Goal: Information Seeking & Learning: Learn about a topic

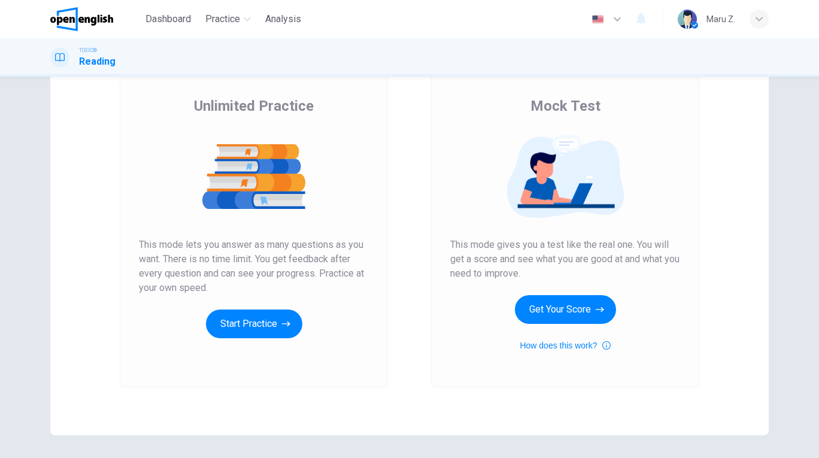
scroll to position [88, 0]
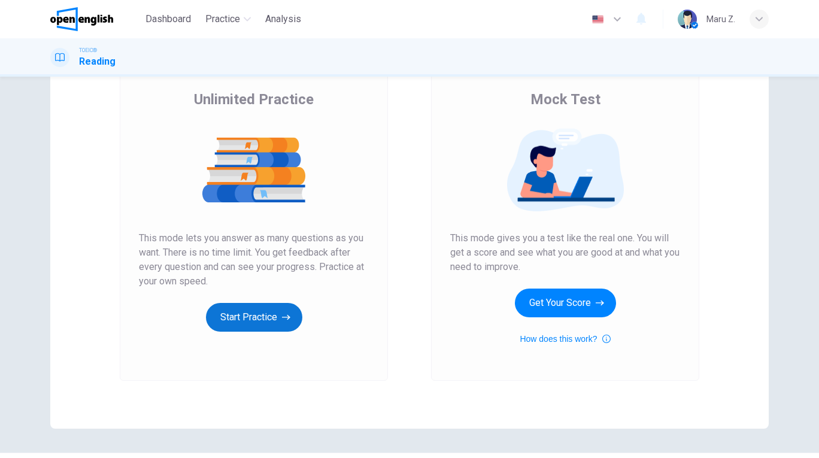
click at [245, 312] on button "Start Practice" at bounding box center [254, 317] width 96 height 29
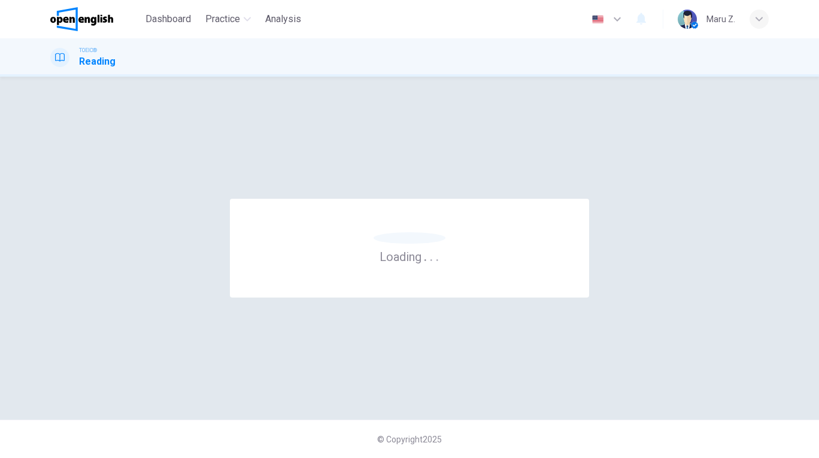
scroll to position [0, 0]
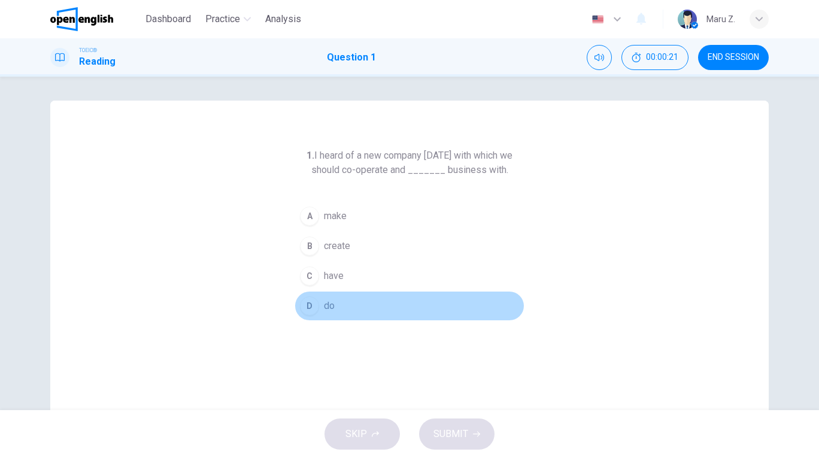
click at [308, 306] on div "D" at bounding box center [309, 305] width 19 height 19
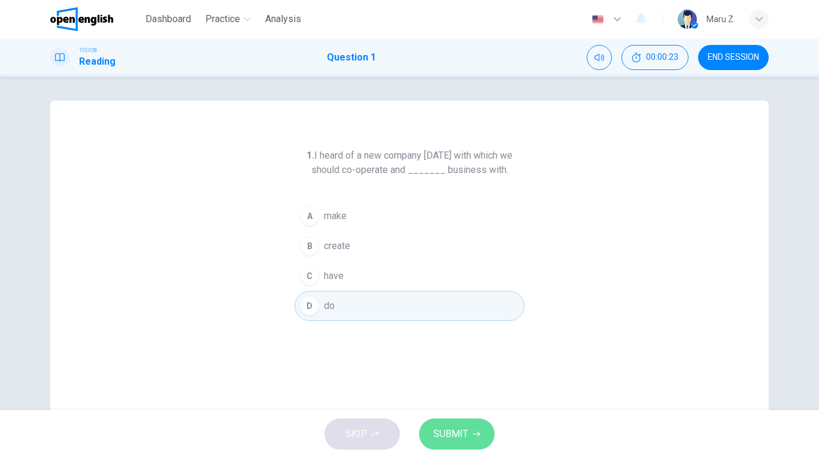
click at [468, 435] on button "SUBMIT" at bounding box center [456, 433] width 75 height 31
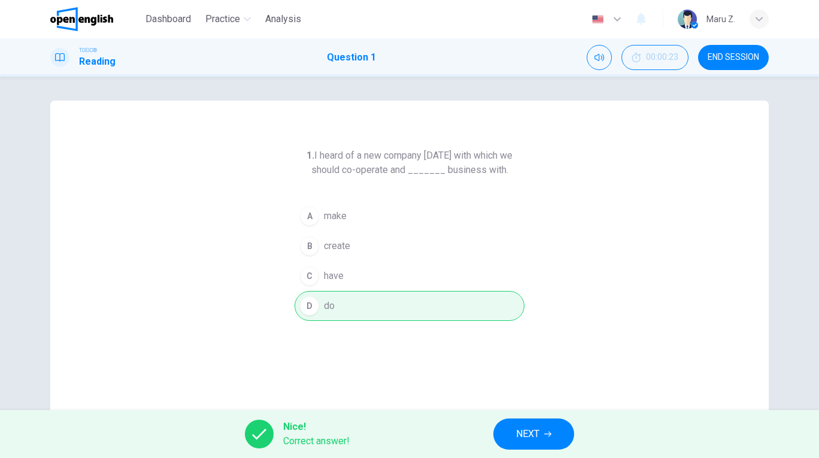
click at [517, 441] on span "NEXT" at bounding box center [527, 434] width 23 height 17
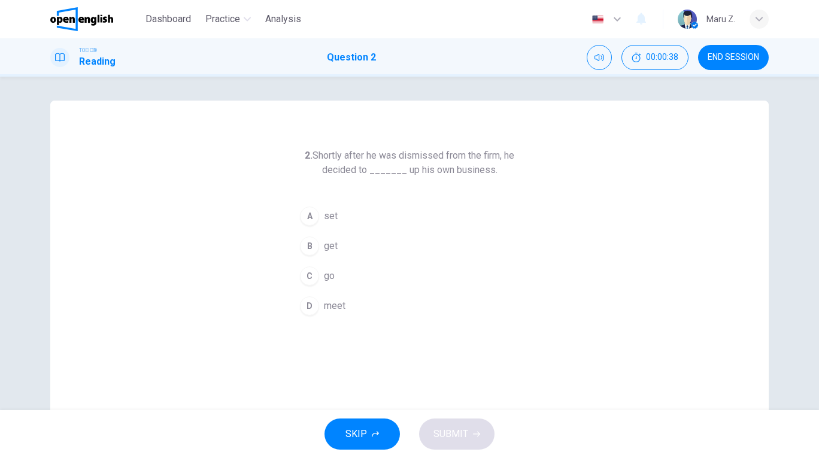
click at [327, 218] on span "set" at bounding box center [331, 216] width 14 height 14
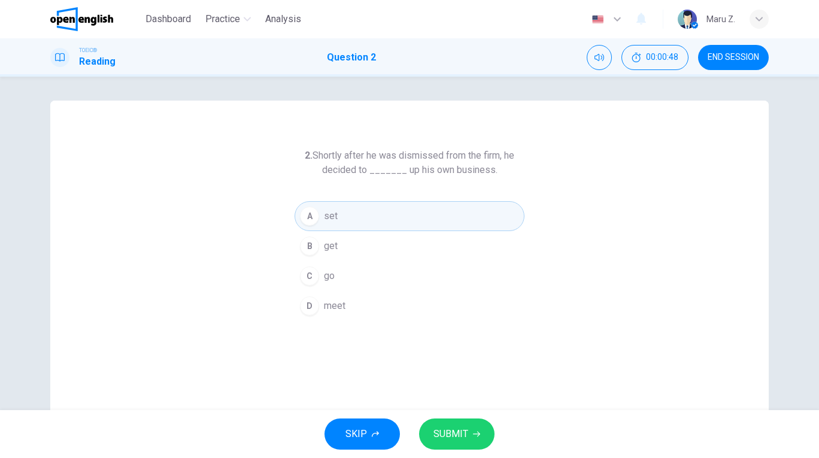
click at [456, 429] on span "SUBMIT" at bounding box center [450, 434] width 35 height 17
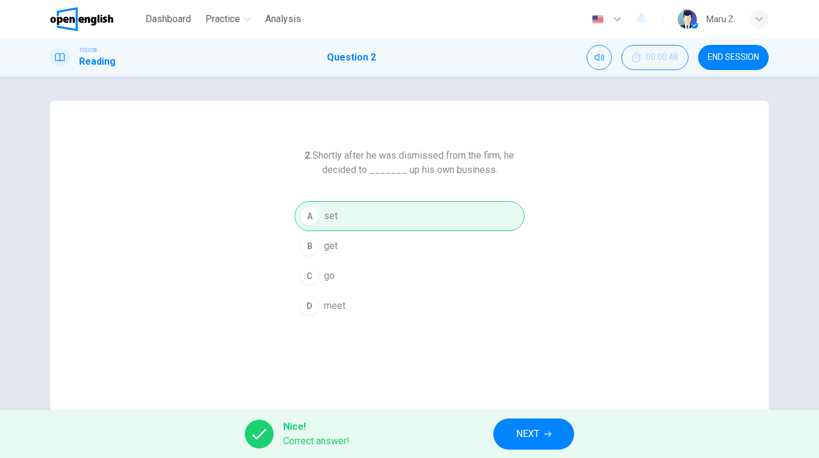
click at [509, 425] on button "NEXT" at bounding box center [533, 433] width 81 height 31
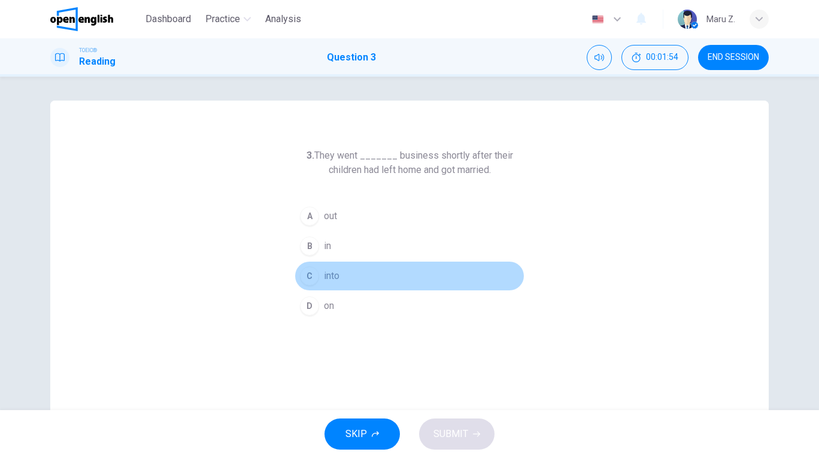
click at [327, 275] on span "into" at bounding box center [332, 276] width 16 height 14
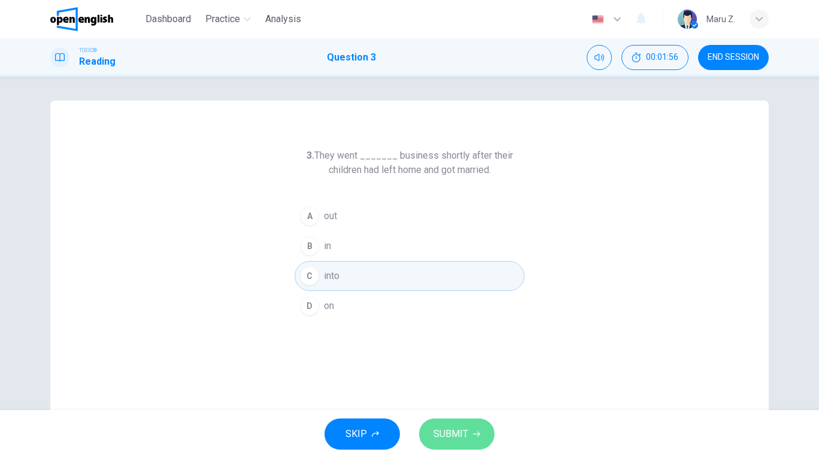
click at [478, 429] on button "SUBMIT" at bounding box center [456, 433] width 75 height 31
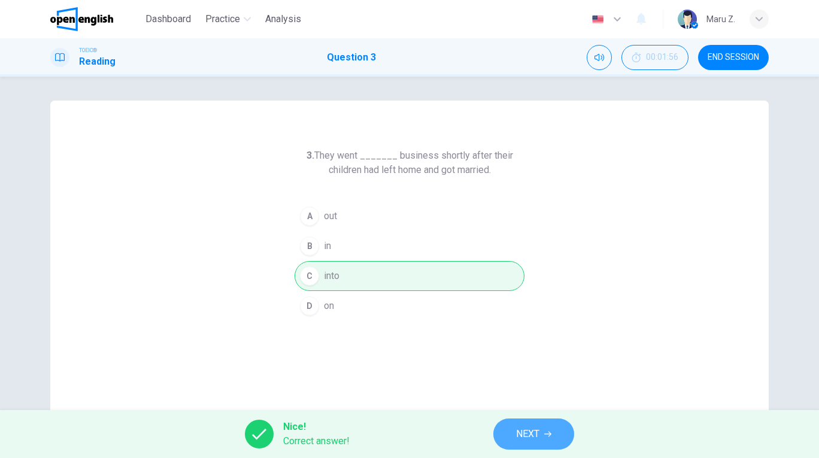
click at [539, 432] on span "NEXT" at bounding box center [527, 434] width 23 height 17
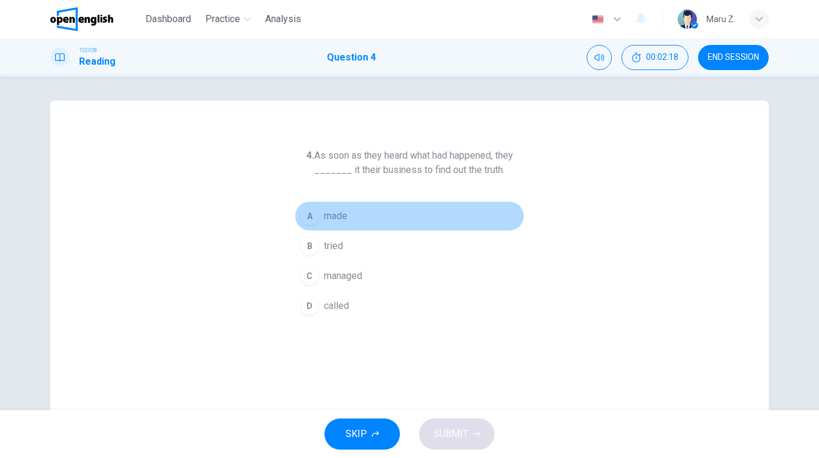
click at [309, 217] on div "A" at bounding box center [309, 216] width 19 height 19
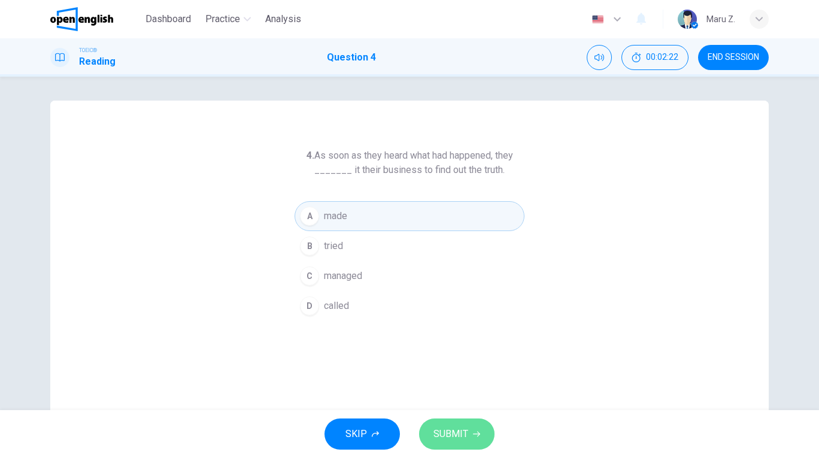
click at [465, 435] on span "SUBMIT" at bounding box center [450, 434] width 35 height 17
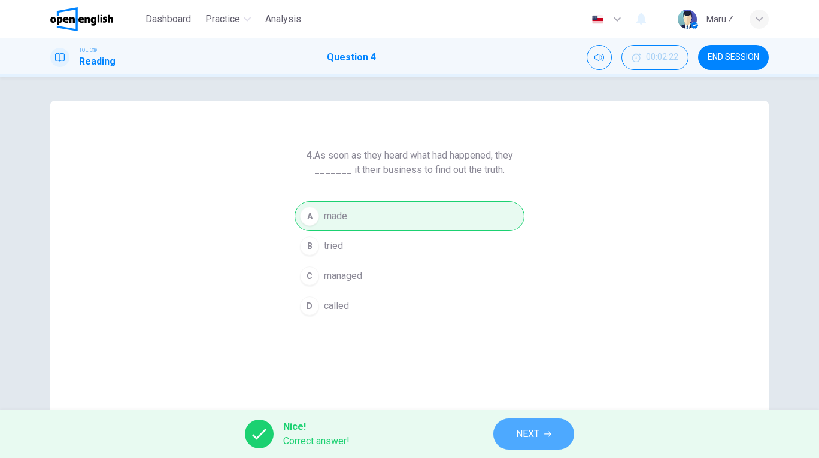
click at [500, 431] on button "NEXT" at bounding box center [533, 433] width 81 height 31
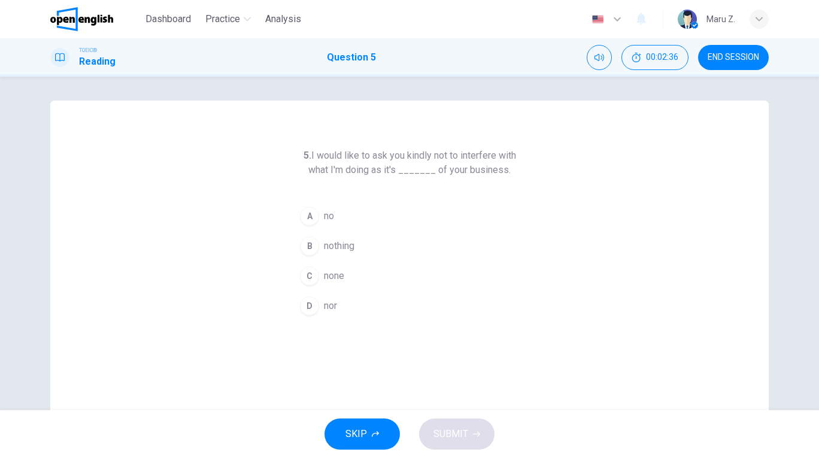
click at [336, 277] on span "none" at bounding box center [334, 276] width 20 height 14
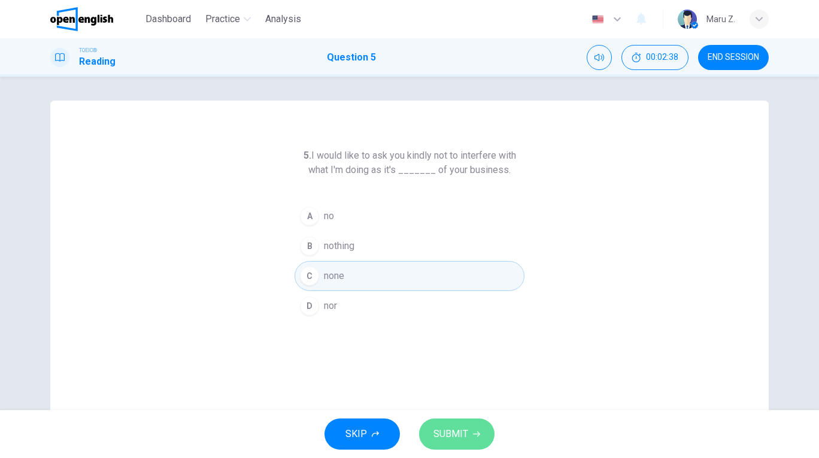
click at [459, 435] on span "SUBMIT" at bounding box center [450, 434] width 35 height 17
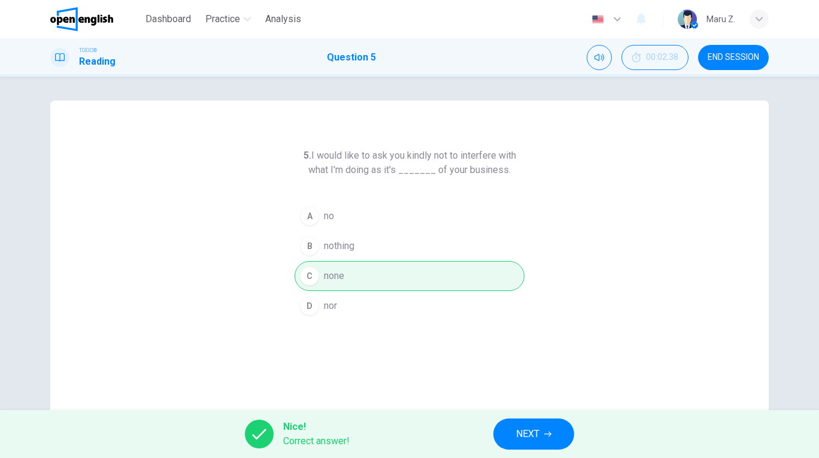
click at [509, 423] on button "NEXT" at bounding box center [533, 433] width 81 height 31
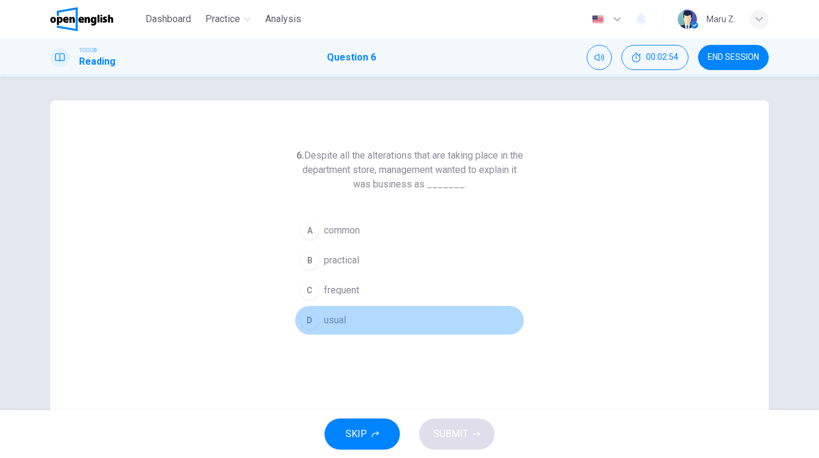
click at [333, 322] on span "usual" at bounding box center [335, 320] width 22 height 14
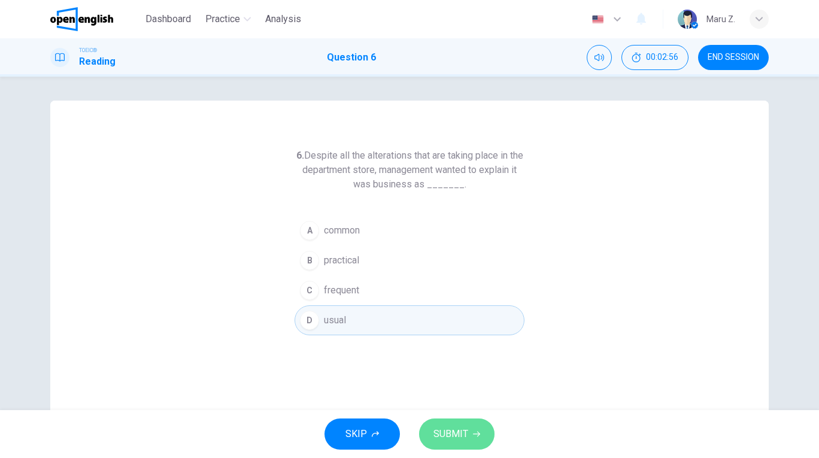
click at [455, 433] on span "SUBMIT" at bounding box center [450, 434] width 35 height 17
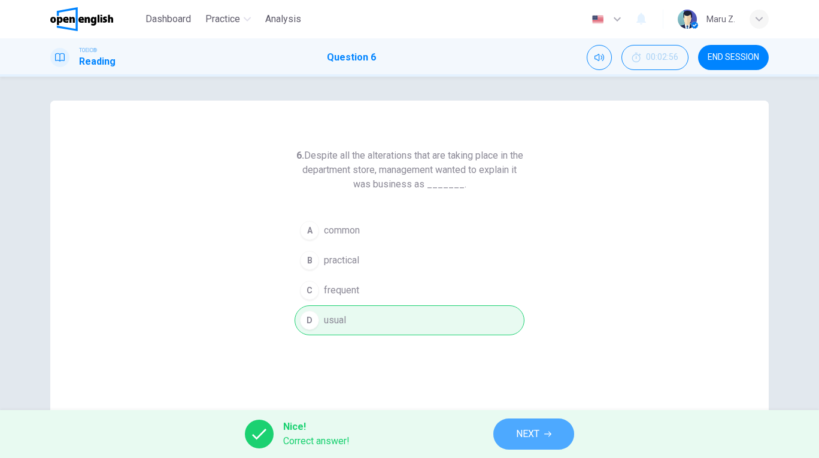
click at [507, 429] on button "NEXT" at bounding box center [533, 433] width 81 height 31
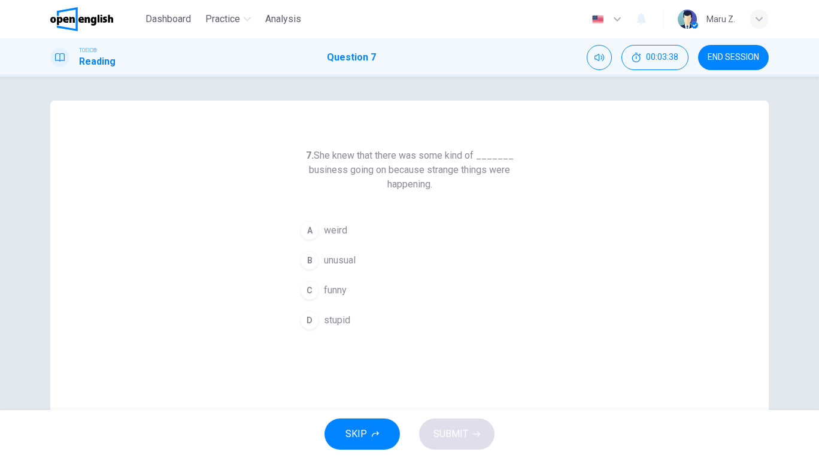
click at [351, 258] on span "unusual" at bounding box center [340, 260] width 32 height 14
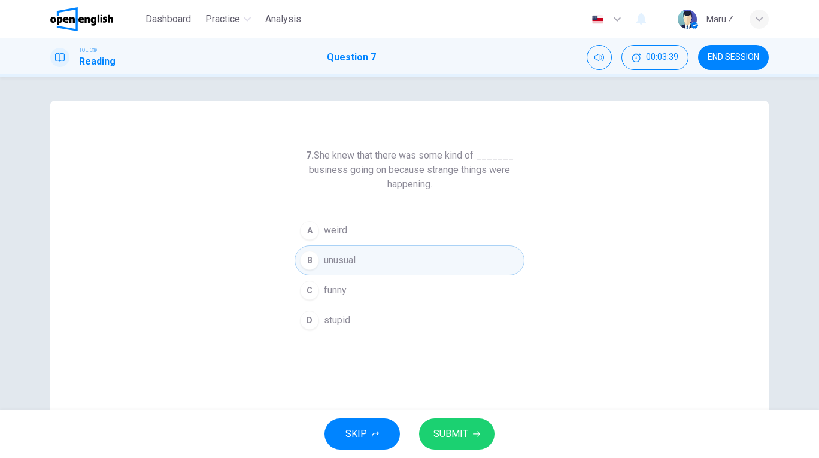
click at [457, 430] on span "SUBMIT" at bounding box center [450, 434] width 35 height 17
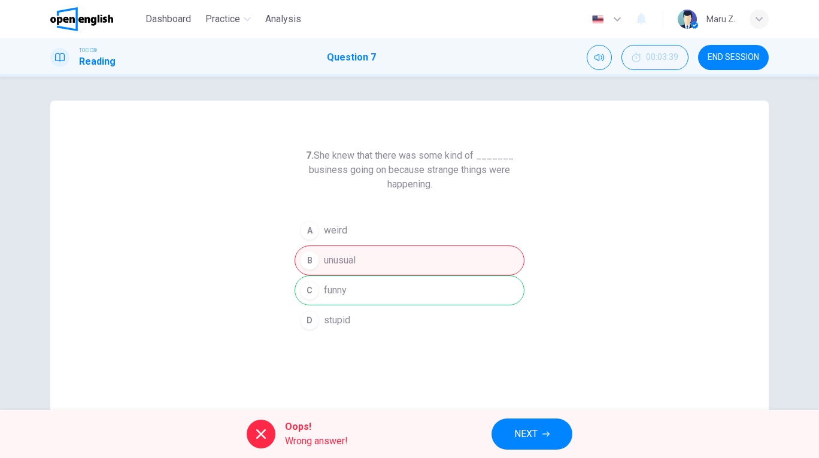
click at [327, 289] on div "A weird B unusual C funny D stupid" at bounding box center [410, 276] width 230 height 120
click at [527, 435] on span "NEXT" at bounding box center [525, 434] width 23 height 17
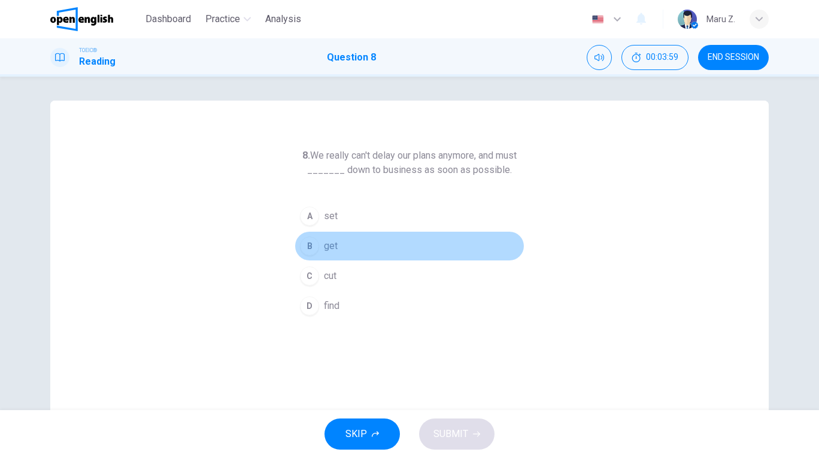
click at [332, 244] on span "get" at bounding box center [331, 246] width 14 height 14
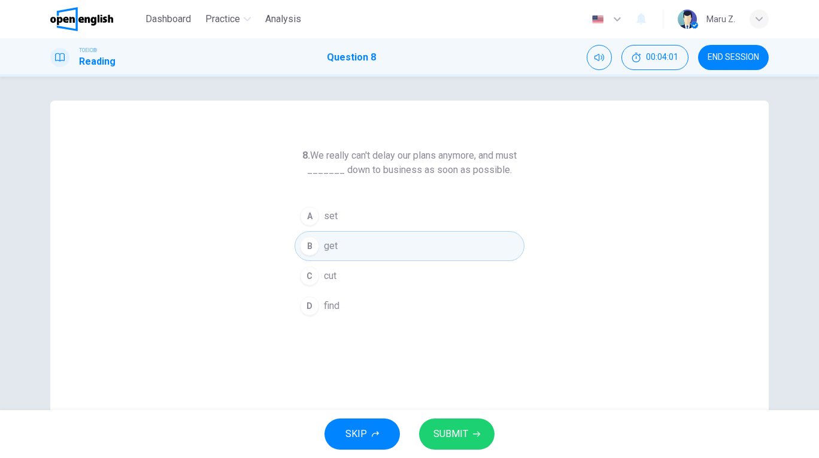
click at [454, 425] on button "SUBMIT" at bounding box center [456, 433] width 75 height 31
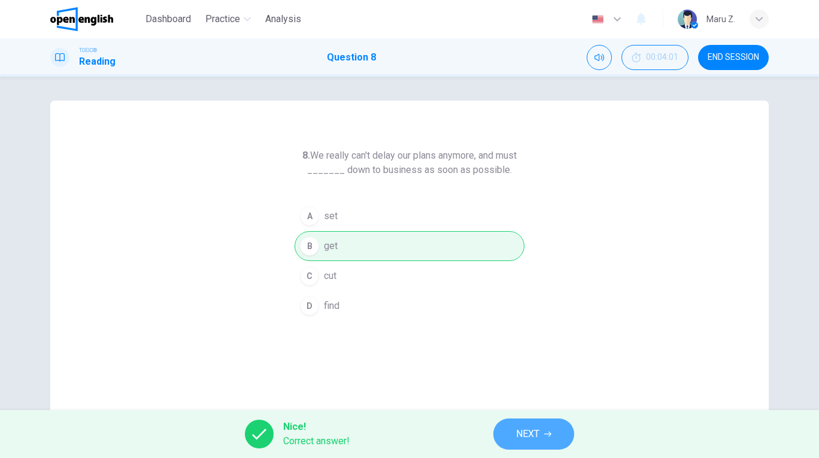
click at [530, 428] on span "NEXT" at bounding box center [527, 434] width 23 height 17
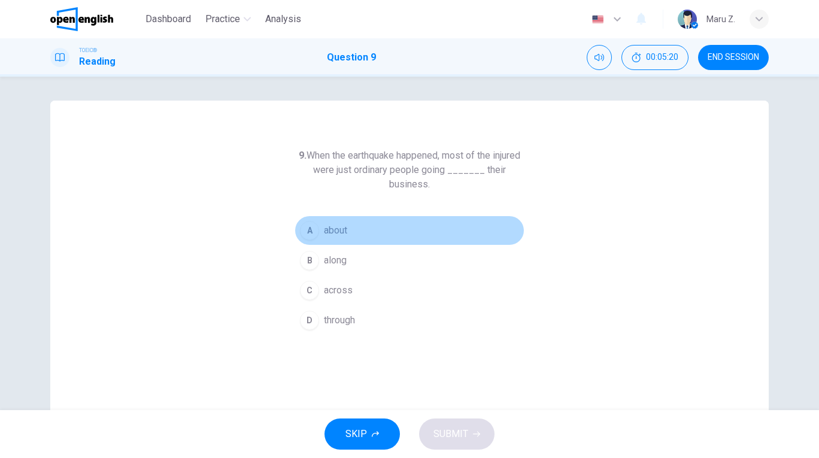
click at [338, 229] on span "about" at bounding box center [335, 230] width 23 height 14
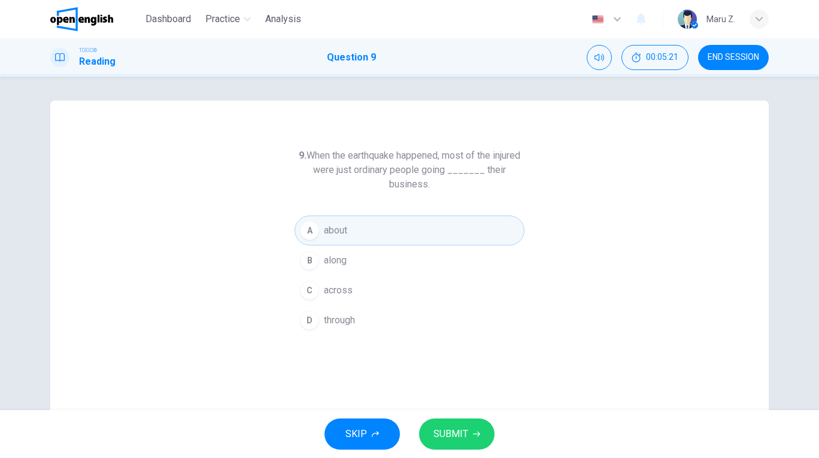
click at [456, 427] on span "SUBMIT" at bounding box center [450, 434] width 35 height 17
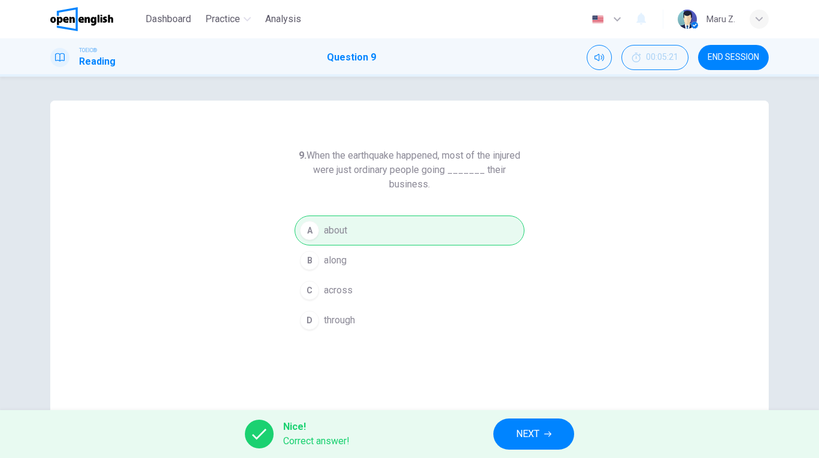
click at [520, 427] on span "NEXT" at bounding box center [527, 434] width 23 height 17
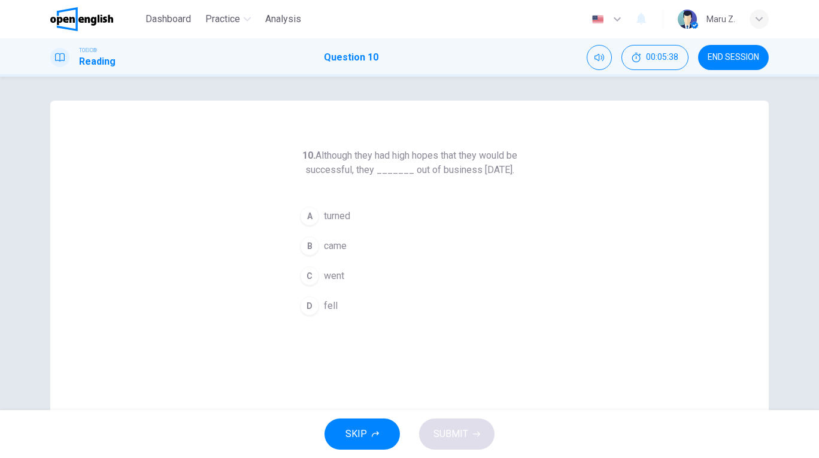
click at [338, 283] on span "went" at bounding box center [334, 276] width 20 height 14
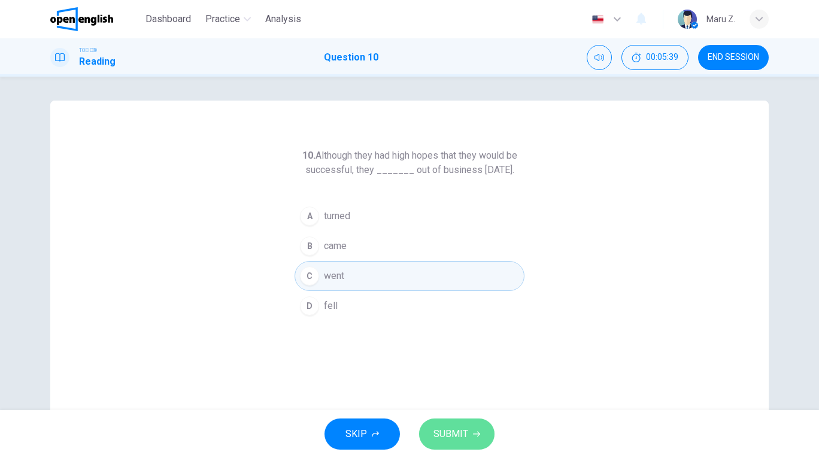
click at [450, 431] on span "SUBMIT" at bounding box center [450, 434] width 35 height 17
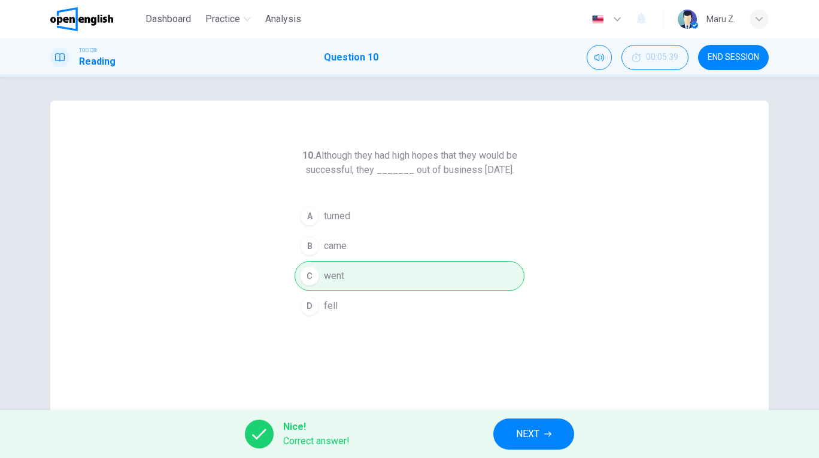
click at [532, 435] on span "NEXT" at bounding box center [527, 434] width 23 height 17
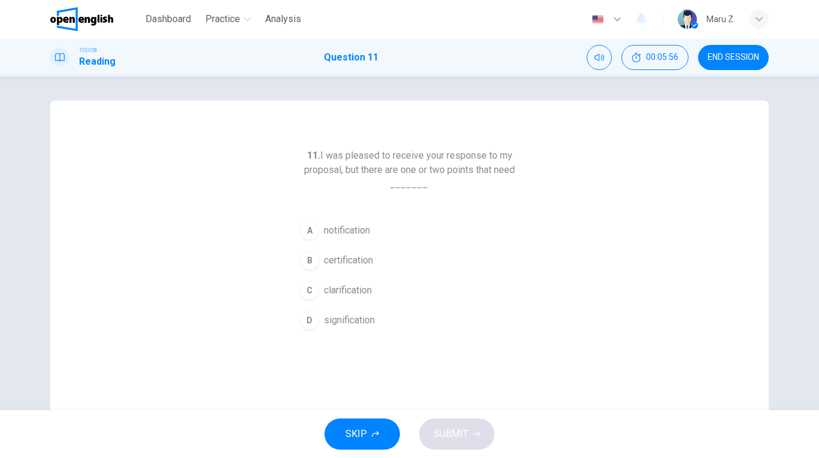
click at [362, 289] on span "clarification" at bounding box center [348, 290] width 48 height 14
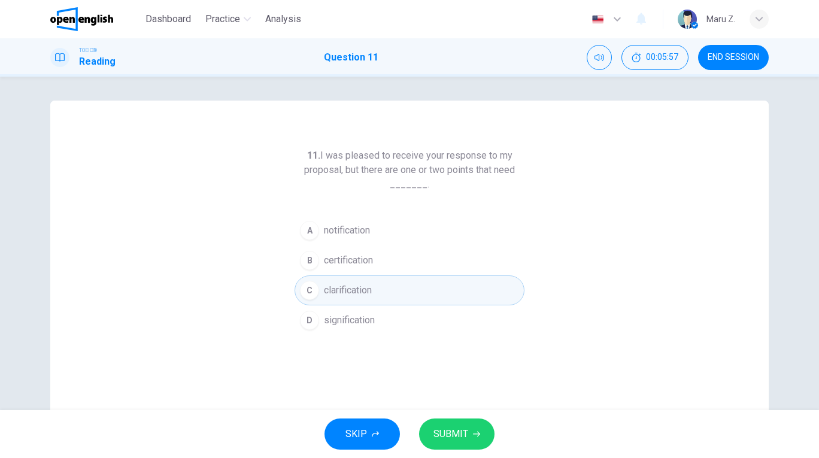
click at [459, 436] on span "SUBMIT" at bounding box center [450, 434] width 35 height 17
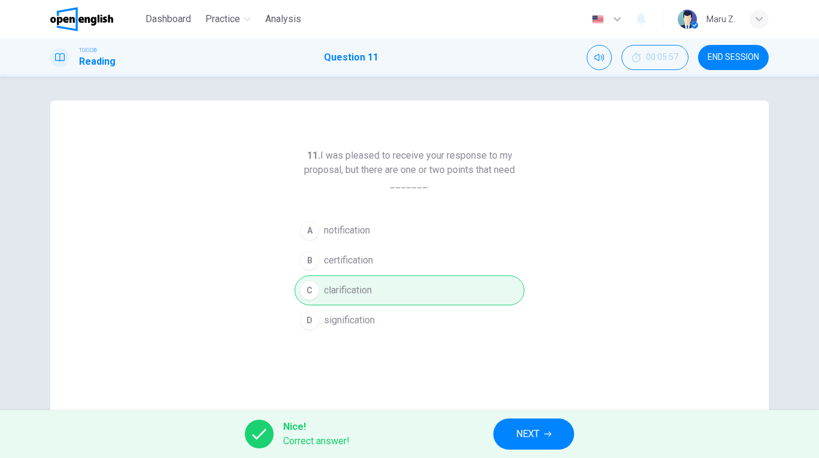
click at [506, 422] on button "NEXT" at bounding box center [533, 433] width 81 height 31
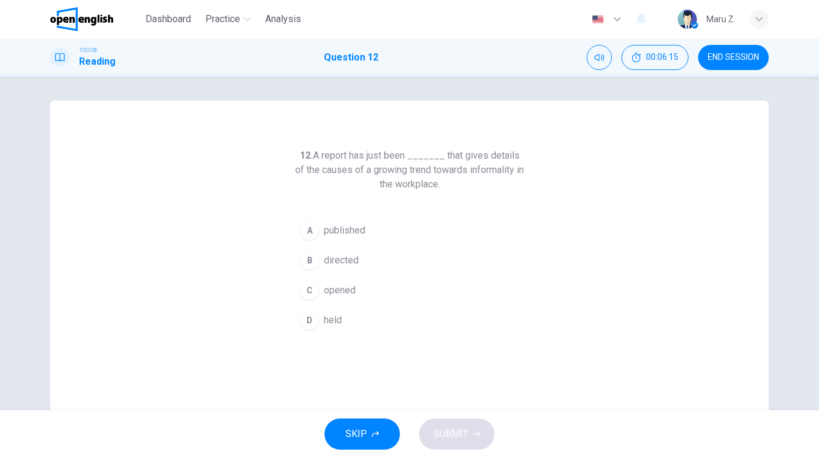
click at [359, 229] on span "published" at bounding box center [344, 230] width 41 height 14
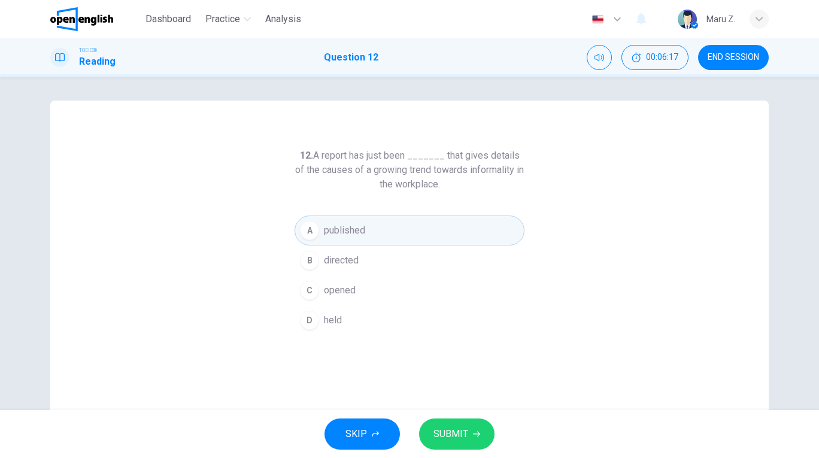
click at [469, 423] on button "SUBMIT" at bounding box center [456, 433] width 75 height 31
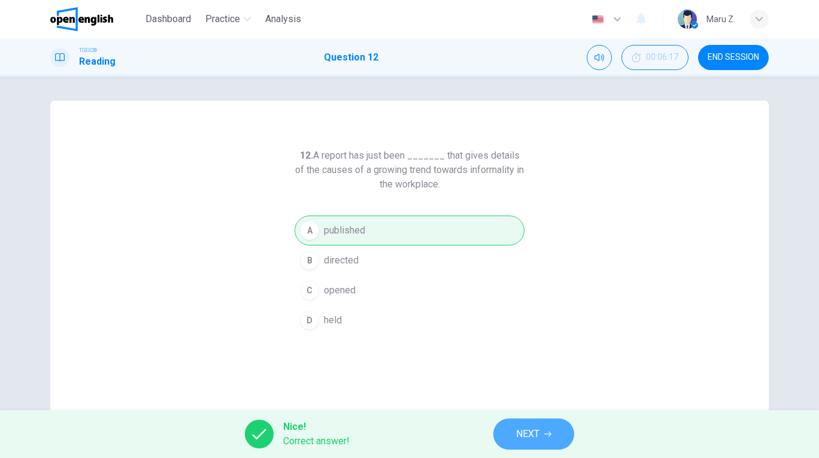
click at [518, 429] on span "NEXT" at bounding box center [527, 434] width 23 height 17
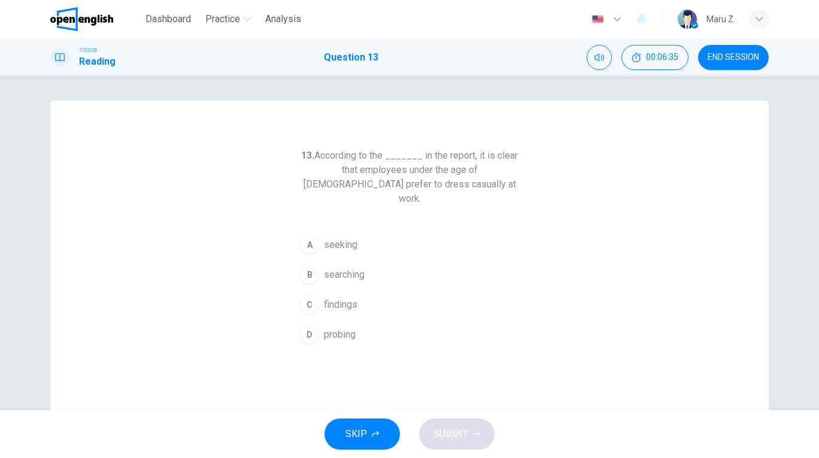
click at [344, 298] on span "findings" at bounding box center [341, 305] width 34 height 14
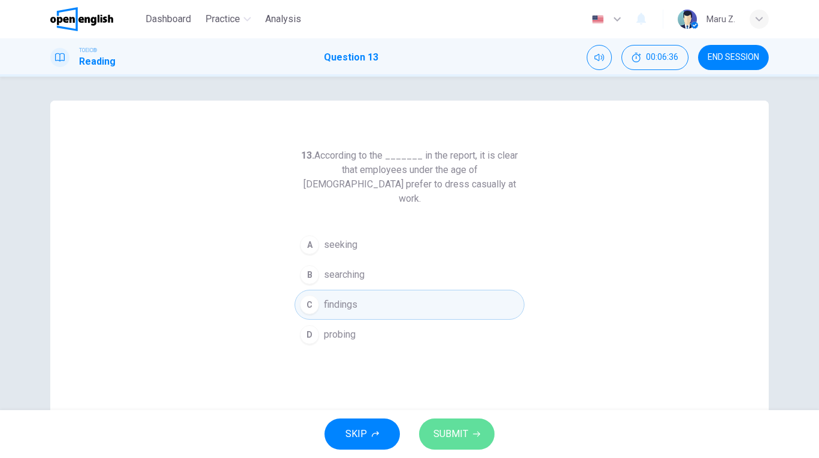
click at [453, 435] on span "SUBMIT" at bounding box center [450, 434] width 35 height 17
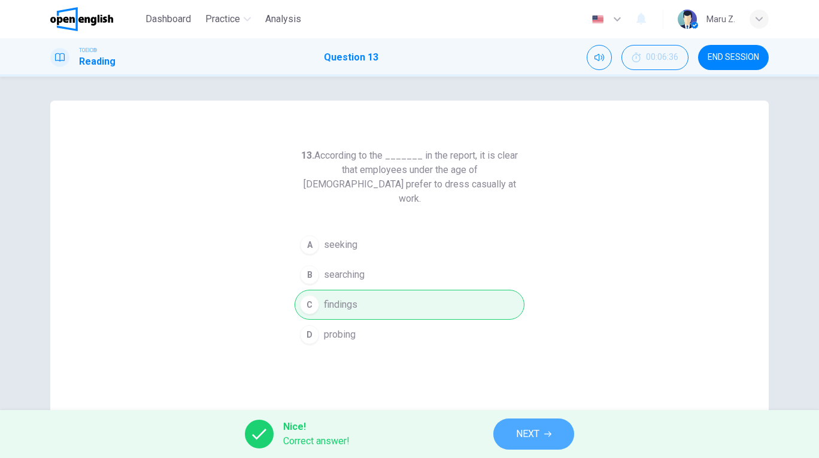
click at [526, 429] on span "NEXT" at bounding box center [527, 434] width 23 height 17
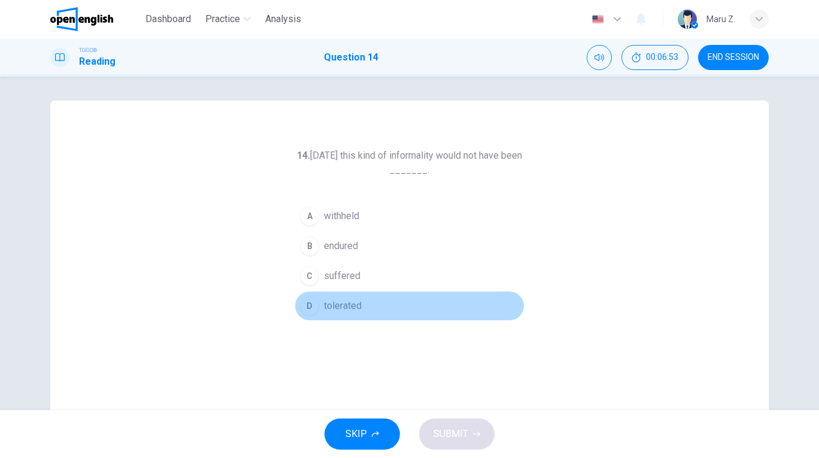
click at [349, 305] on span "tolerated" at bounding box center [343, 306] width 38 height 14
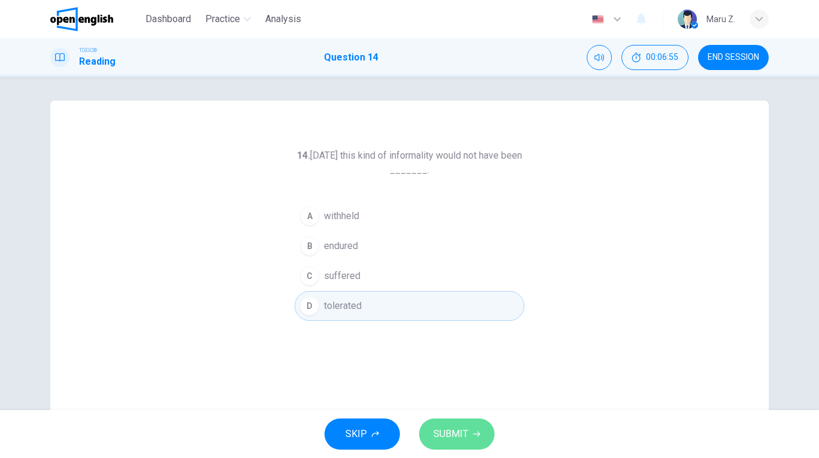
click at [458, 421] on button "SUBMIT" at bounding box center [456, 433] width 75 height 31
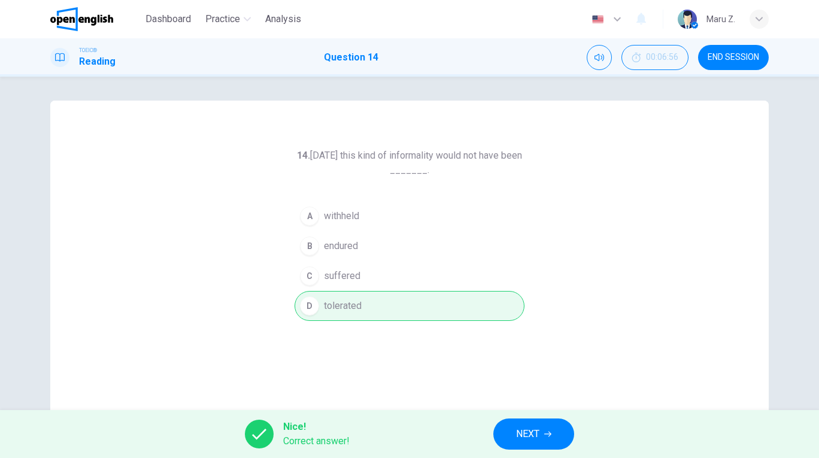
click at [546, 438] on button "NEXT" at bounding box center [533, 433] width 81 height 31
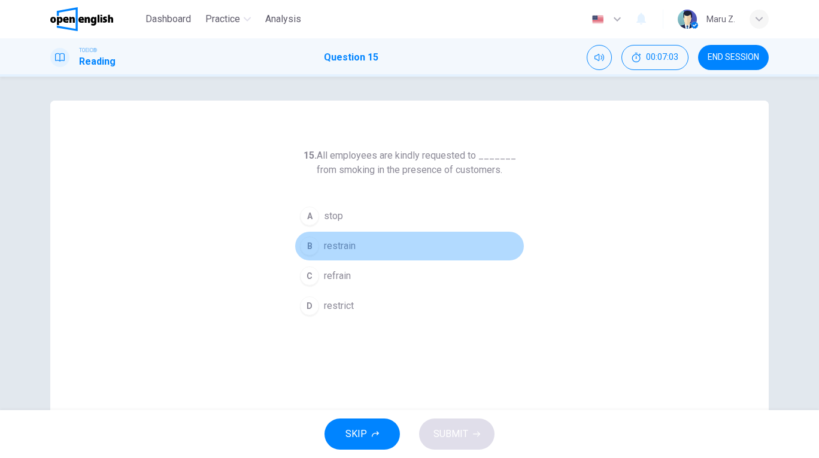
click at [344, 249] on span "restrain" at bounding box center [340, 246] width 32 height 14
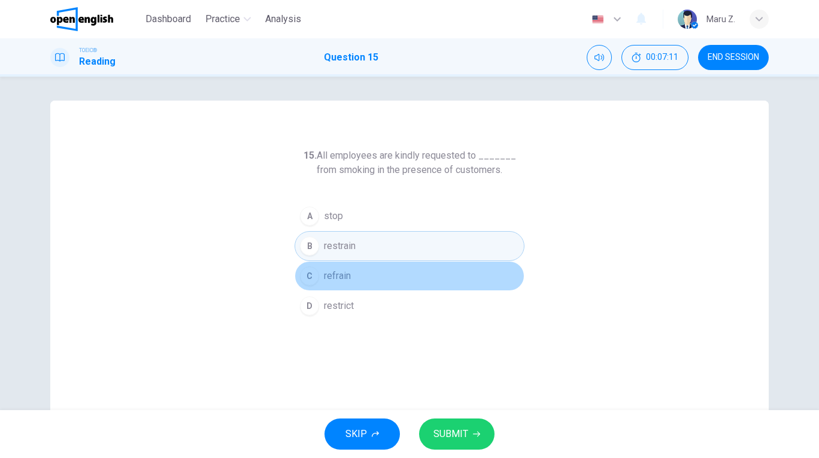
click at [344, 275] on span "refrain" at bounding box center [337, 276] width 27 height 14
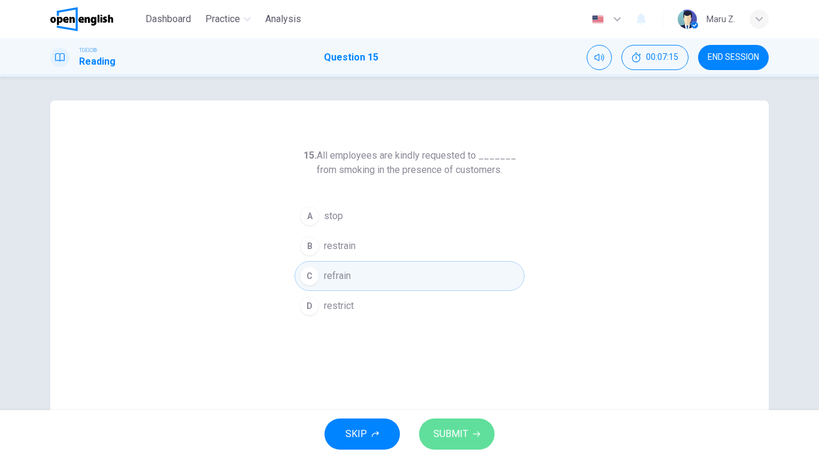
click at [458, 426] on span "SUBMIT" at bounding box center [450, 434] width 35 height 17
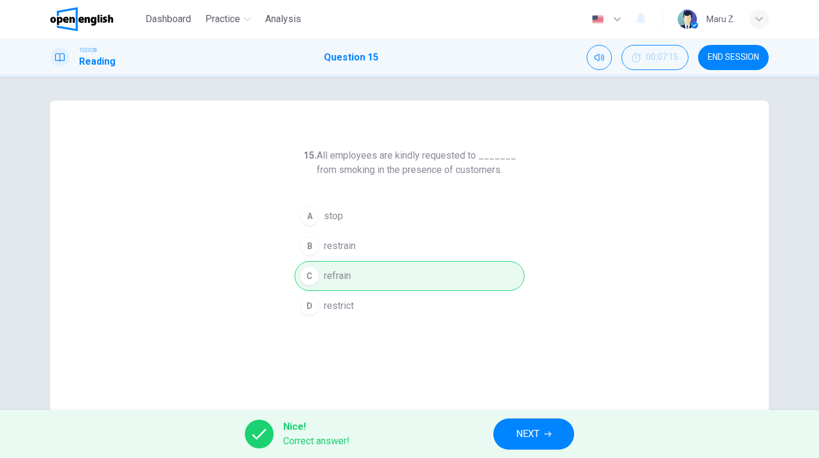
click at [539, 428] on span "NEXT" at bounding box center [527, 434] width 23 height 17
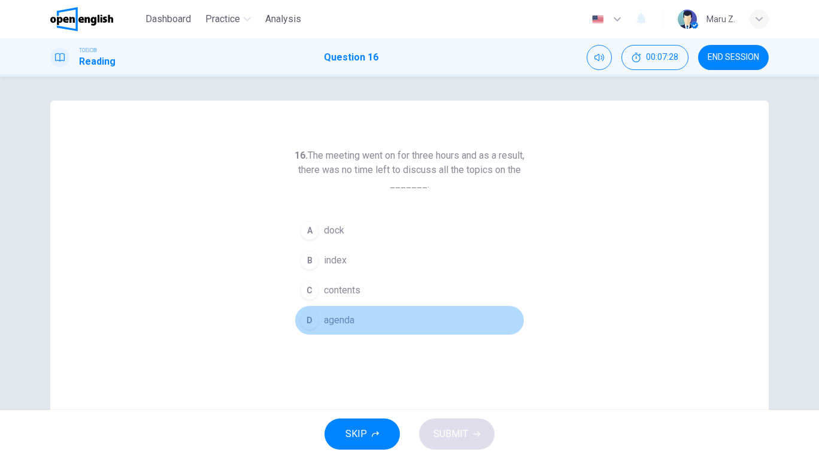
click at [345, 320] on span "agenda" at bounding box center [339, 320] width 31 height 14
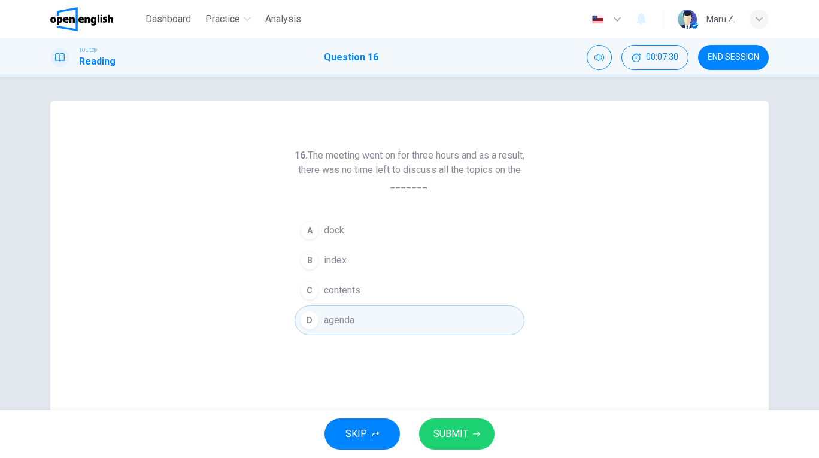
click at [478, 441] on button "SUBMIT" at bounding box center [456, 433] width 75 height 31
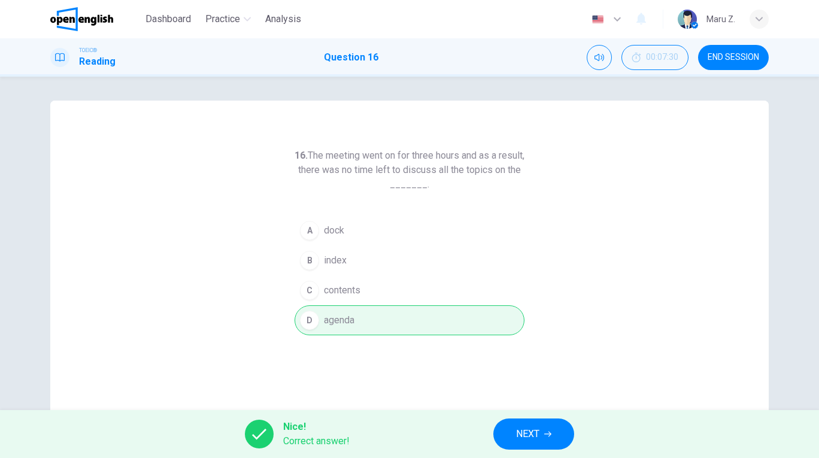
click at [529, 429] on span "NEXT" at bounding box center [527, 434] width 23 height 17
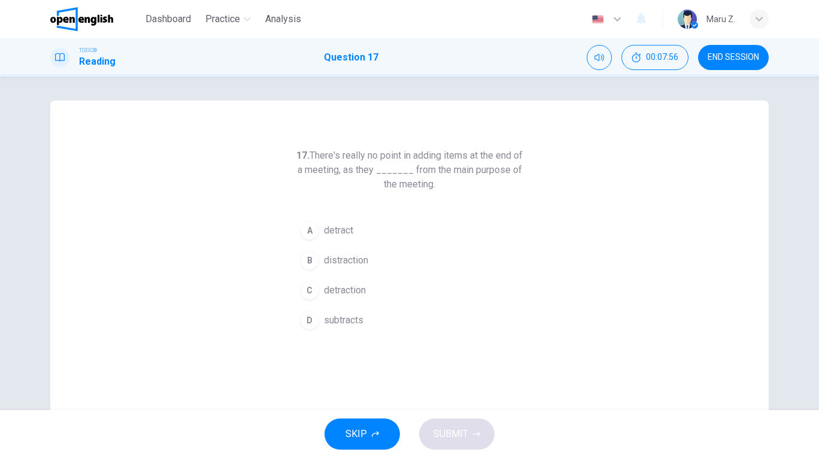
click at [346, 226] on span "detract" at bounding box center [338, 230] width 29 height 14
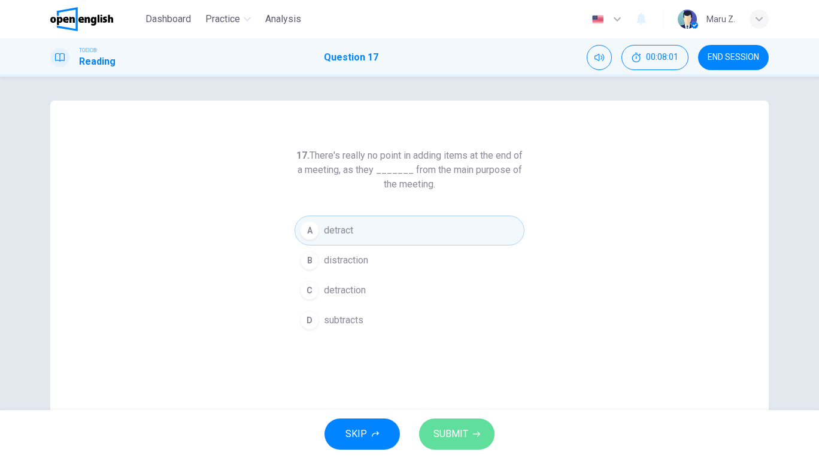
click at [454, 426] on span "SUBMIT" at bounding box center [450, 434] width 35 height 17
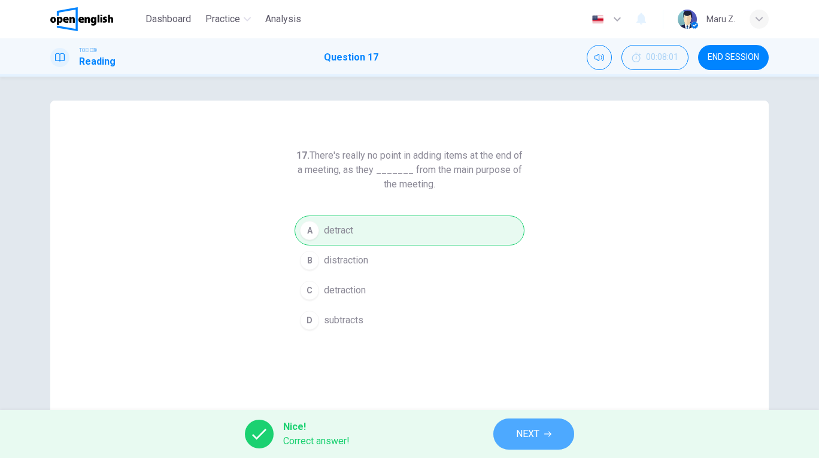
click at [536, 433] on span "NEXT" at bounding box center [527, 434] width 23 height 17
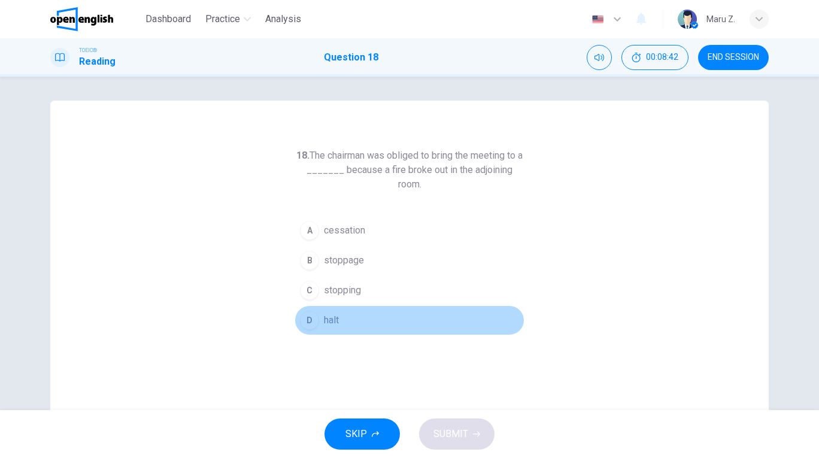
click at [327, 325] on span "halt" at bounding box center [331, 320] width 15 height 14
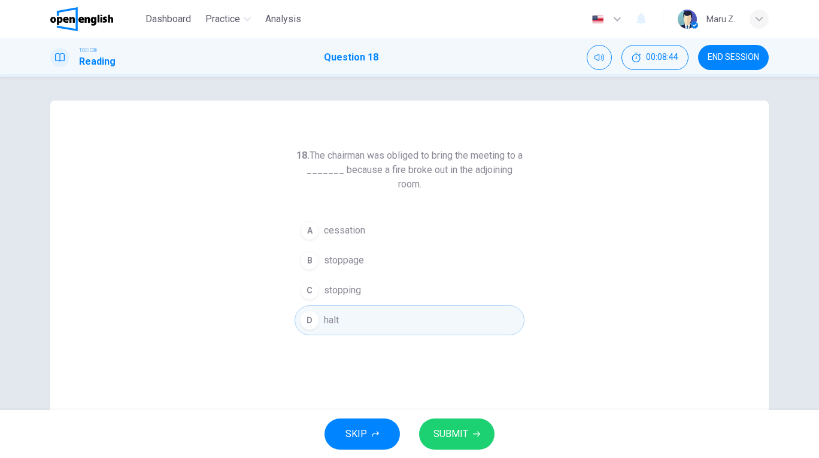
click at [457, 428] on span "SUBMIT" at bounding box center [450, 434] width 35 height 17
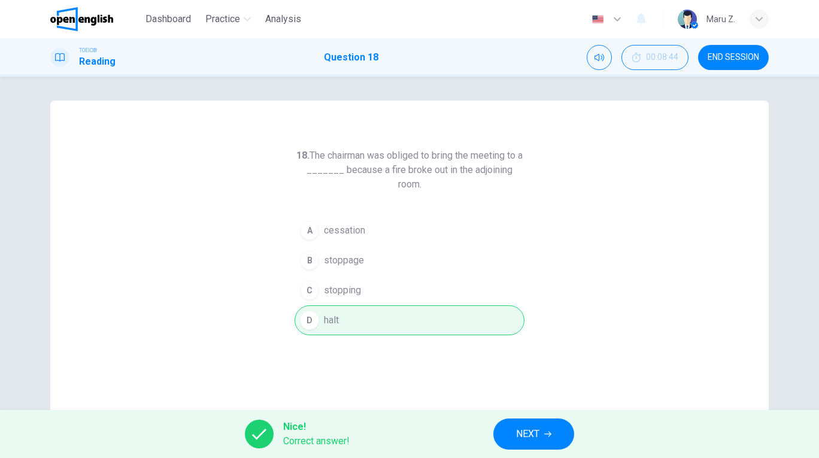
click at [522, 429] on span "NEXT" at bounding box center [527, 434] width 23 height 17
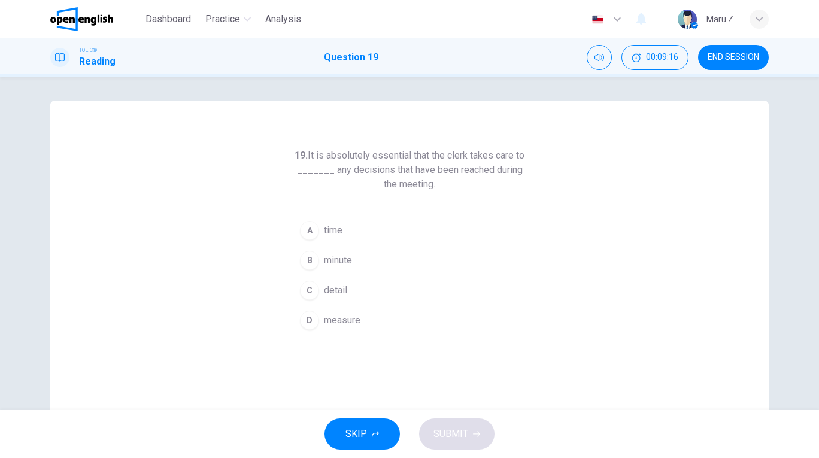
click at [340, 289] on span "detail" at bounding box center [335, 290] width 23 height 14
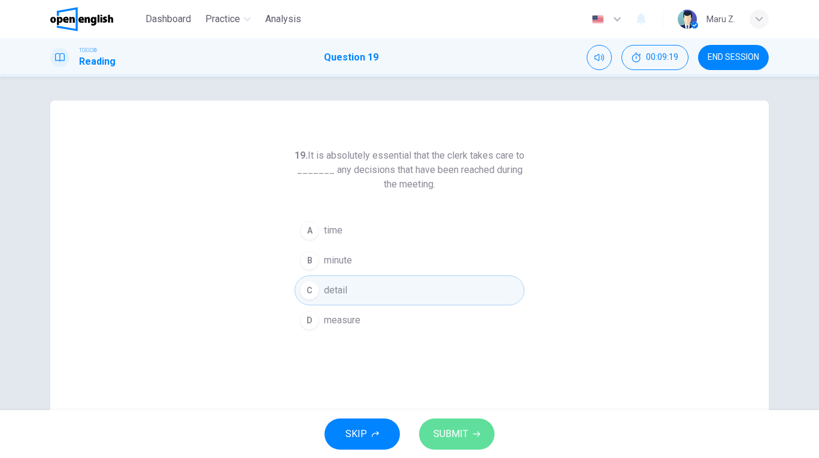
click at [461, 433] on span "SUBMIT" at bounding box center [450, 434] width 35 height 17
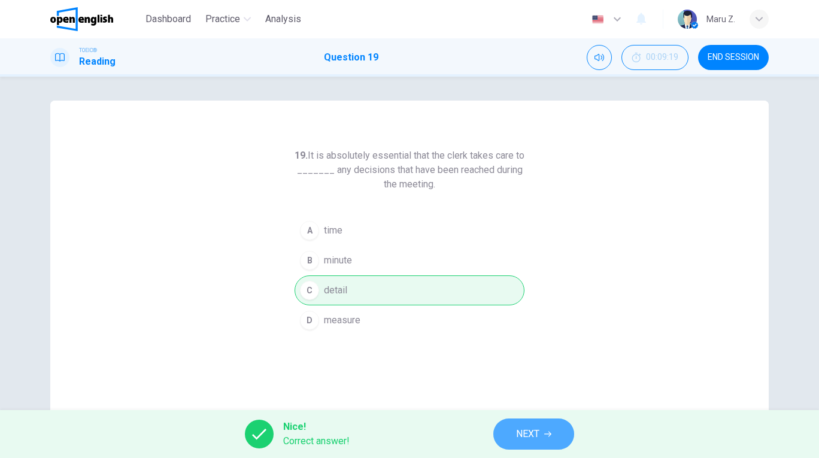
click at [535, 428] on span "NEXT" at bounding box center [527, 434] width 23 height 17
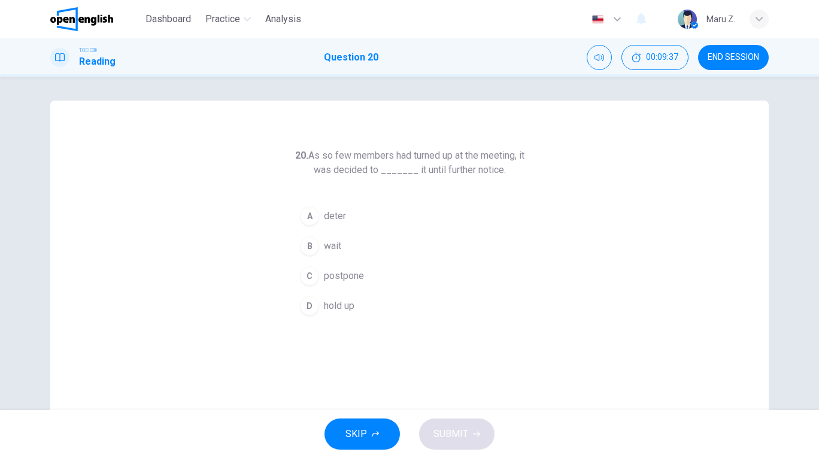
click at [354, 277] on span "postpone" at bounding box center [344, 276] width 40 height 14
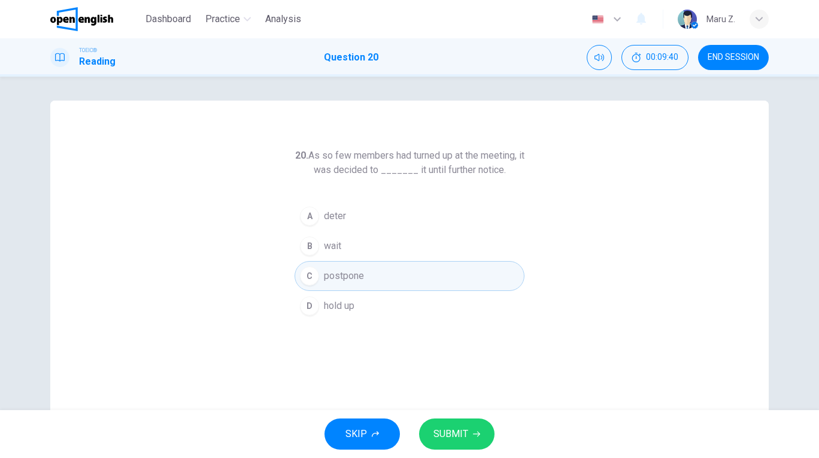
click at [456, 430] on span "SUBMIT" at bounding box center [450, 434] width 35 height 17
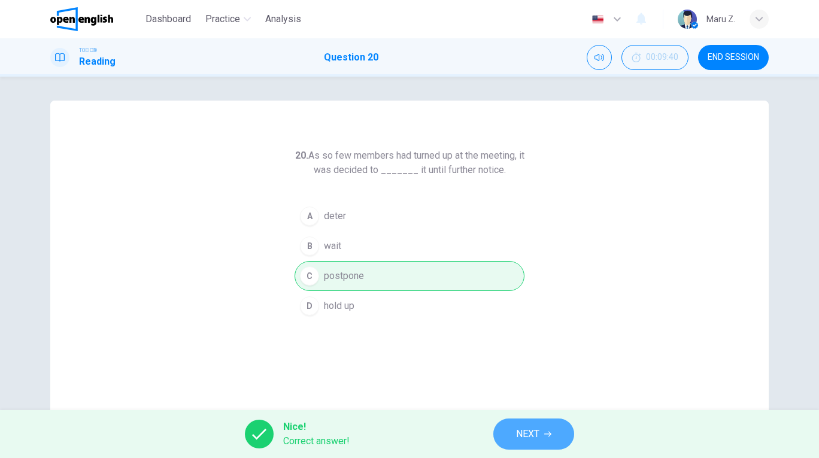
click at [507, 427] on button "NEXT" at bounding box center [533, 433] width 81 height 31
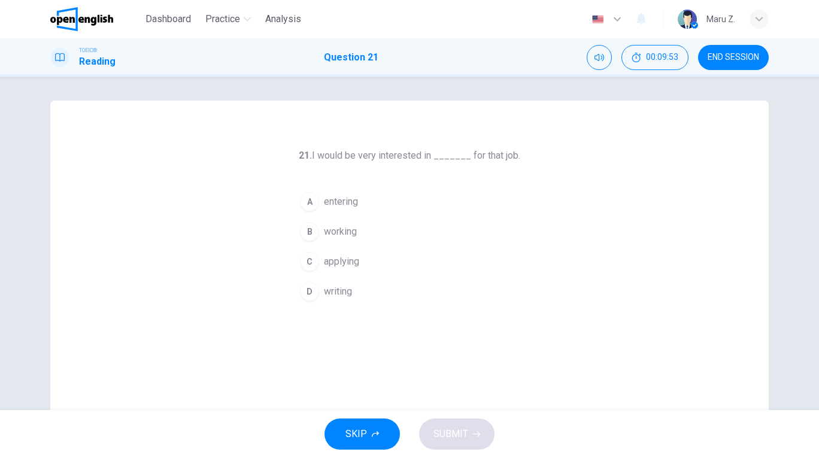
click at [357, 260] on span "applying" at bounding box center [341, 261] width 35 height 14
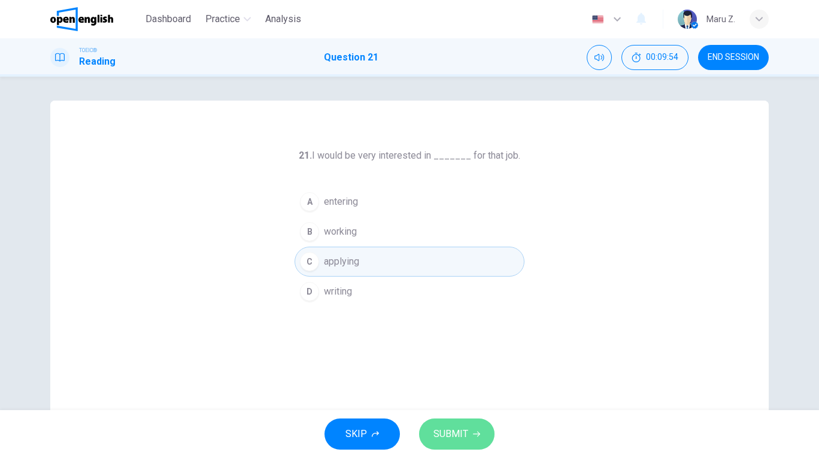
click at [467, 426] on span "SUBMIT" at bounding box center [450, 434] width 35 height 17
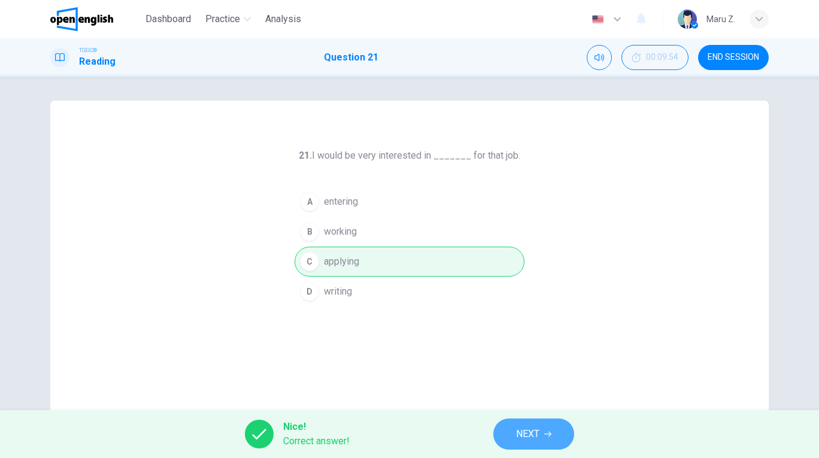
click at [541, 430] on button "NEXT" at bounding box center [533, 433] width 81 height 31
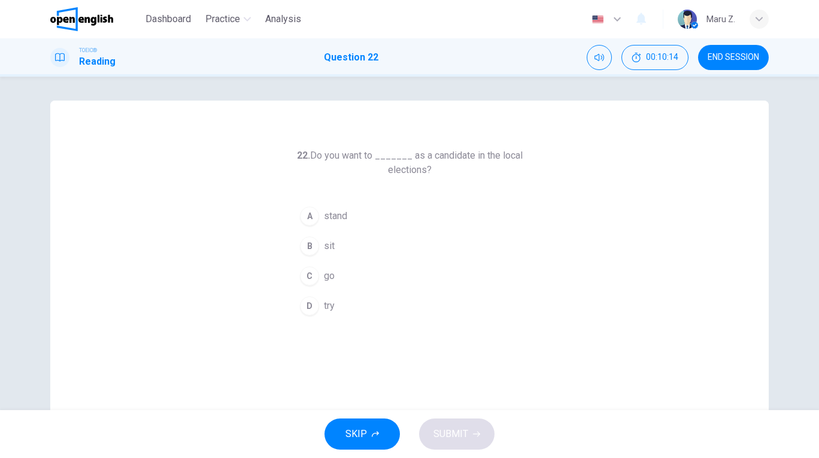
click at [326, 278] on span "go" at bounding box center [329, 276] width 11 height 14
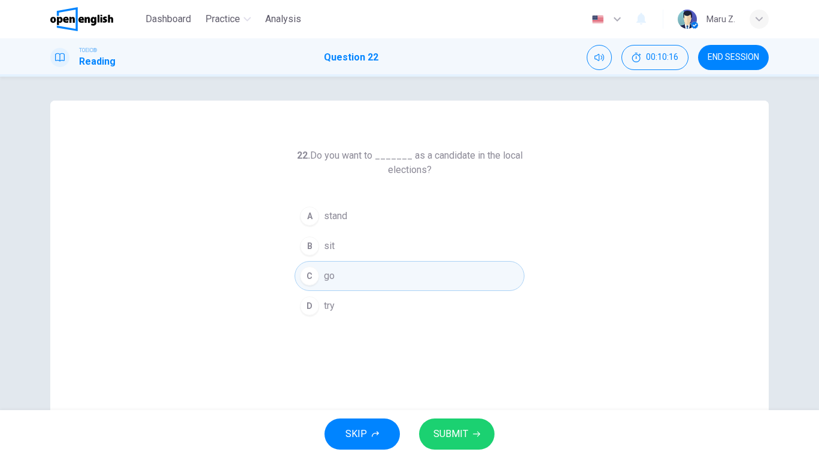
click at [459, 429] on span "SUBMIT" at bounding box center [450, 434] width 35 height 17
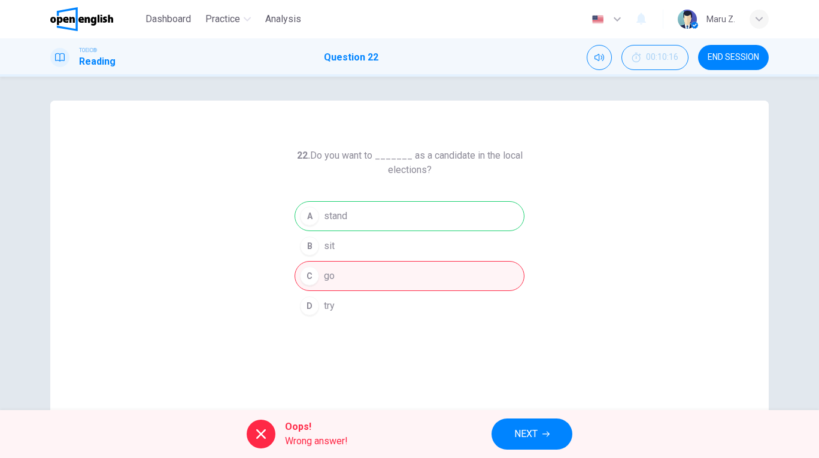
click at [537, 436] on span "NEXT" at bounding box center [525, 434] width 23 height 17
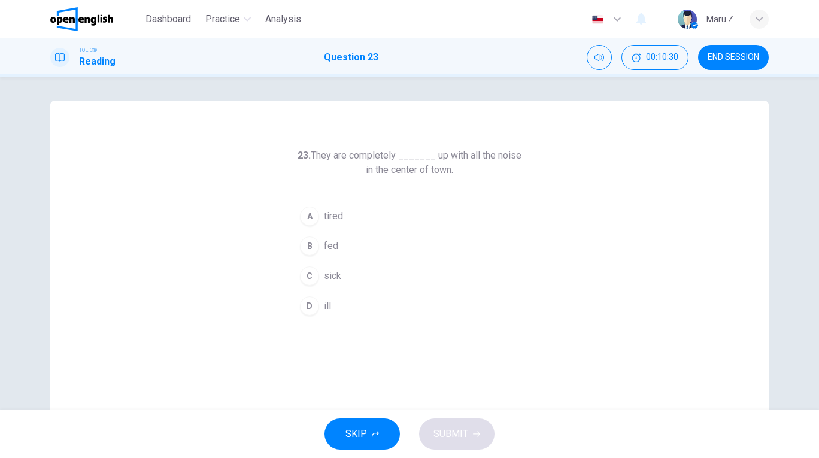
click at [333, 250] on span "fed" at bounding box center [331, 246] width 14 height 14
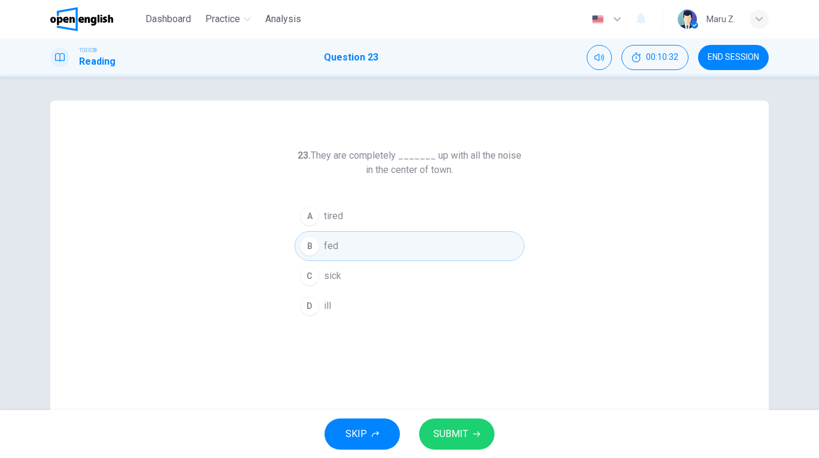
click at [464, 430] on span "SUBMIT" at bounding box center [450, 434] width 35 height 17
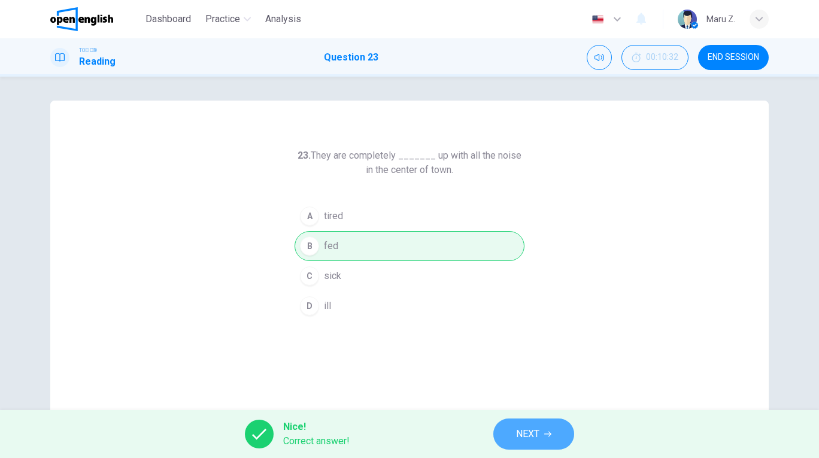
click at [509, 429] on button "NEXT" at bounding box center [533, 433] width 81 height 31
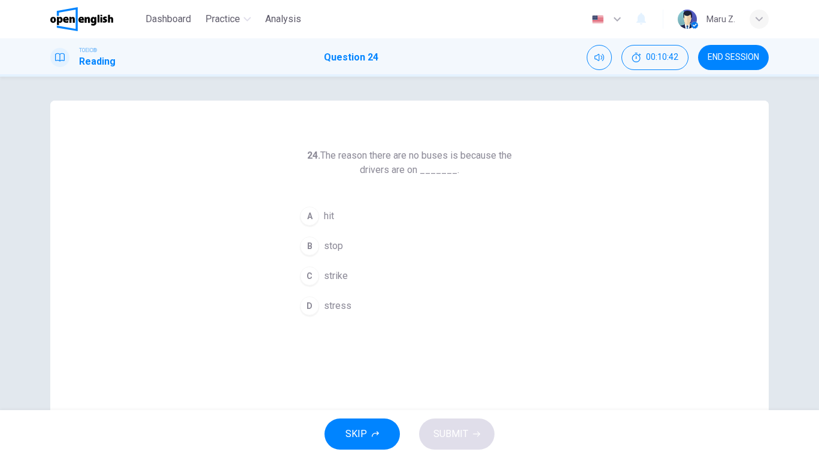
click at [333, 275] on span "strike" at bounding box center [336, 276] width 24 height 14
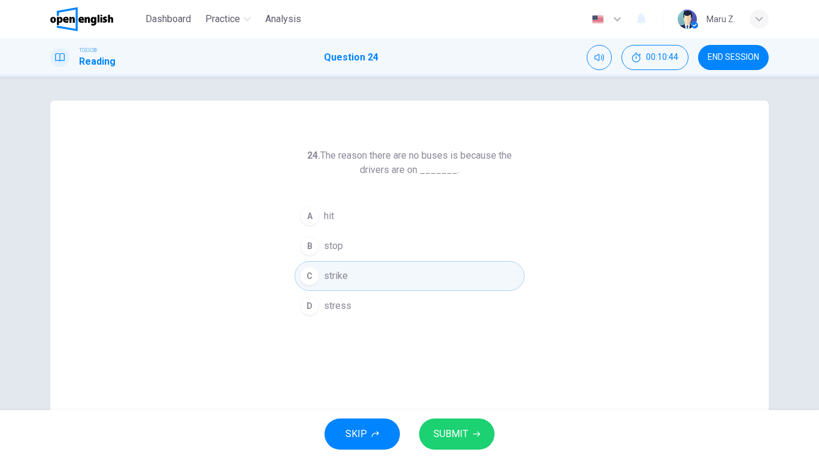
click at [454, 430] on span "SUBMIT" at bounding box center [450, 434] width 35 height 17
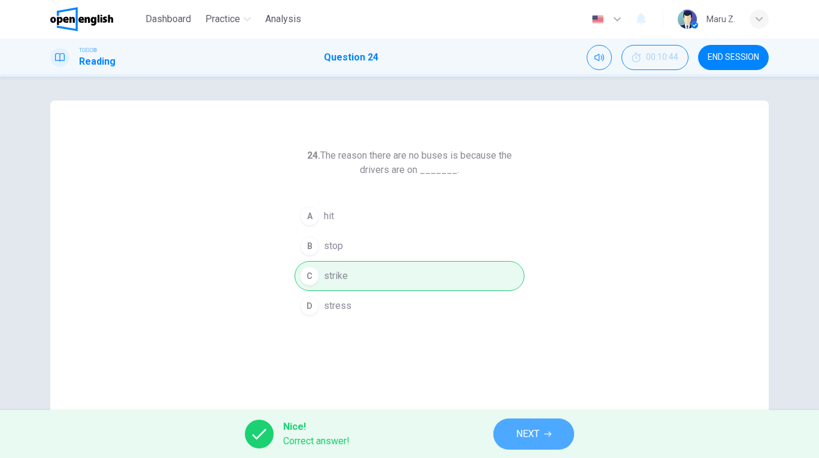
click at [524, 428] on span "NEXT" at bounding box center [527, 434] width 23 height 17
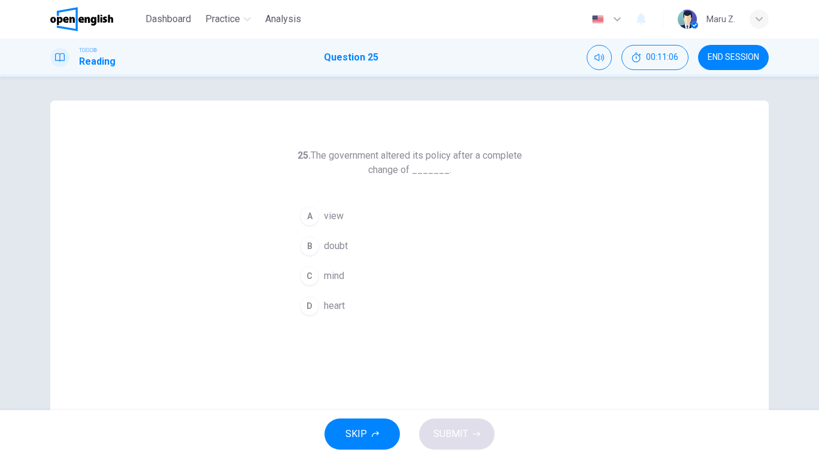
click at [338, 306] on span "heart" at bounding box center [334, 306] width 21 height 14
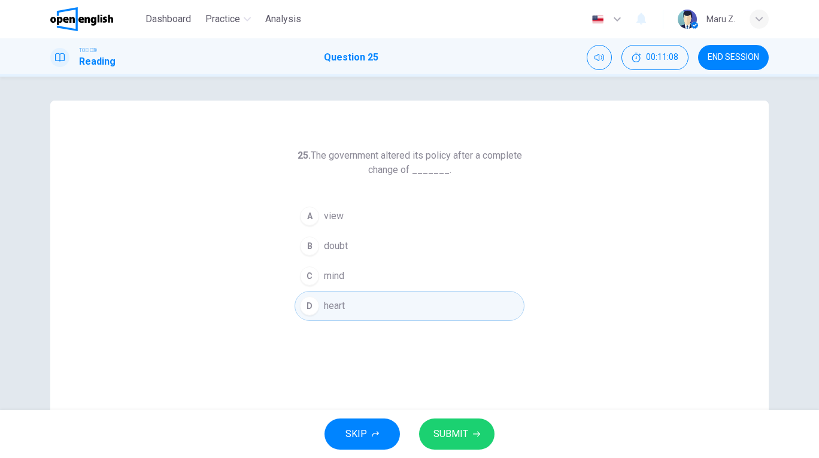
click at [466, 439] on span "SUBMIT" at bounding box center [450, 434] width 35 height 17
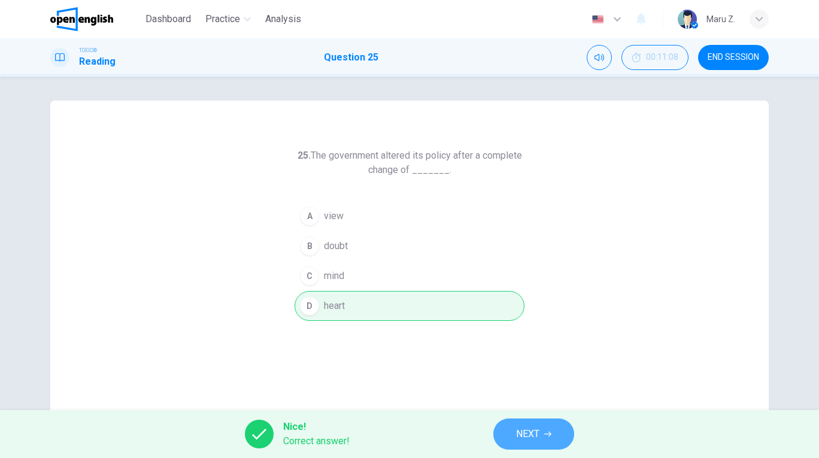
click at [507, 427] on button "NEXT" at bounding box center [533, 433] width 81 height 31
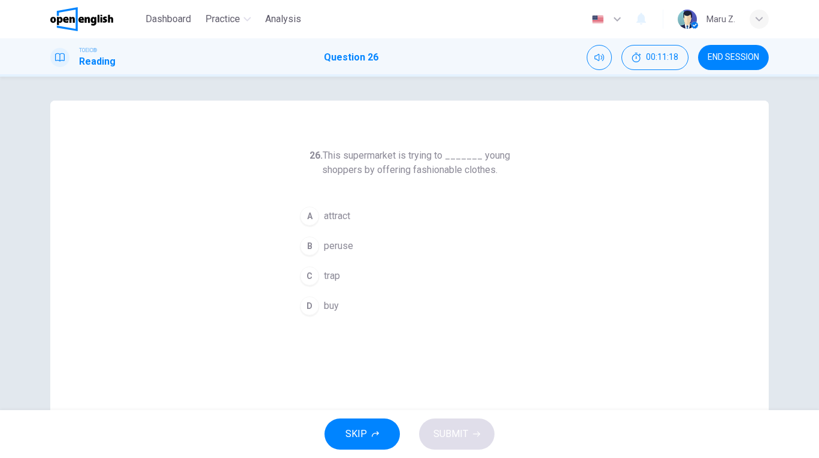
click at [340, 217] on span "attract" at bounding box center [337, 216] width 26 height 14
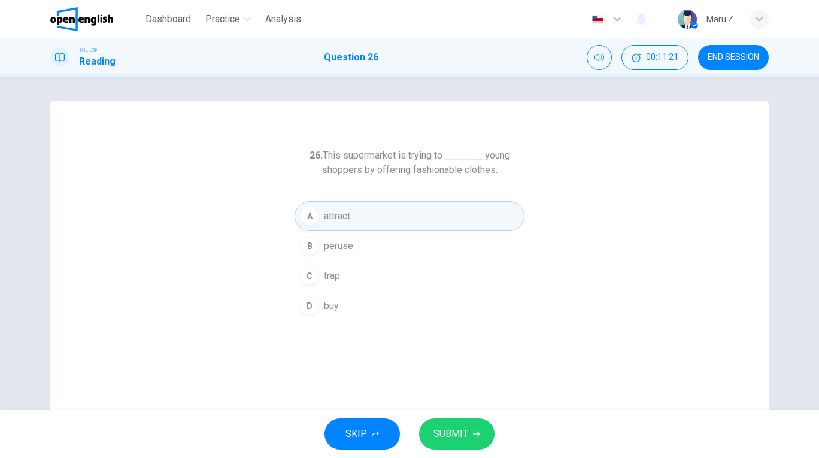
click at [453, 430] on span "SUBMIT" at bounding box center [450, 434] width 35 height 17
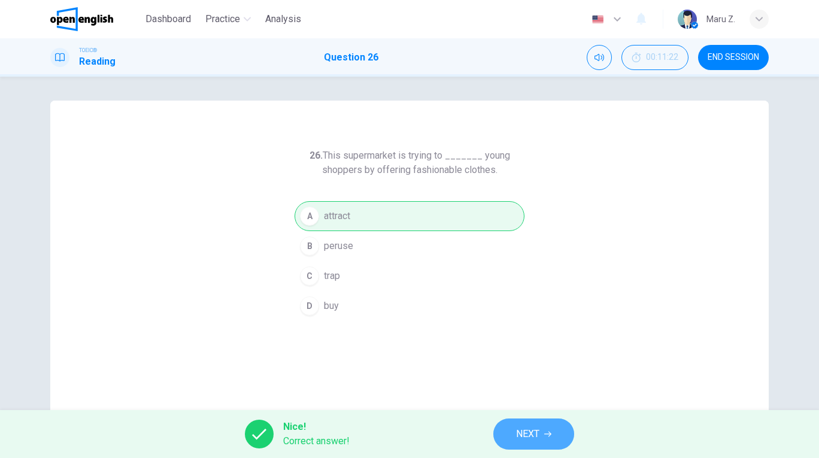
click at [509, 433] on button "NEXT" at bounding box center [533, 433] width 81 height 31
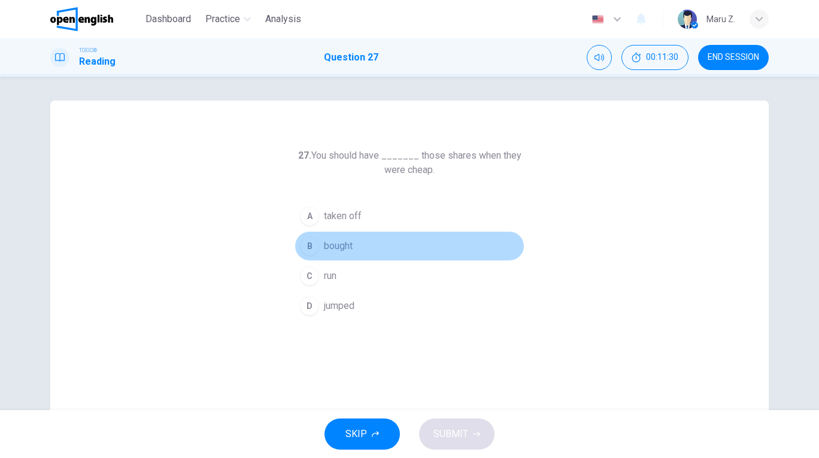
click at [341, 247] on span "bought" at bounding box center [338, 246] width 29 height 14
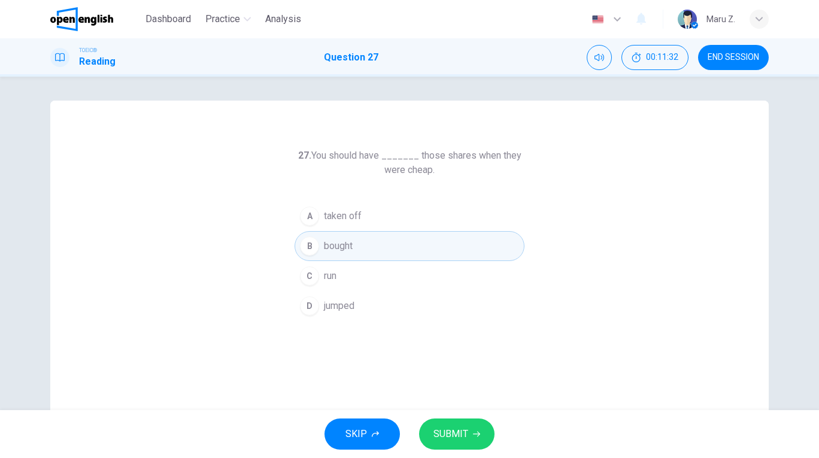
click at [456, 430] on span "SUBMIT" at bounding box center [450, 434] width 35 height 17
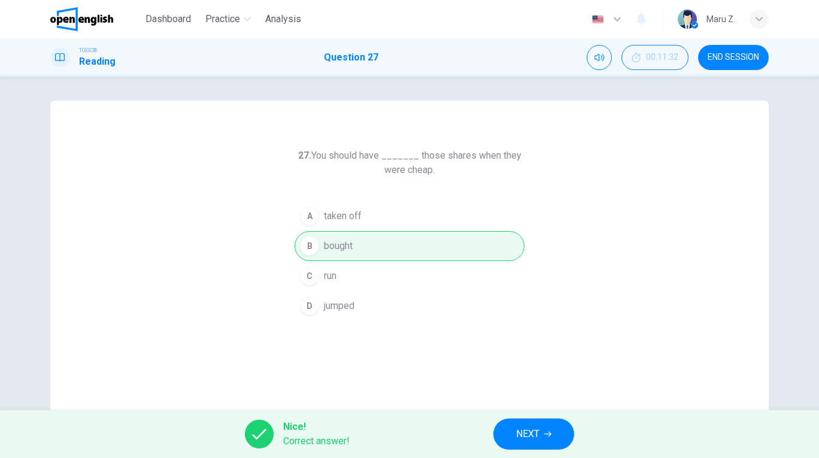
click at [502, 428] on button "NEXT" at bounding box center [533, 433] width 81 height 31
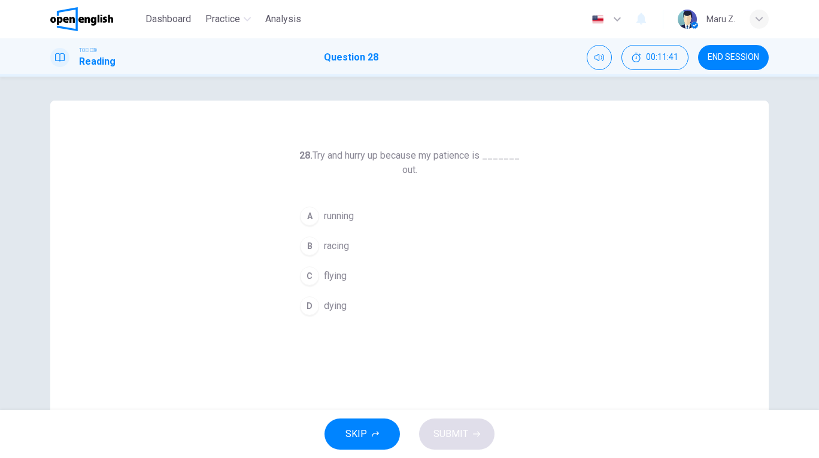
click at [345, 219] on span "running" at bounding box center [339, 216] width 30 height 14
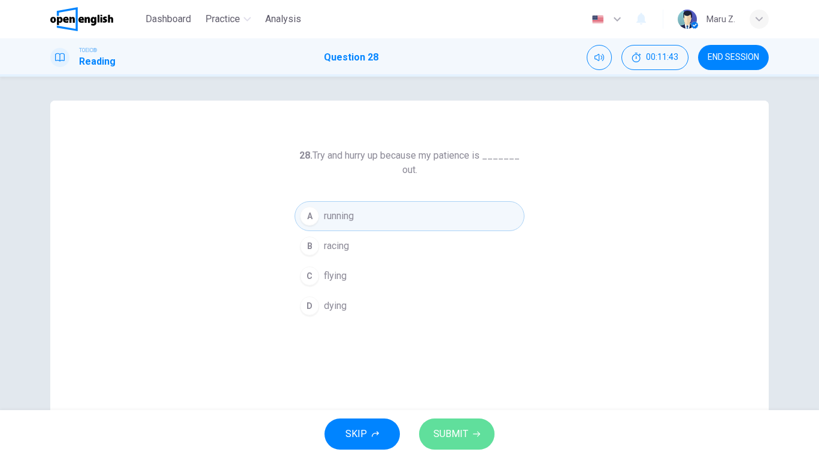
click at [465, 437] on span "SUBMIT" at bounding box center [450, 434] width 35 height 17
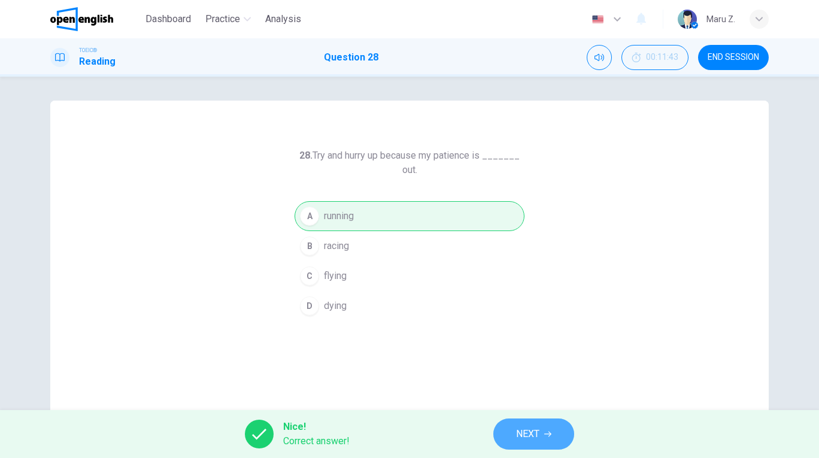
click at [520, 438] on span "NEXT" at bounding box center [527, 434] width 23 height 17
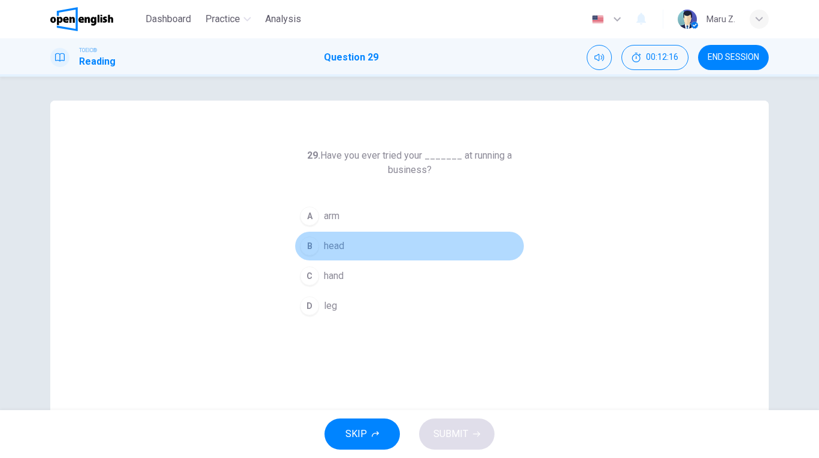
click at [336, 248] on span "head" at bounding box center [334, 246] width 20 height 14
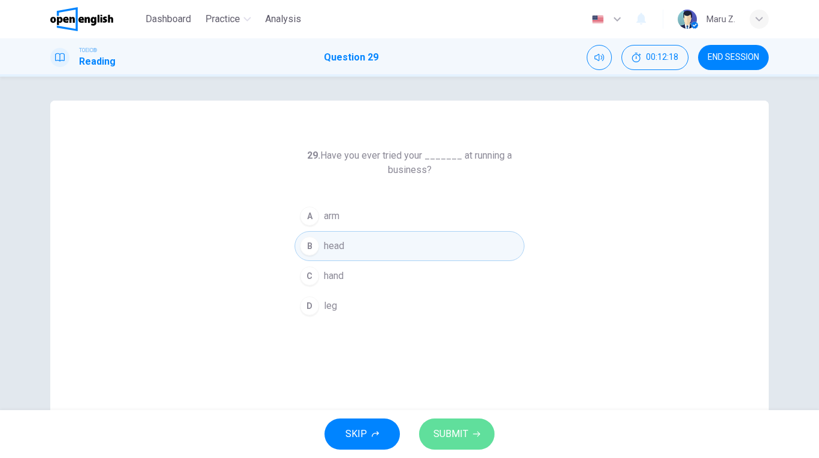
click at [468, 427] on button "SUBMIT" at bounding box center [456, 433] width 75 height 31
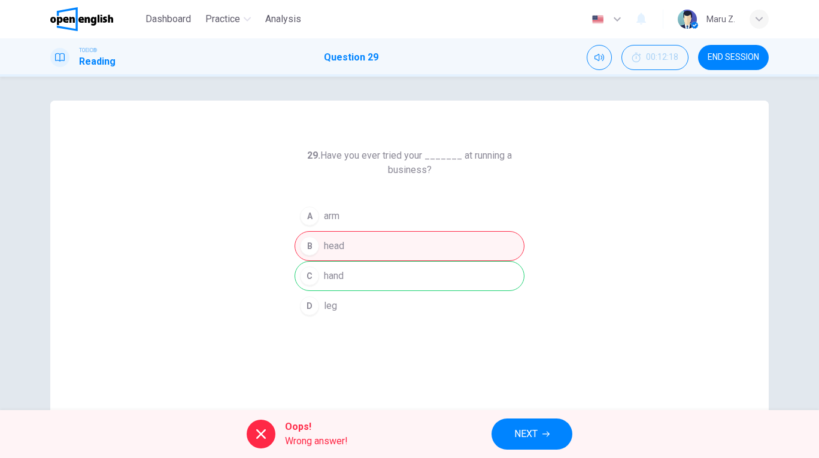
click at [544, 430] on button "NEXT" at bounding box center [531, 433] width 81 height 31
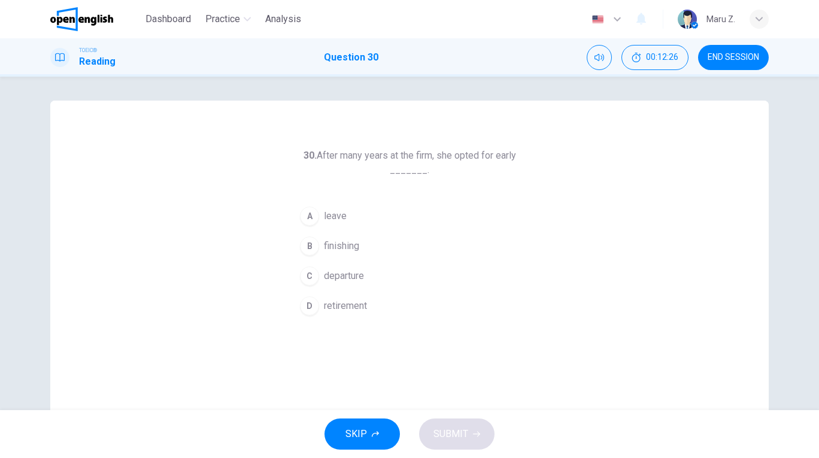
click at [341, 309] on span "retirement" at bounding box center [345, 306] width 43 height 14
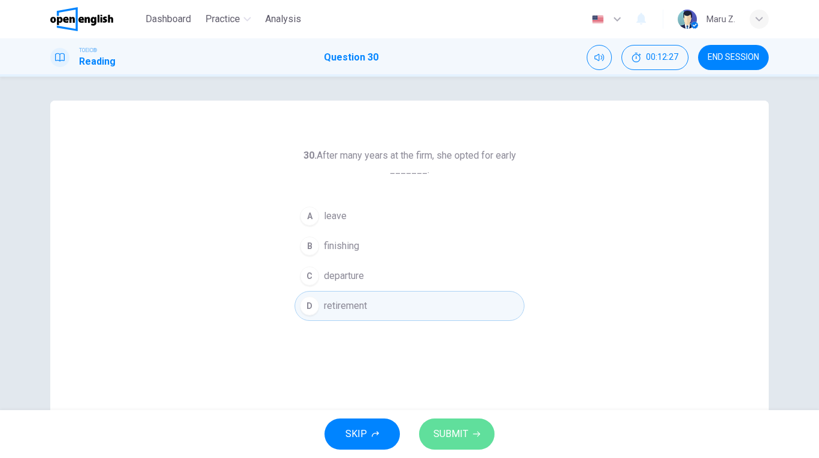
click at [462, 429] on span "SUBMIT" at bounding box center [450, 434] width 35 height 17
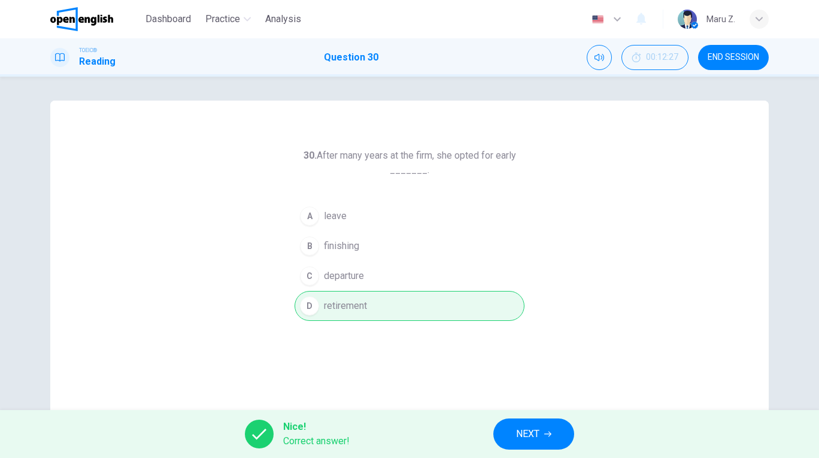
click at [541, 433] on button "NEXT" at bounding box center [533, 433] width 81 height 31
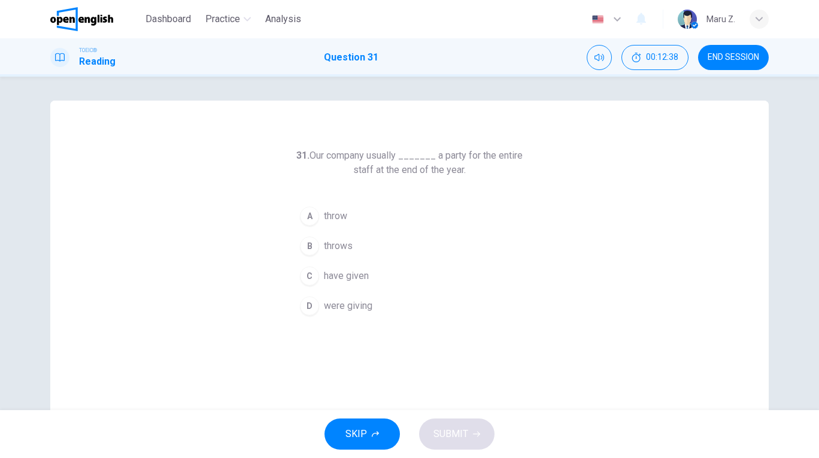
click at [341, 248] on span "throws" at bounding box center [338, 246] width 29 height 14
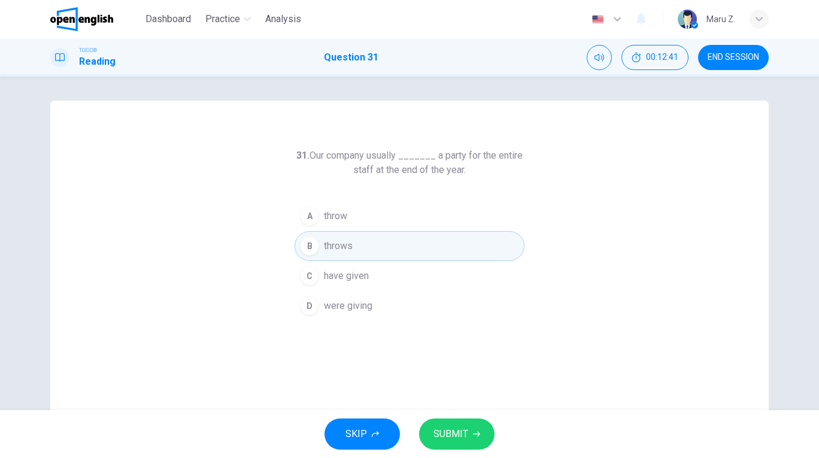
click at [463, 427] on span "SUBMIT" at bounding box center [450, 434] width 35 height 17
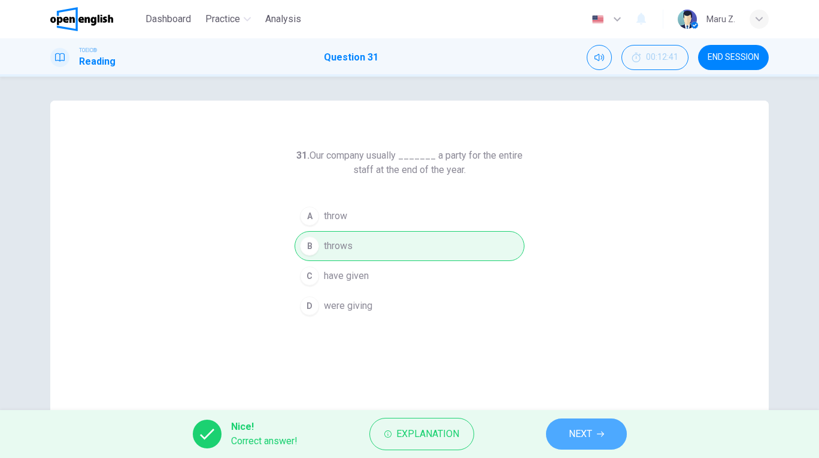
click at [591, 432] on span "NEXT" at bounding box center [580, 434] width 23 height 17
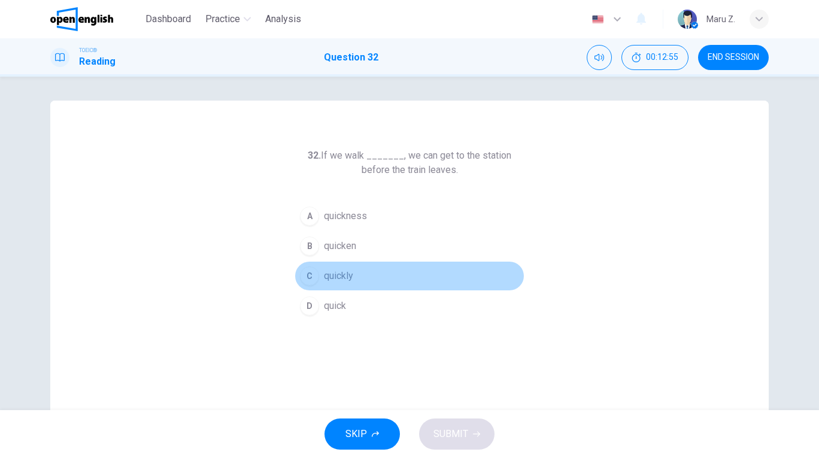
click at [339, 274] on span "quickly" at bounding box center [338, 276] width 29 height 14
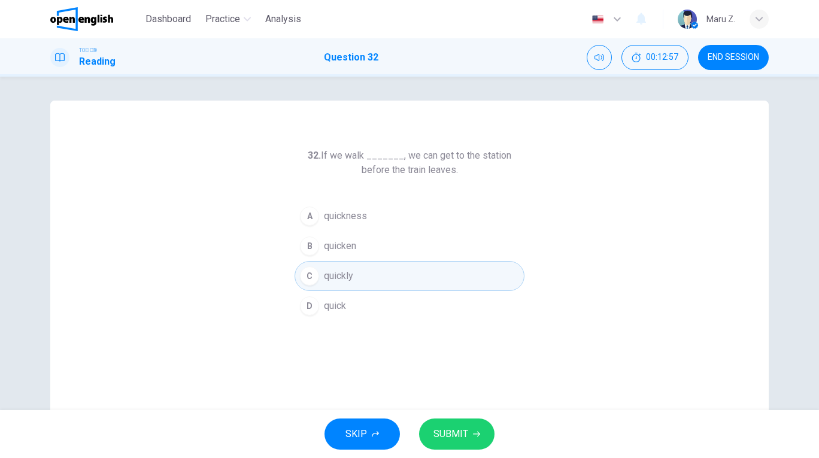
click at [465, 436] on span "SUBMIT" at bounding box center [450, 434] width 35 height 17
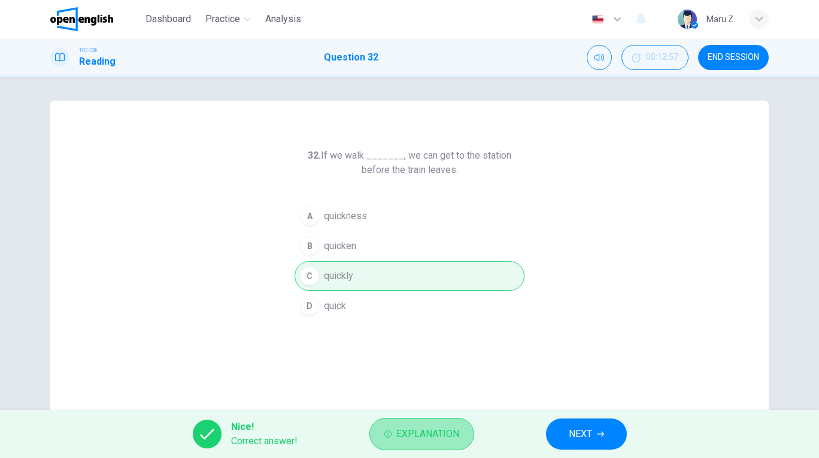
click at [448, 430] on span "Explanation" at bounding box center [427, 434] width 63 height 17
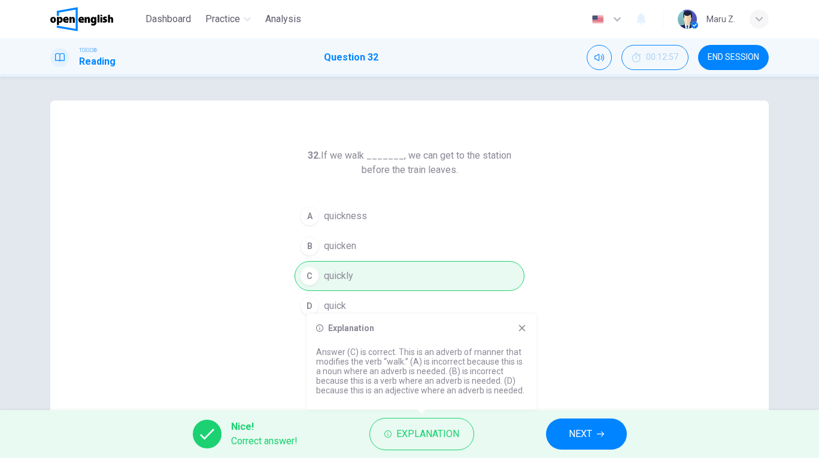
click at [595, 435] on button "NEXT" at bounding box center [586, 433] width 81 height 31
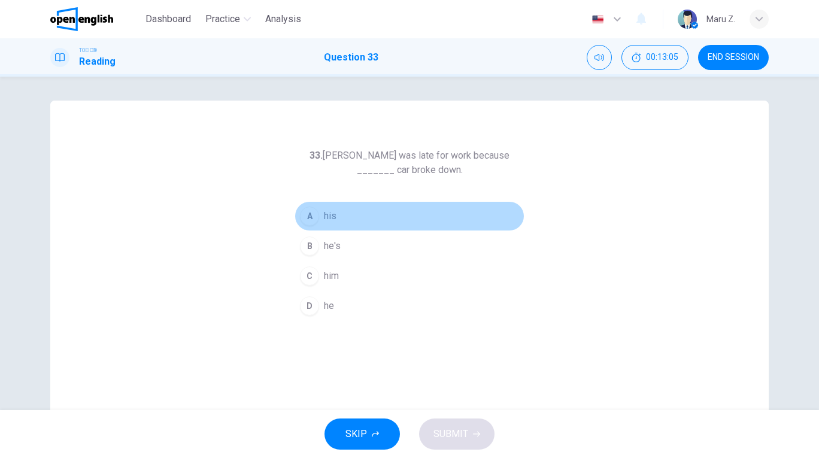
click at [332, 211] on span "his" at bounding box center [330, 216] width 13 height 14
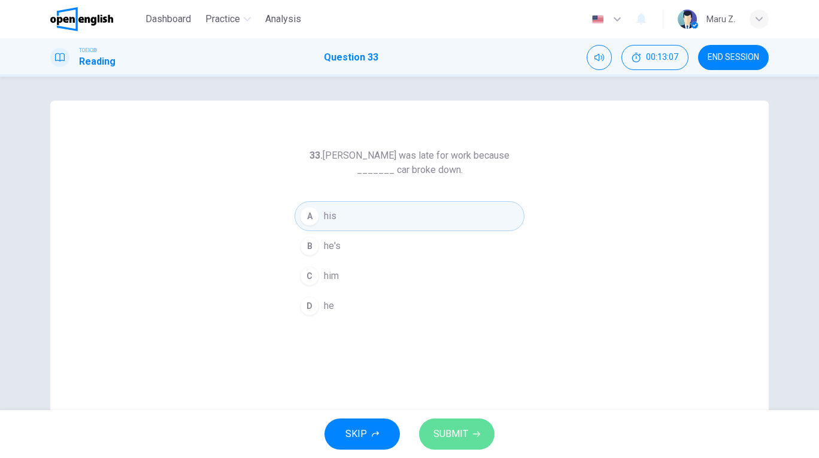
click at [469, 433] on button "SUBMIT" at bounding box center [456, 433] width 75 height 31
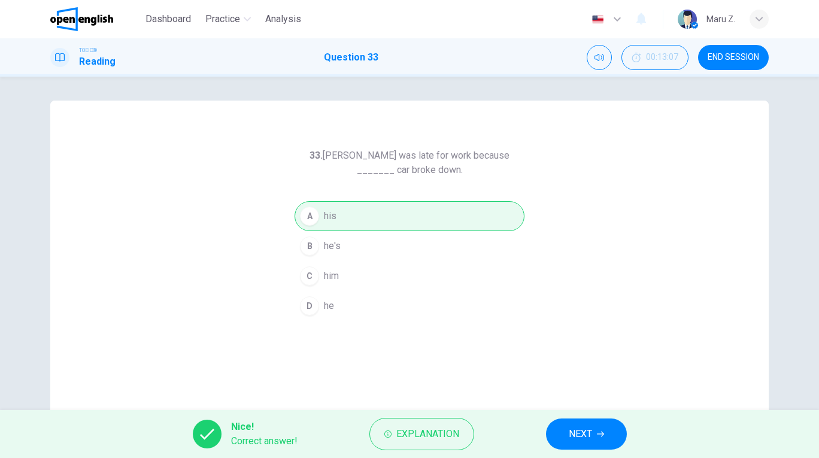
click at [575, 424] on button "NEXT" at bounding box center [586, 433] width 81 height 31
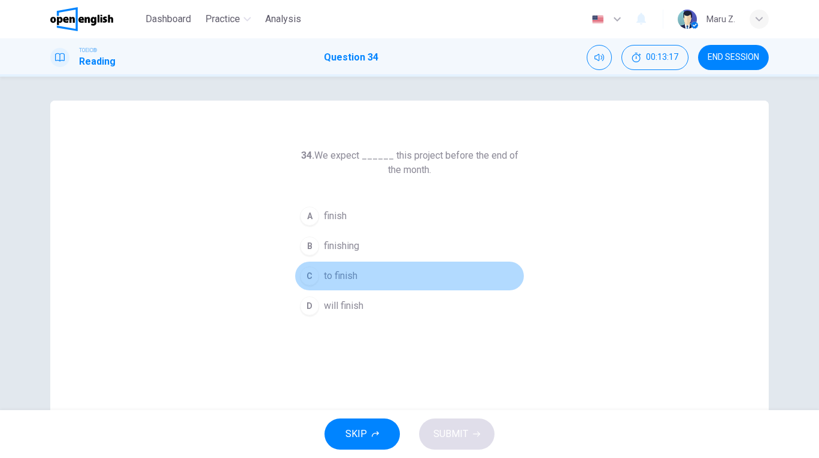
click at [351, 274] on span "to finish" at bounding box center [341, 276] width 34 height 14
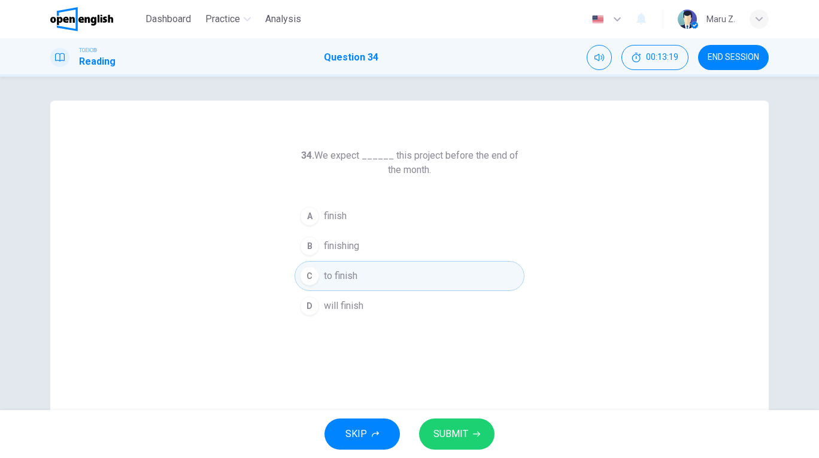
click at [462, 436] on span "SUBMIT" at bounding box center [450, 434] width 35 height 17
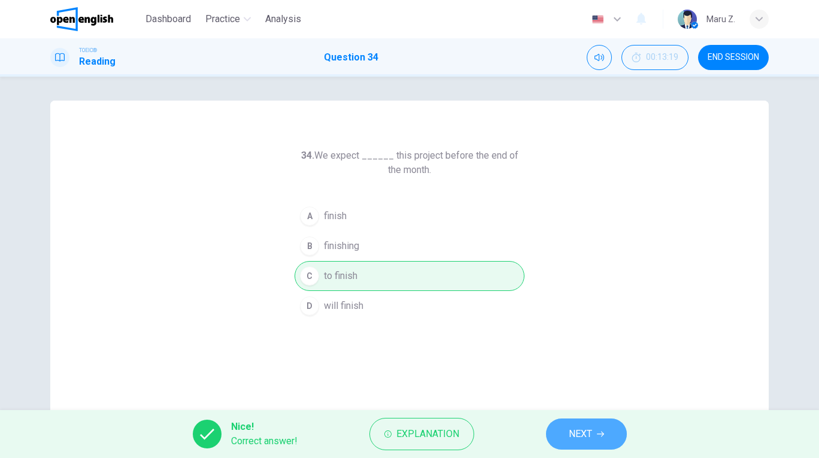
click at [576, 430] on span "NEXT" at bounding box center [580, 434] width 23 height 17
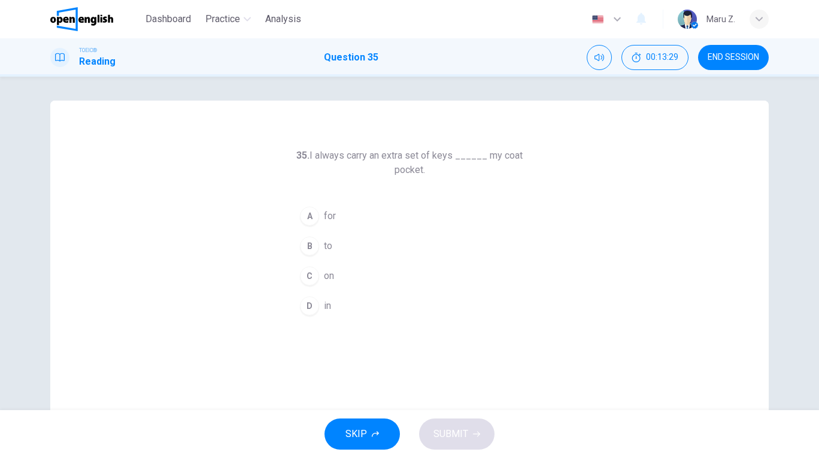
click at [329, 301] on span "in" at bounding box center [327, 306] width 7 height 14
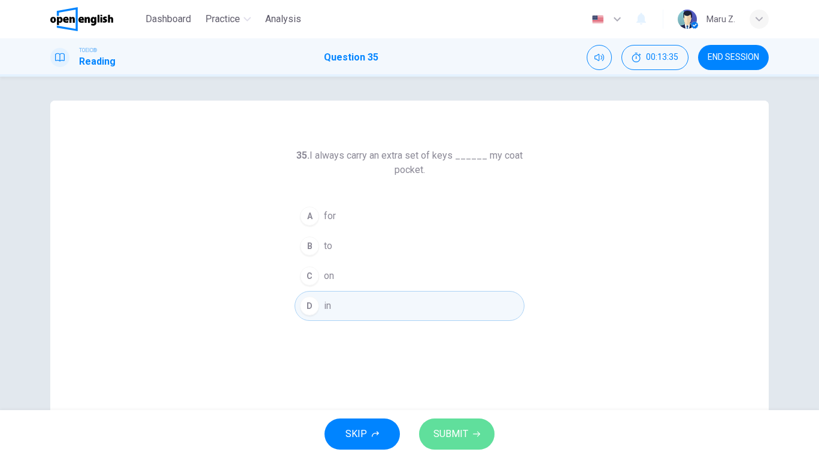
click at [450, 430] on span "SUBMIT" at bounding box center [450, 434] width 35 height 17
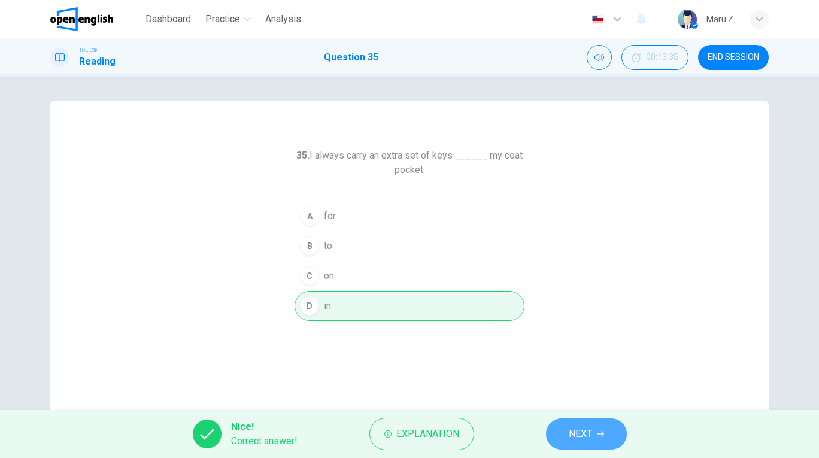
click at [579, 430] on span "NEXT" at bounding box center [580, 434] width 23 height 17
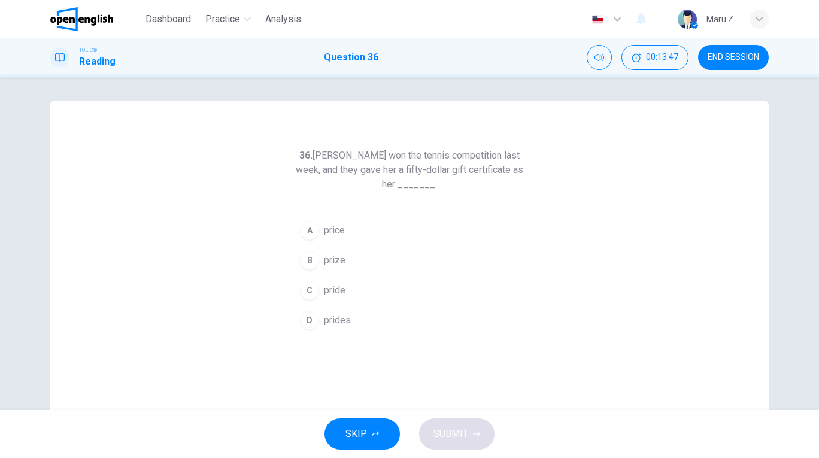
click at [339, 261] on span "prize" at bounding box center [335, 260] width 22 height 14
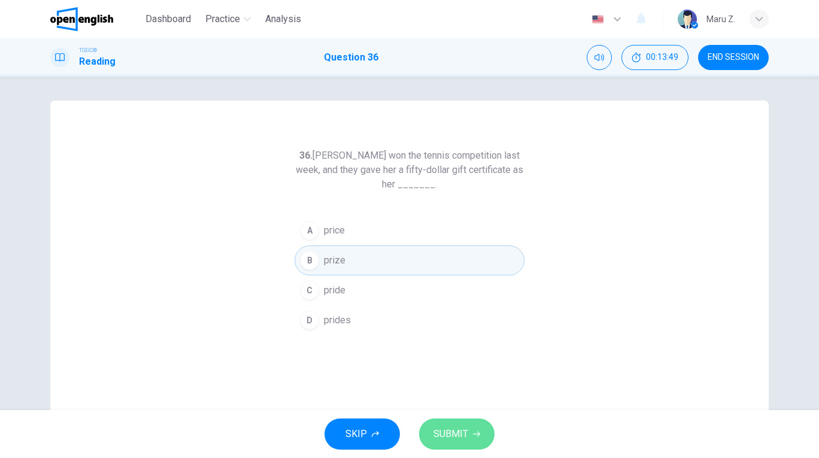
click at [469, 436] on button "SUBMIT" at bounding box center [456, 433] width 75 height 31
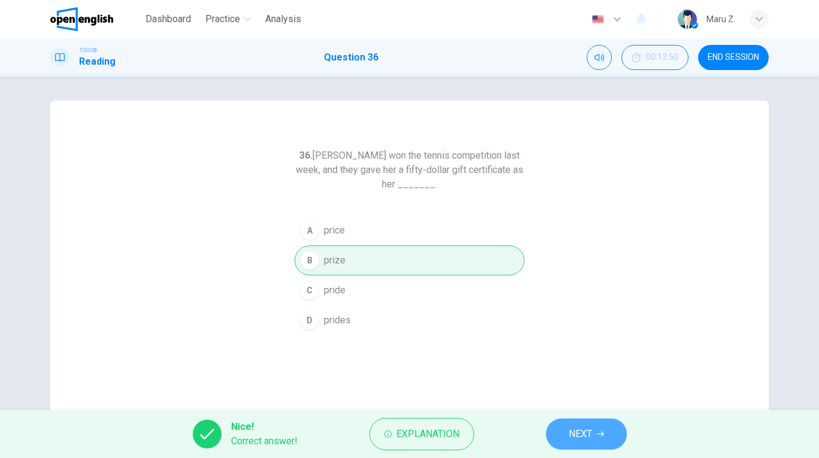
click at [590, 432] on span "NEXT" at bounding box center [580, 434] width 23 height 17
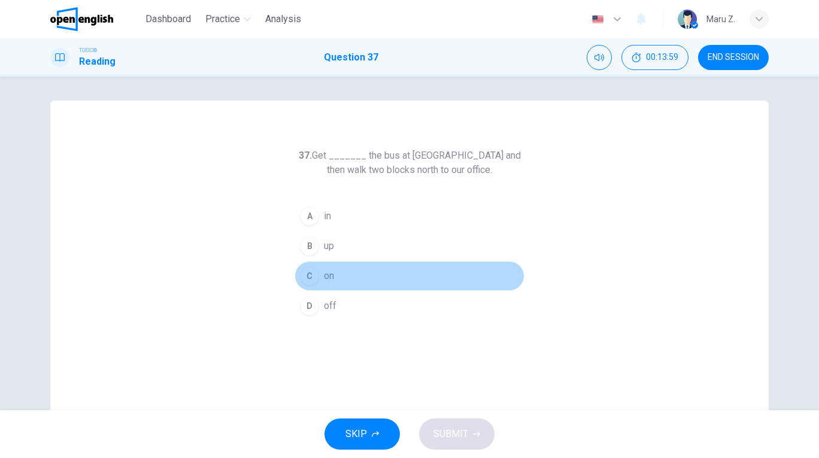
click at [333, 275] on span "on" at bounding box center [329, 276] width 10 height 14
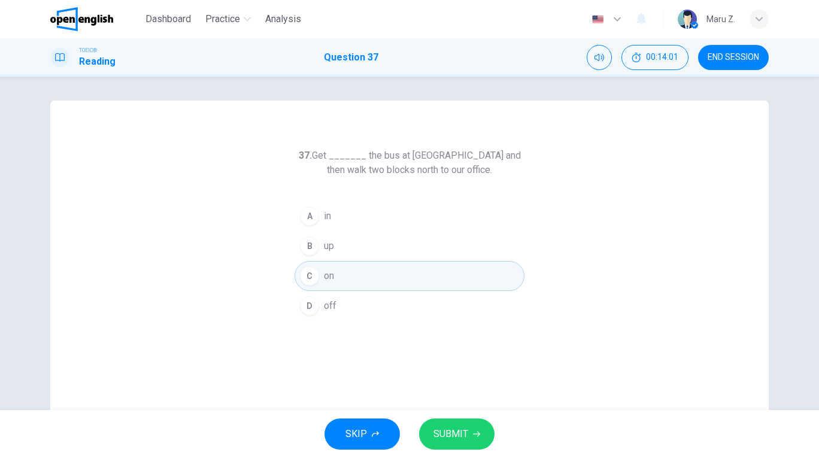
click at [459, 428] on span "SUBMIT" at bounding box center [450, 434] width 35 height 17
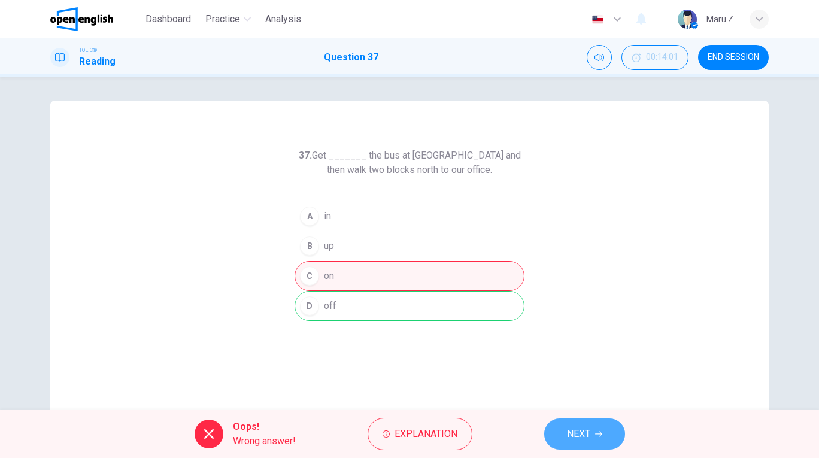
click at [582, 436] on span "NEXT" at bounding box center [578, 434] width 23 height 17
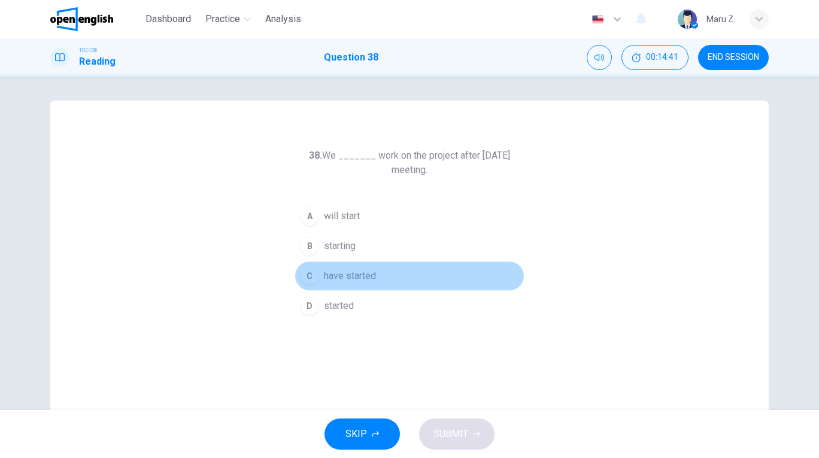
click at [353, 272] on span "have started" at bounding box center [350, 276] width 52 height 14
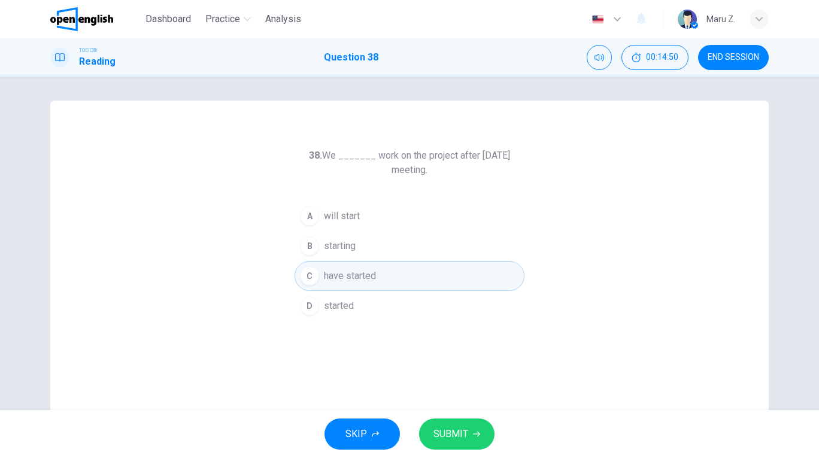
click at [338, 218] on span "will start" at bounding box center [342, 216] width 36 height 14
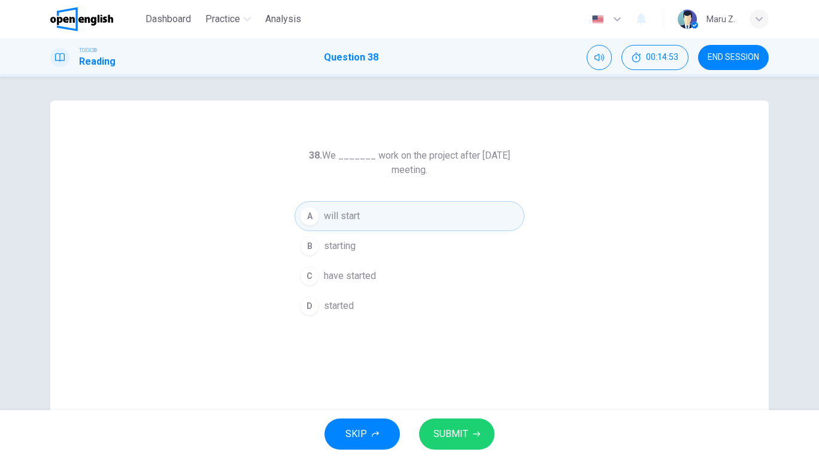
click at [462, 438] on span "SUBMIT" at bounding box center [450, 434] width 35 height 17
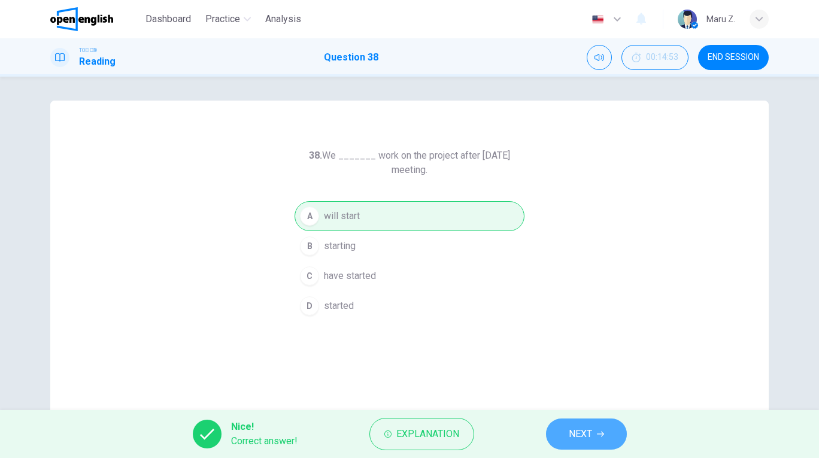
click at [582, 432] on span "NEXT" at bounding box center [580, 434] width 23 height 17
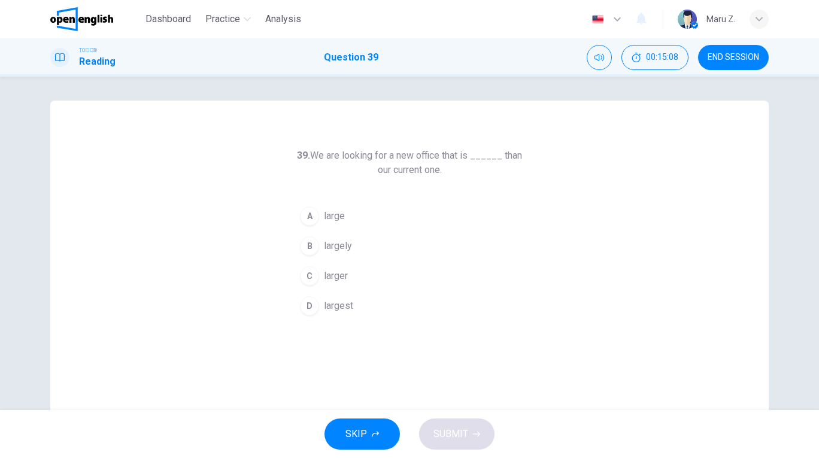
click at [339, 274] on span "larger" at bounding box center [336, 276] width 24 height 14
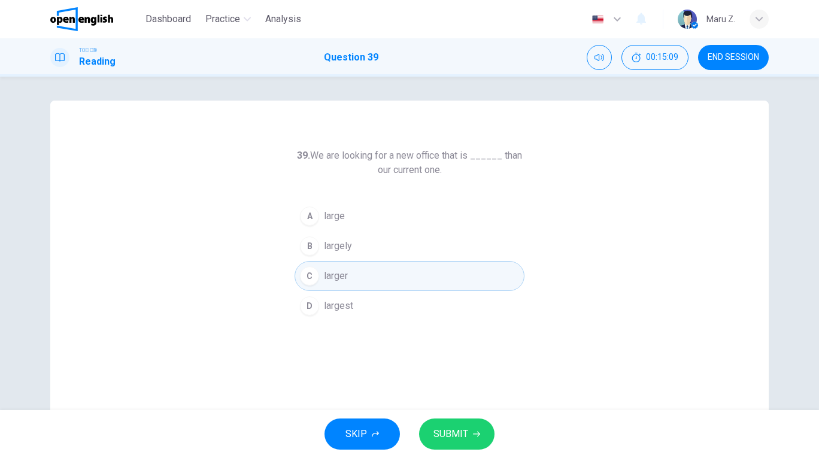
click at [438, 431] on span "SUBMIT" at bounding box center [450, 434] width 35 height 17
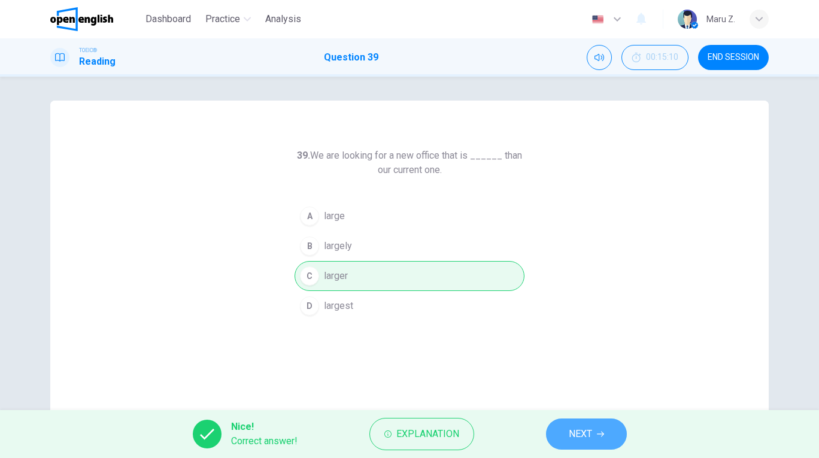
click at [569, 438] on span "NEXT" at bounding box center [580, 434] width 23 height 17
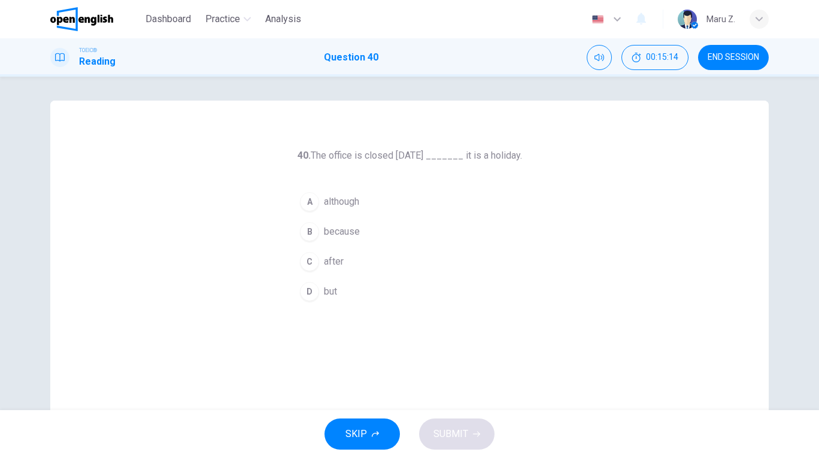
click at [339, 234] on span "because" at bounding box center [342, 231] width 36 height 14
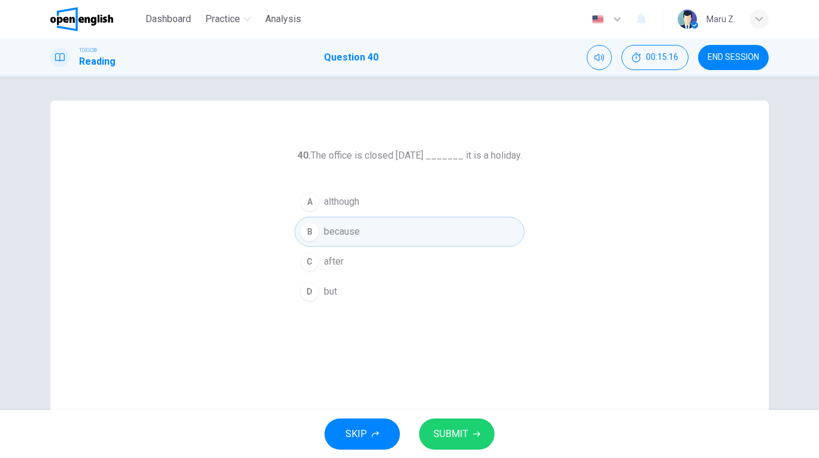
click at [462, 426] on span "SUBMIT" at bounding box center [450, 434] width 35 height 17
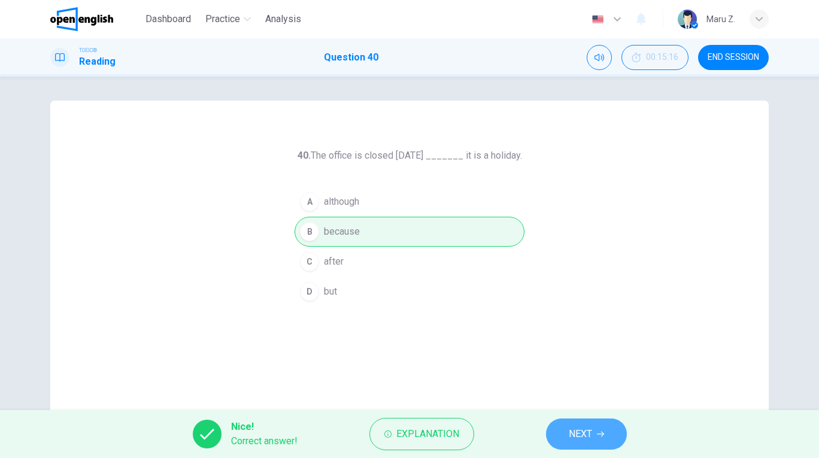
click at [599, 430] on button "NEXT" at bounding box center [586, 433] width 81 height 31
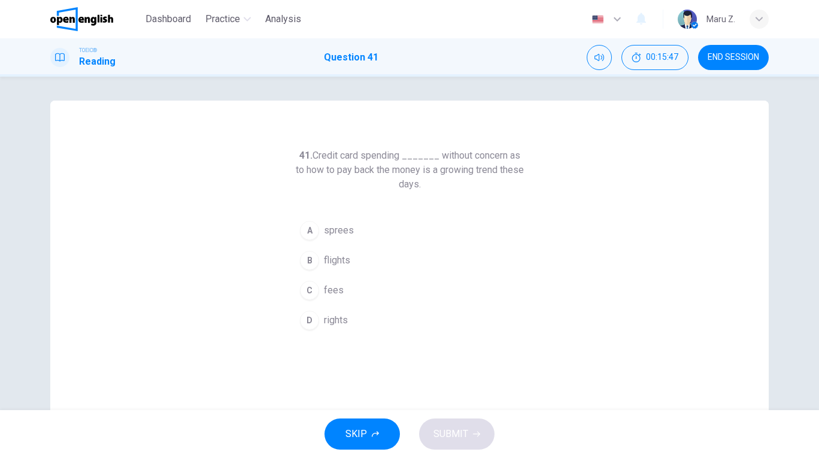
click at [346, 228] on span "sprees" at bounding box center [339, 230] width 30 height 14
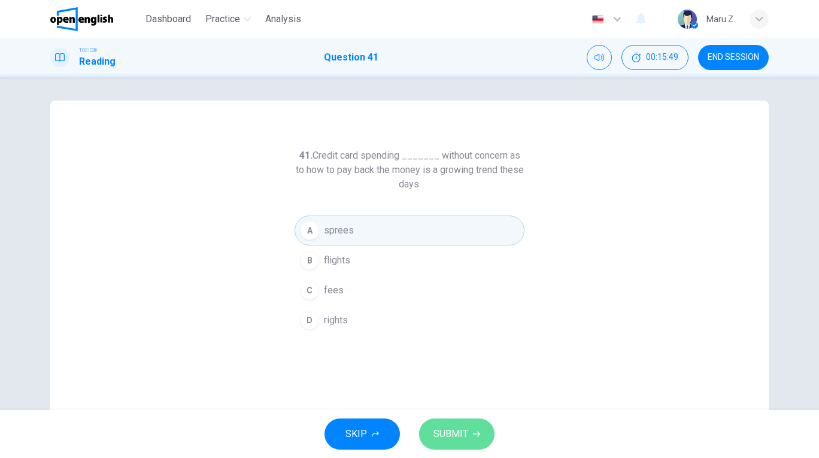
click at [459, 429] on span "SUBMIT" at bounding box center [450, 434] width 35 height 17
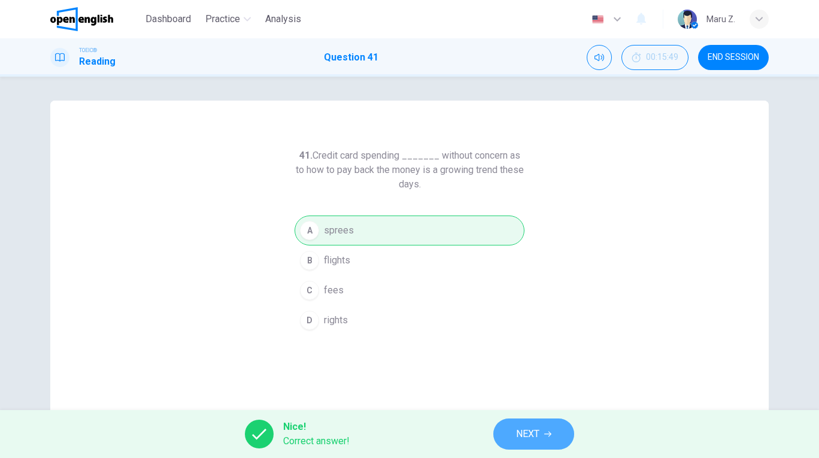
click at [533, 430] on span "NEXT" at bounding box center [527, 434] width 23 height 17
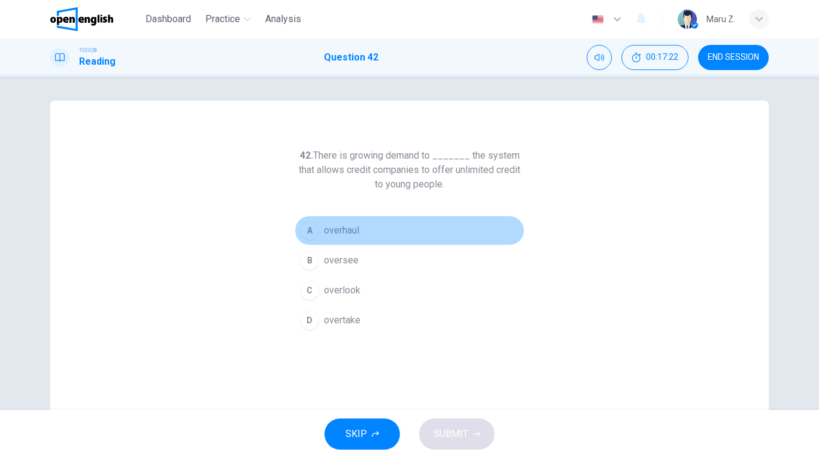
click at [332, 227] on span "overhaul" at bounding box center [341, 230] width 35 height 14
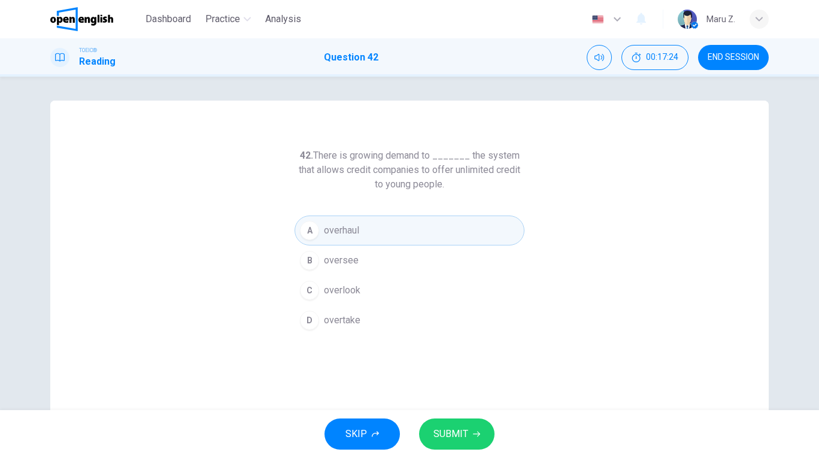
click at [473, 433] on icon "button" at bounding box center [476, 433] width 7 height 7
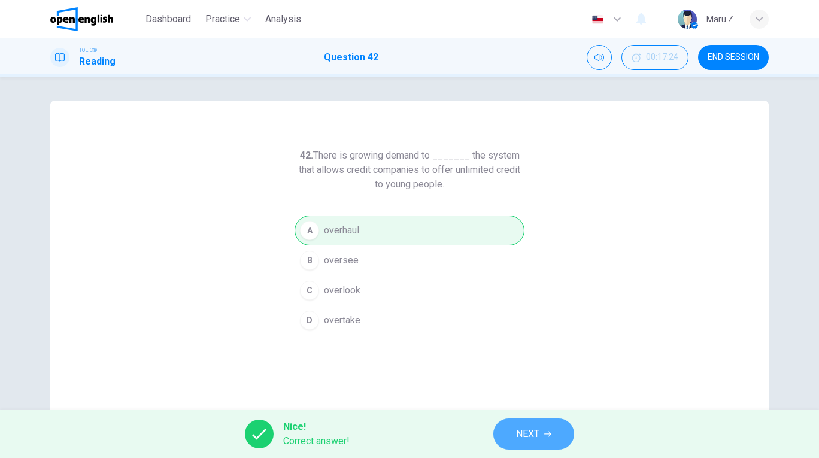
click at [545, 434] on icon "button" at bounding box center [547, 433] width 7 height 7
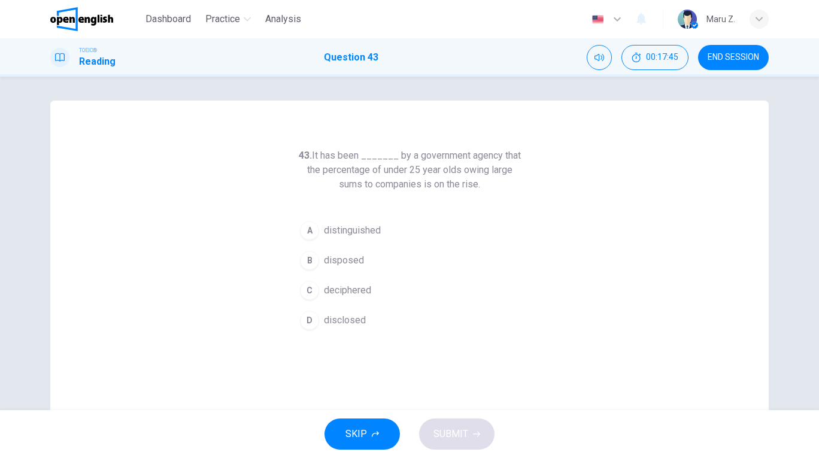
click at [346, 314] on span "disclosed" at bounding box center [345, 320] width 42 height 14
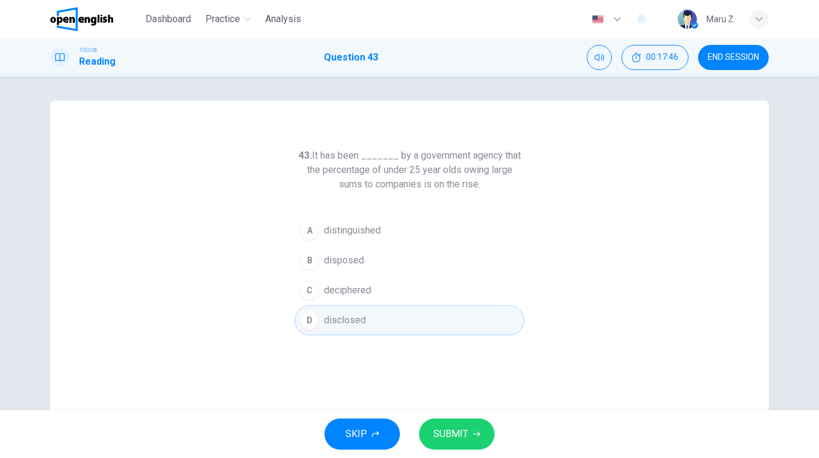
click at [457, 430] on span "SUBMIT" at bounding box center [450, 434] width 35 height 17
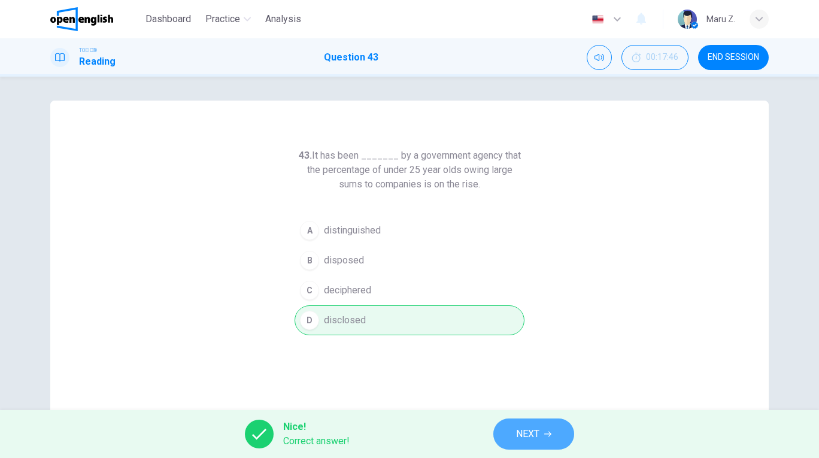
click at [548, 437] on icon "button" at bounding box center [547, 433] width 7 height 7
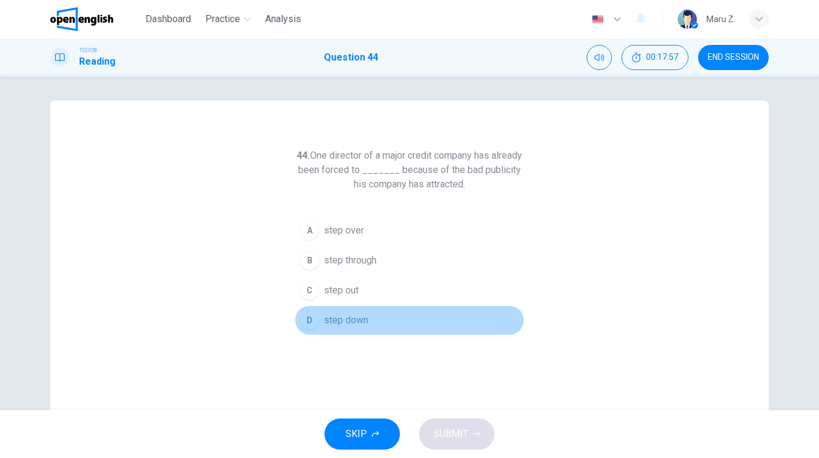
click at [354, 324] on span "step down" at bounding box center [346, 320] width 44 height 14
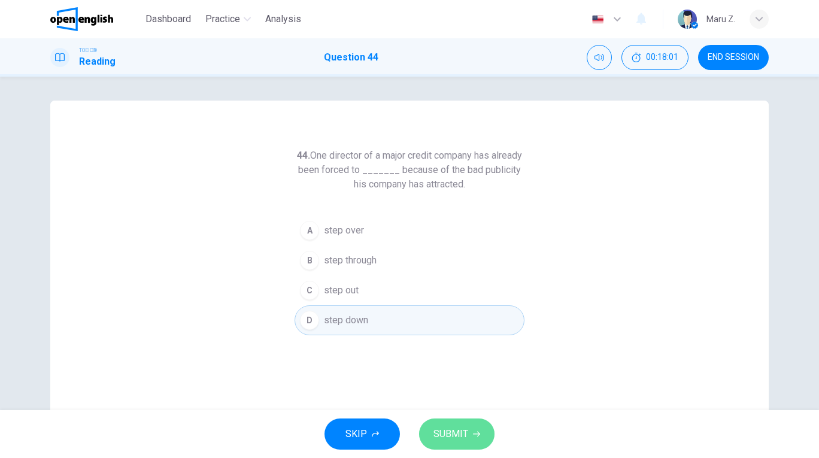
click at [446, 420] on button "SUBMIT" at bounding box center [456, 433] width 75 height 31
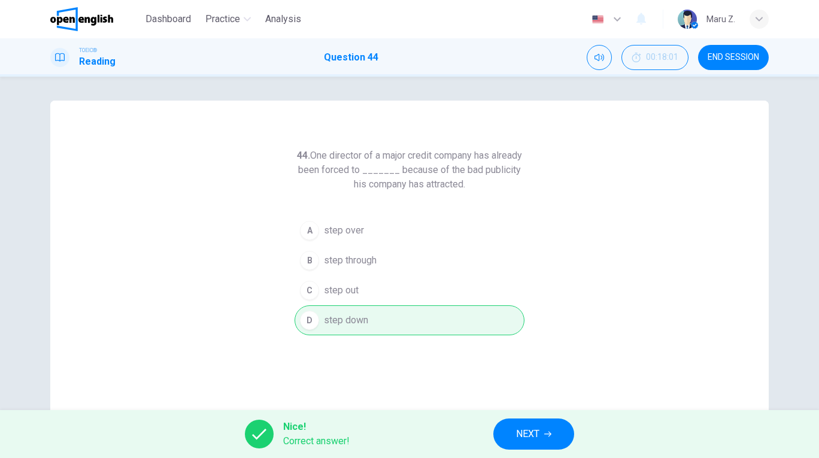
click at [513, 431] on button "NEXT" at bounding box center [533, 433] width 81 height 31
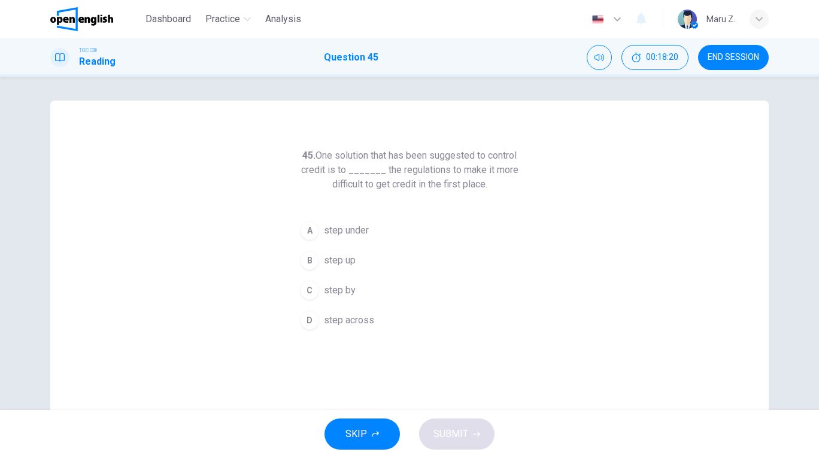
click at [348, 260] on span "step up" at bounding box center [340, 260] width 32 height 14
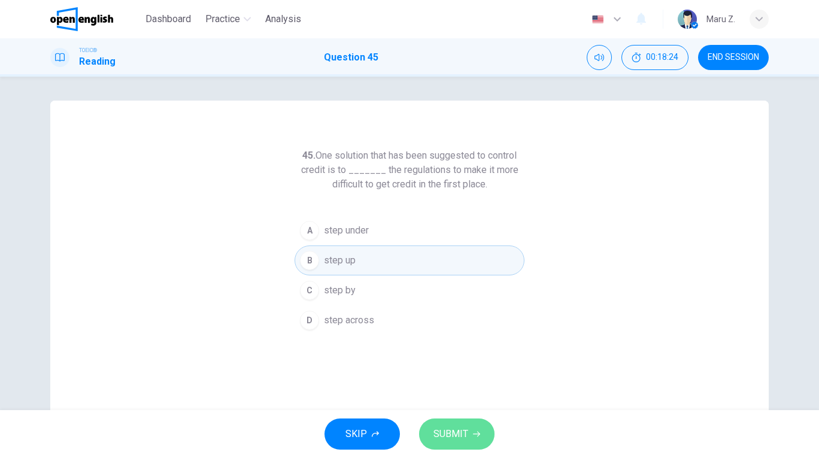
click at [456, 430] on span "SUBMIT" at bounding box center [450, 434] width 35 height 17
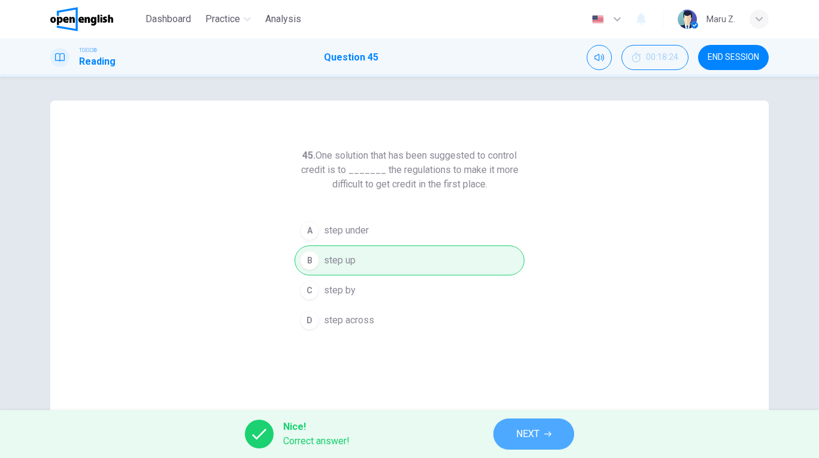
click at [548, 433] on icon "button" at bounding box center [547, 433] width 7 height 7
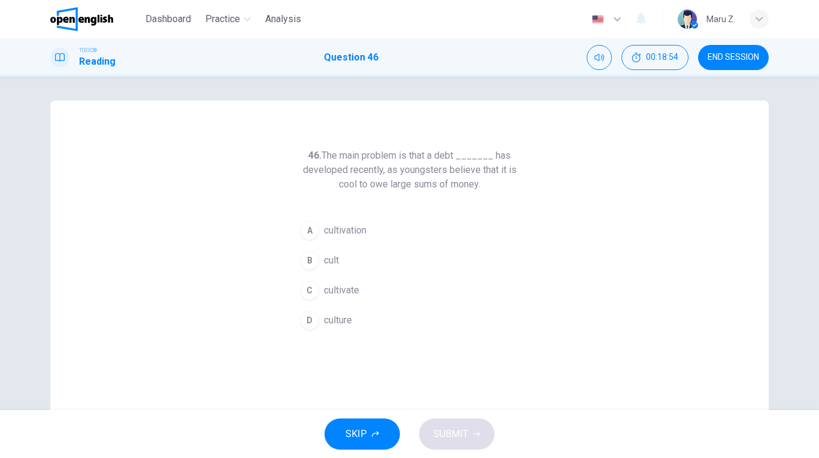
click at [347, 321] on span "culture" at bounding box center [338, 320] width 28 height 14
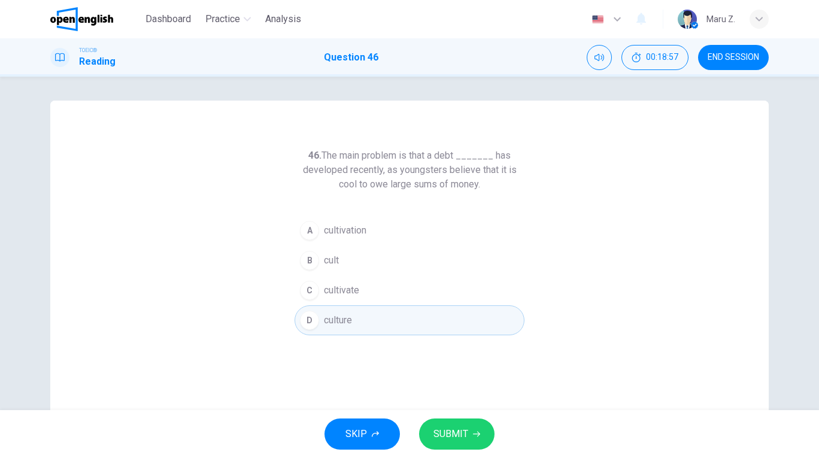
click at [459, 433] on span "SUBMIT" at bounding box center [450, 434] width 35 height 17
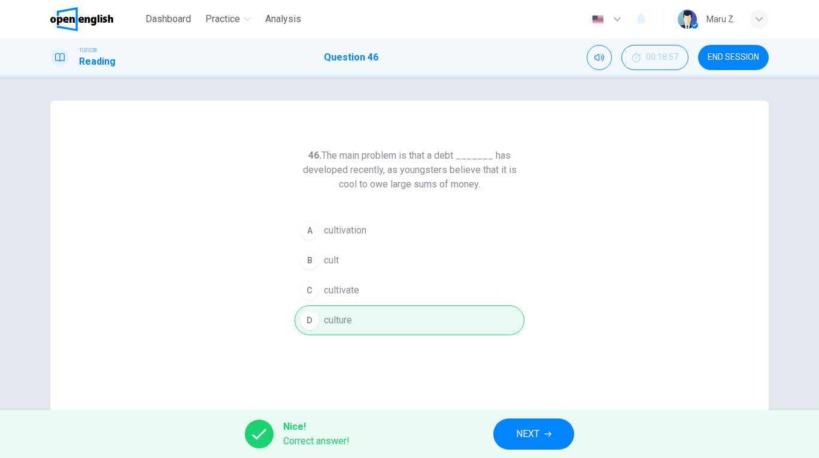
click at [531, 430] on span "NEXT" at bounding box center [527, 434] width 23 height 17
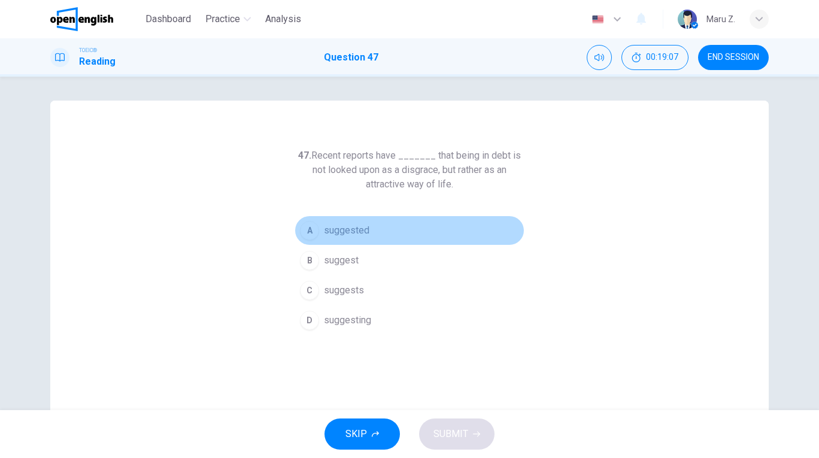
click at [343, 229] on span "suggested" at bounding box center [346, 230] width 45 height 14
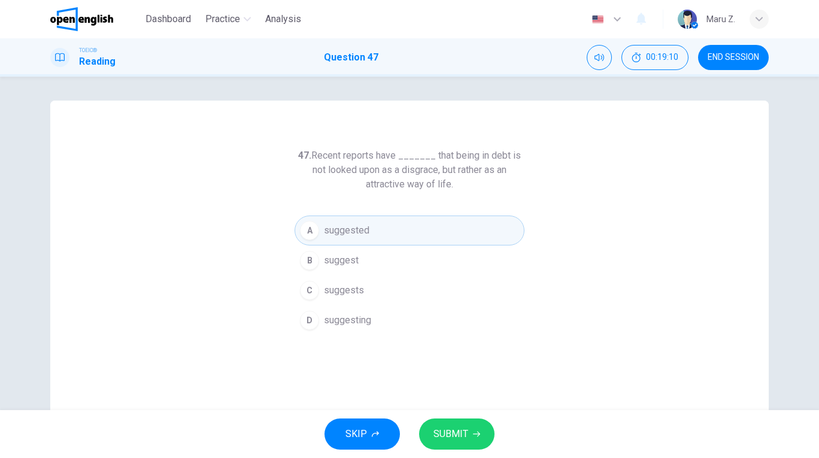
click at [454, 429] on span "SUBMIT" at bounding box center [450, 434] width 35 height 17
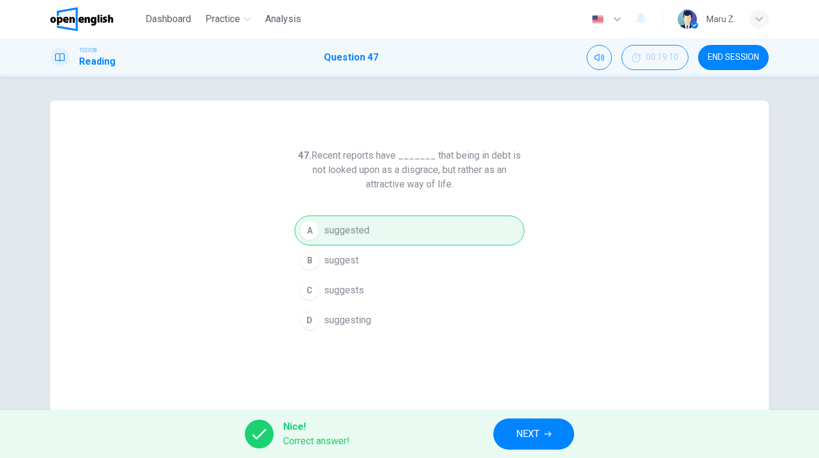
click at [530, 432] on span "NEXT" at bounding box center [527, 434] width 23 height 17
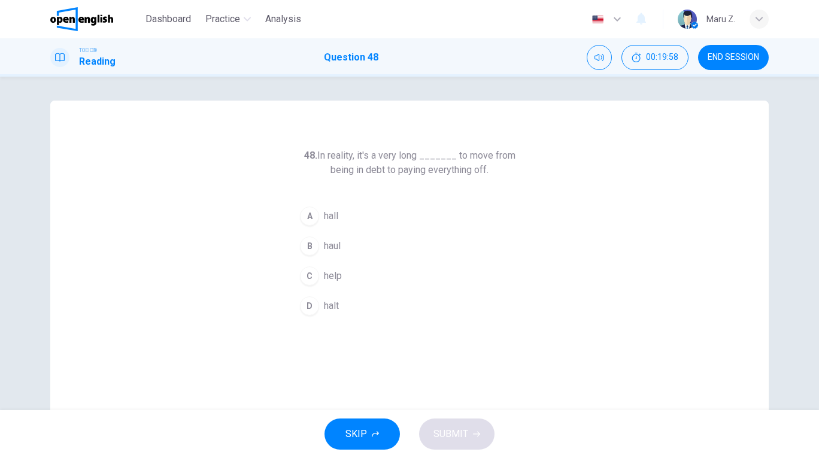
click at [336, 248] on span "haul" at bounding box center [332, 246] width 17 height 14
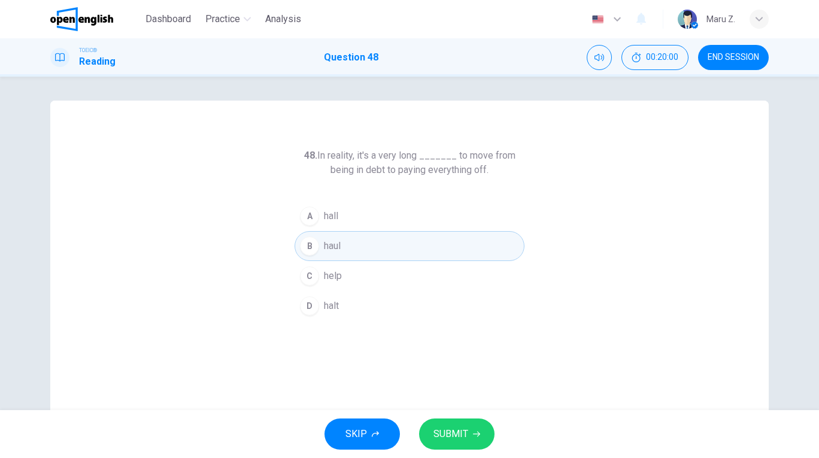
click at [454, 429] on span "SUBMIT" at bounding box center [450, 434] width 35 height 17
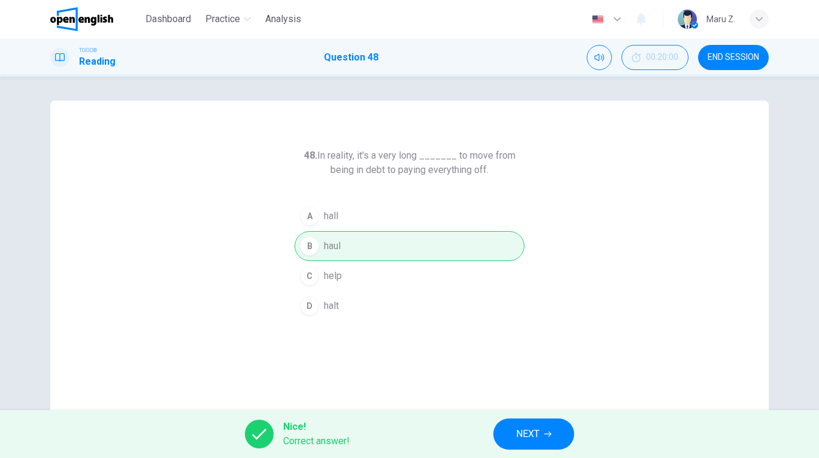
click at [526, 430] on span "NEXT" at bounding box center [527, 434] width 23 height 17
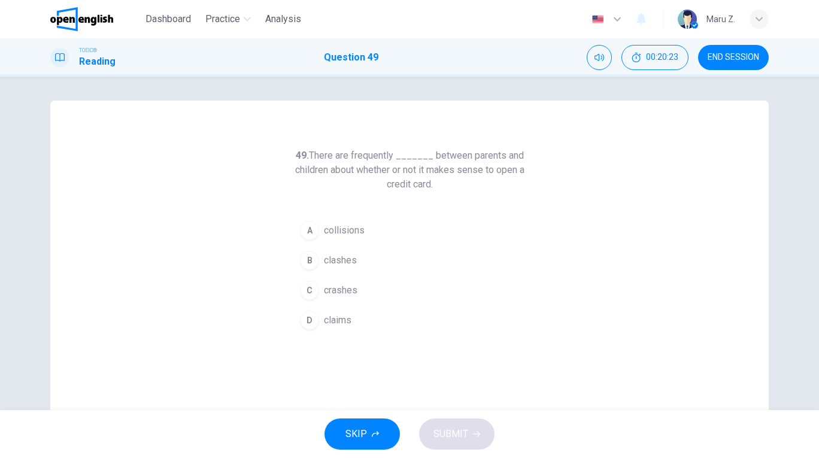
click at [350, 262] on span "clashes" at bounding box center [340, 260] width 33 height 14
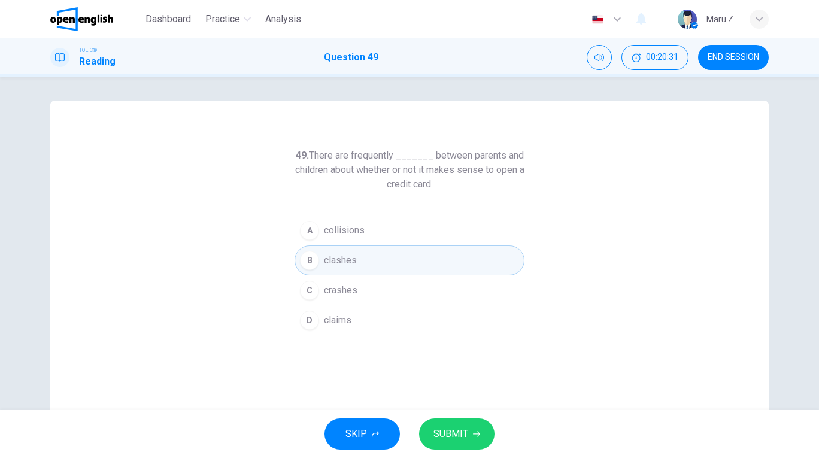
click at [452, 435] on span "SUBMIT" at bounding box center [450, 434] width 35 height 17
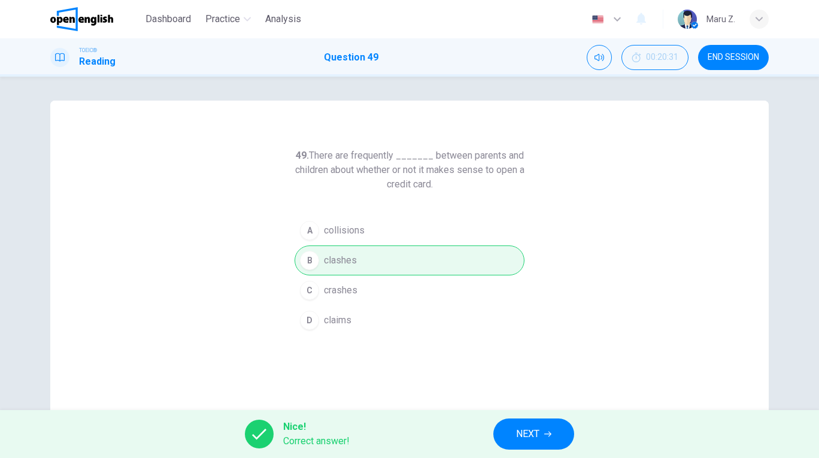
click at [523, 426] on span "NEXT" at bounding box center [527, 434] width 23 height 17
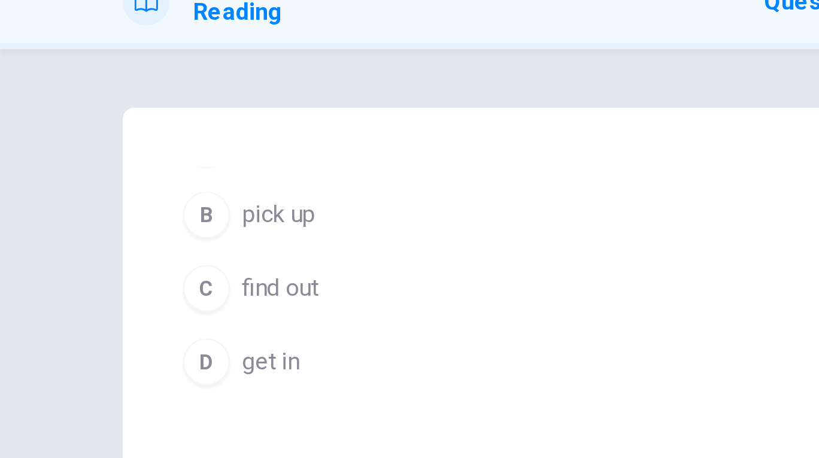
scroll to position [226, 0]
drag, startPoint x: 228, startPoint y: 111, endPoint x: 214, endPoint y: 78, distance: 35.7
click at [214, 99] on div "A drop off B pick up C find out D get in" at bounding box center [222, 159] width 306 height 120
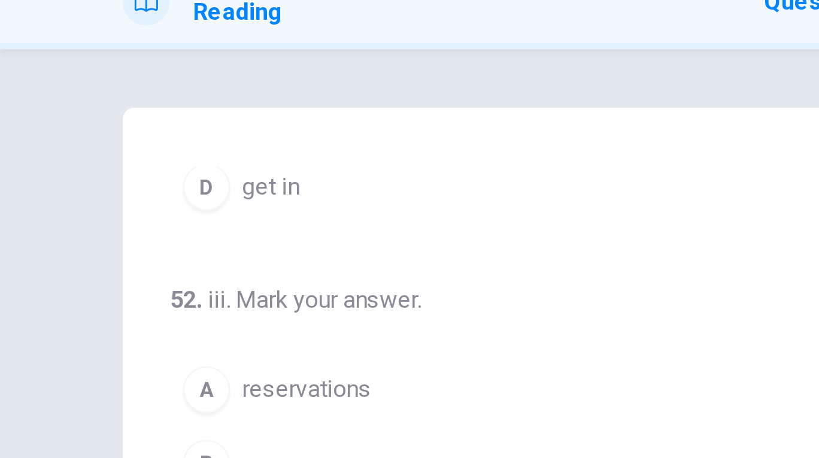
scroll to position [297, 0]
drag, startPoint x: 214, startPoint y: 78, endPoint x: 138, endPoint y: 71, distance: 76.4
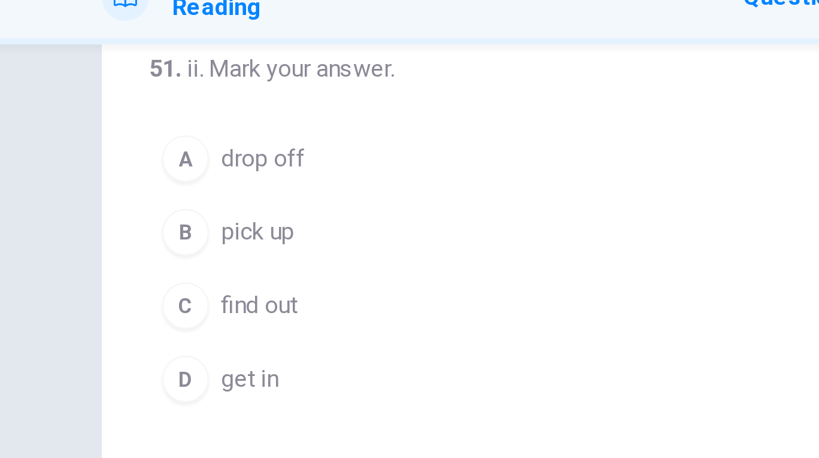
scroll to position [86, 0]
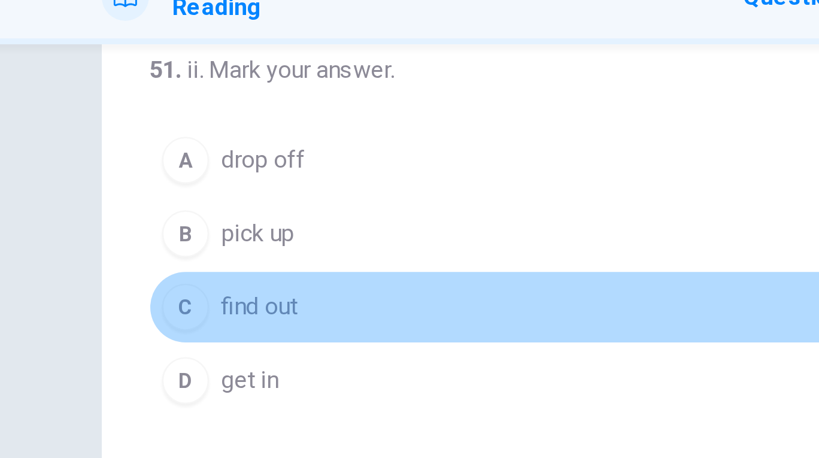
drag, startPoint x: 279, startPoint y: 117, endPoint x: 234, endPoint y: 113, distance: 45.1
click at [235, 169] on button "C find out" at bounding box center [222, 184] width 306 height 30
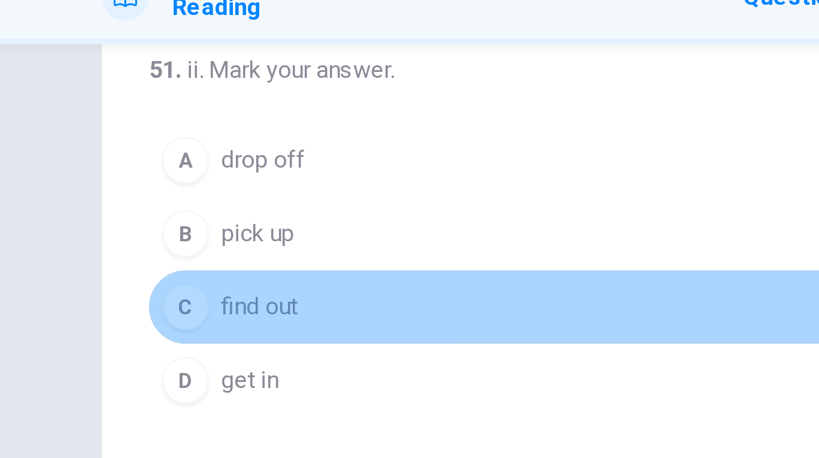
drag, startPoint x: 234, startPoint y: 113, endPoint x: 205, endPoint y: 114, distance: 28.7
click at [205, 169] on button "C find out" at bounding box center [222, 184] width 306 height 30
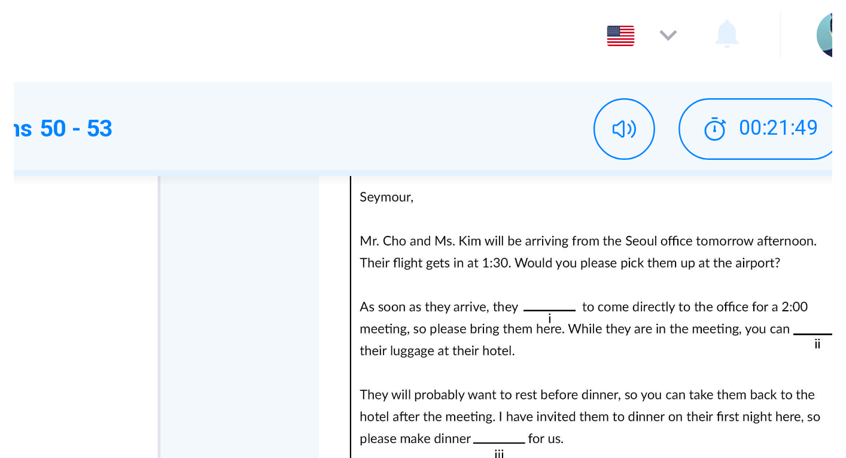
scroll to position [112, 0]
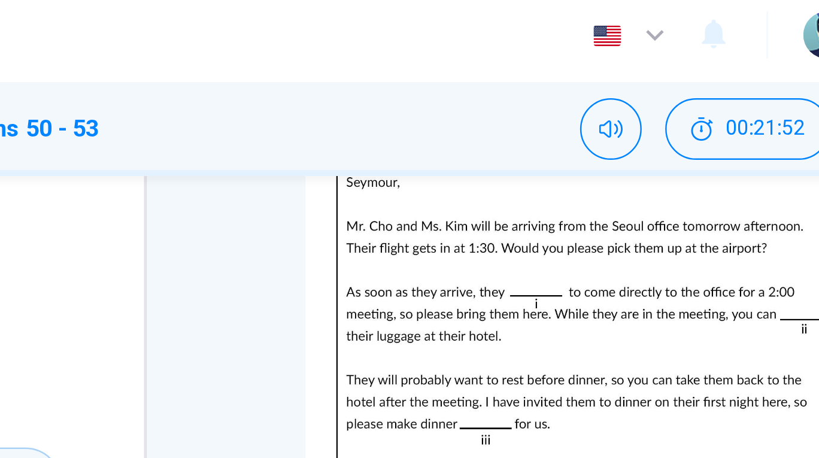
click at [475, 117] on img at bounding box center [590, 145] width 230 height 209
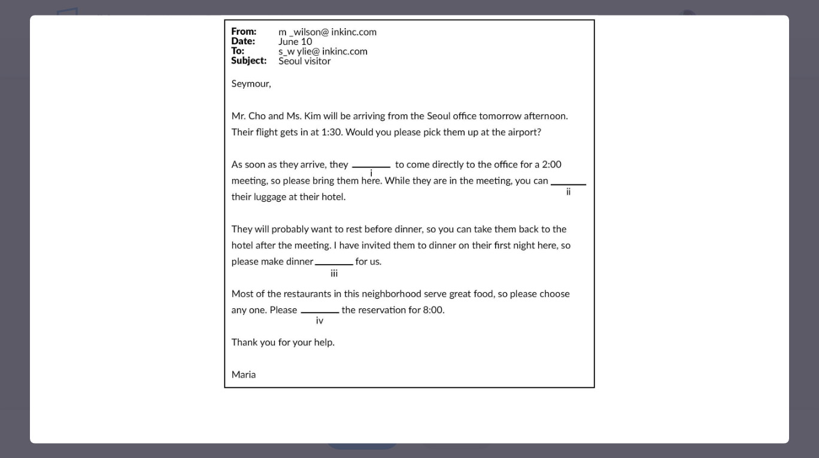
drag, startPoint x: 322, startPoint y: 299, endPoint x: 480, endPoint y: 311, distance: 157.9
drag, startPoint x: 281, startPoint y: 274, endPoint x: 289, endPoint y: 283, distance: 12.3
click at [288, 283] on img at bounding box center [409, 203] width 759 height 377
click at [196, 25] on img at bounding box center [409, 203] width 759 height 377
click at [194, 26] on img at bounding box center [409, 203] width 759 height 377
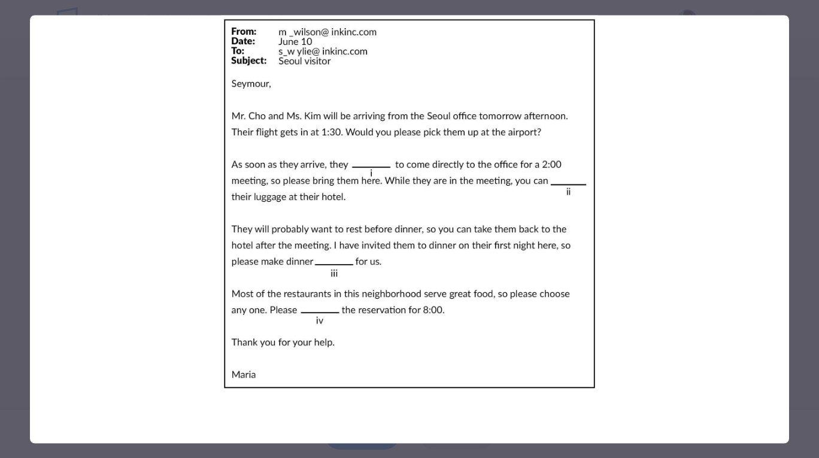
drag, startPoint x: 251, startPoint y: 28, endPoint x: 376, endPoint y: 61, distance: 129.4
click at [378, 59] on img at bounding box center [409, 203] width 759 height 377
drag, startPoint x: 471, startPoint y: 72, endPoint x: 383, endPoint y: 212, distance: 165.4
click at [384, 211] on img at bounding box center [409, 203] width 759 height 377
drag, startPoint x: 389, startPoint y: 236, endPoint x: 480, endPoint y: 38, distance: 217.8
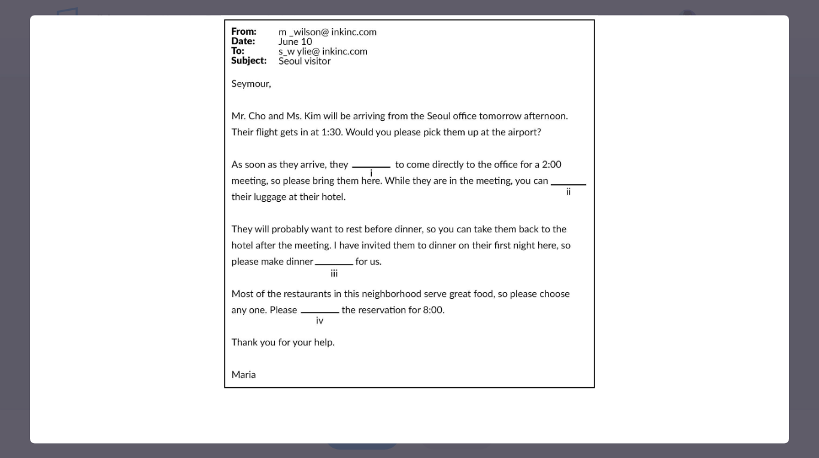
click at [475, 41] on img at bounding box center [409, 203] width 759 height 377
click at [474, 41] on img at bounding box center [409, 203] width 759 height 377
click at [555, 95] on img at bounding box center [409, 203] width 759 height 377
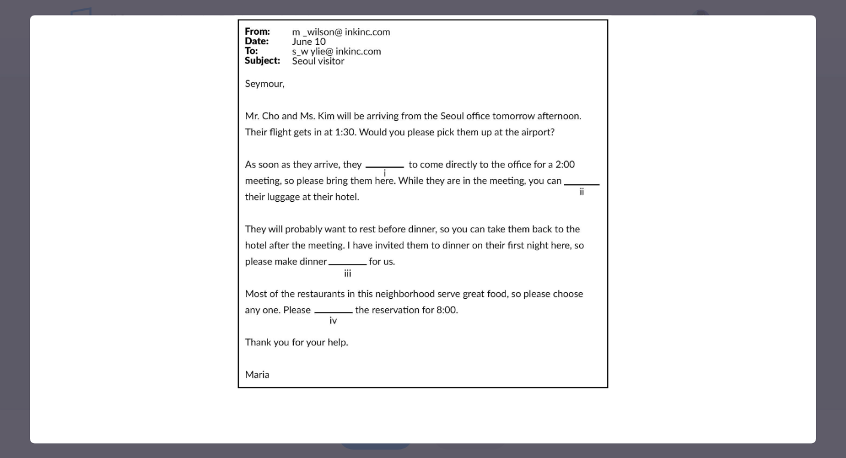
drag, startPoint x: 757, startPoint y: 128, endPoint x: 742, endPoint y: 128, distance: 15.0
drag, startPoint x: 743, startPoint y: 129, endPoint x: 730, endPoint y: 98, distance: 33.6
drag, startPoint x: 312, startPoint y: 125, endPoint x: 328, endPoint y: 80, distance: 48.3
drag, startPoint x: 160, startPoint y: 287, endPoint x: 274, endPoint y: 172, distance: 160.9
click at [274, 172] on img at bounding box center [423, 203] width 787 height 377
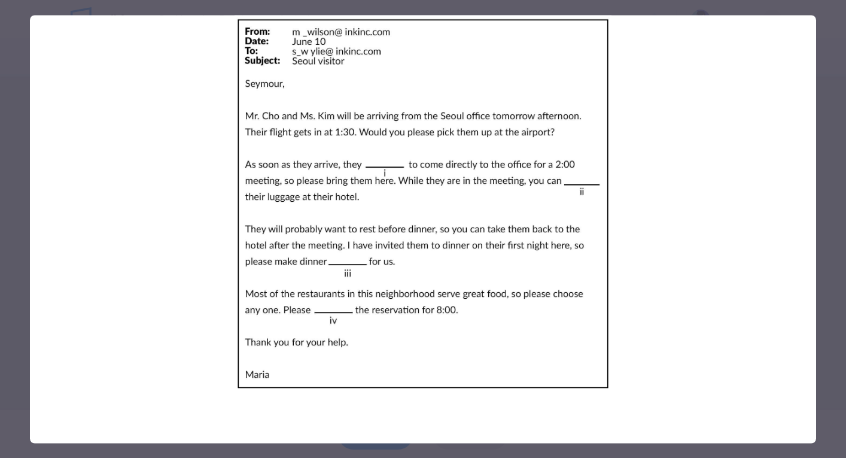
drag, startPoint x: 274, startPoint y: 172, endPoint x: 274, endPoint y: 179, distance: 6.6
click at [121, 163] on img at bounding box center [423, 203] width 787 height 377
drag, startPoint x: 128, startPoint y: 163, endPoint x: 143, endPoint y: 159, distance: 15.5
click at [142, 159] on img at bounding box center [423, 203] width 787 height 377
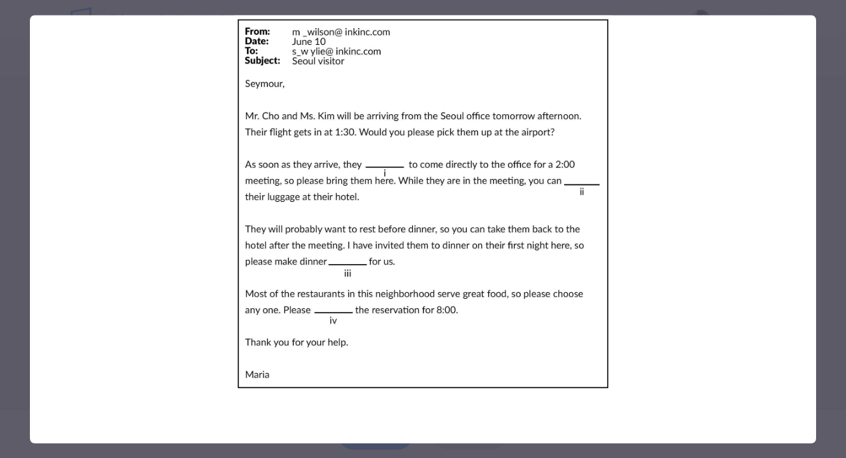
drag, startPoint x: 651, startPoint y: 177, endPoint x: 441, endPoint y: 148, distance: 211.5
click at [442, 148] on img at bounding box center [423, 203] width 787 height 377
drag, startPoint x: 441, startPoint y: 148, endPoint x: 433, endPoint y: 285, distance: 136.7
drag, startPoint x: 432, startPoint y: 285, endPoint x: 438, endPoint y: 259, distance: 26.9
click at [438, 258] on img at bounding box center [423, 203] width 787 height 377
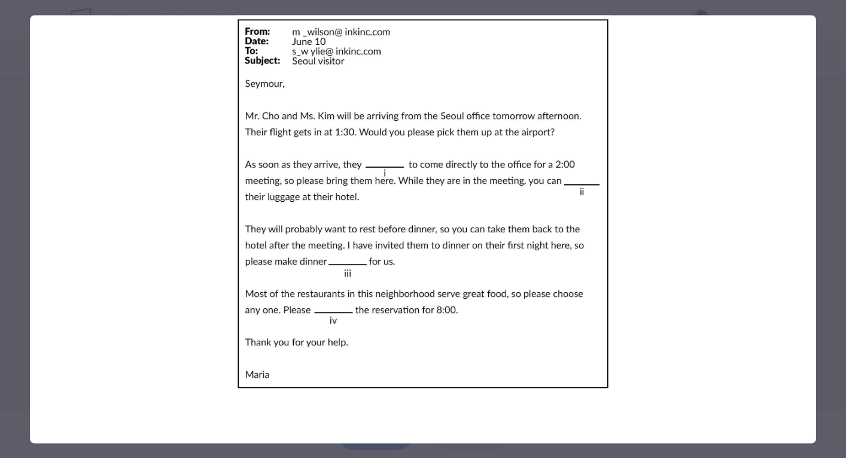
click at [438, 259] on img at bounding box center [423, 203] width 787 height 377
drag, startPoint x: 450, startPoint y: 220, endPoint x: 260, endPoint y: 269, distance: 195.4
click at [253, 277] on img at bounding box center [423, 203] width 787 height 377
drag, startPoint x: 419, startPoint y: 259, endPoint x: 375, endPoint y: 260, distance: 43.7
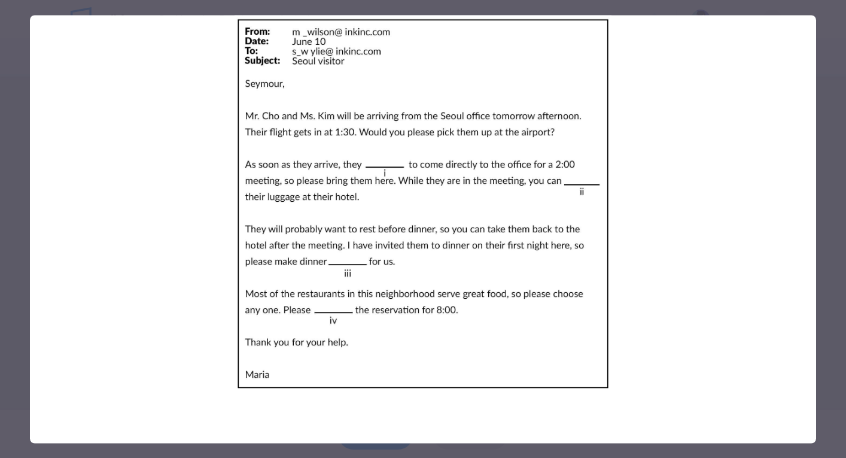
click at [375, 260] on img at bounding box center [423, 203] width 787 height 377
drag, startPoint x: 75, startPoint y: 99, endPoint x: 468, endPoint y: 142, distance: 395.6
drag, startPoint x: 468, startPoint y: 142, endPoint x: 509, endPoint y: 13, distance: 136.3
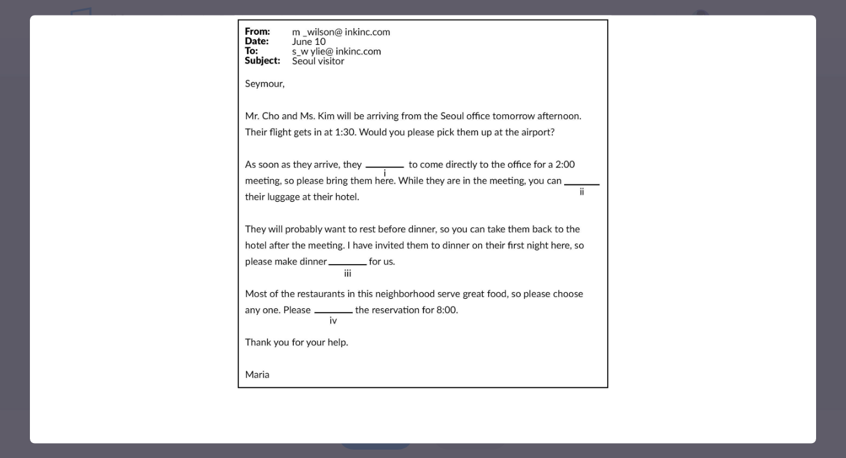
drag, startPoint x: 509, startPoint y: 13, endPoint x: 509, endPoint y: 1, distance: 12.0
